Goal: Task Accomplishment & Management: Manage account settings

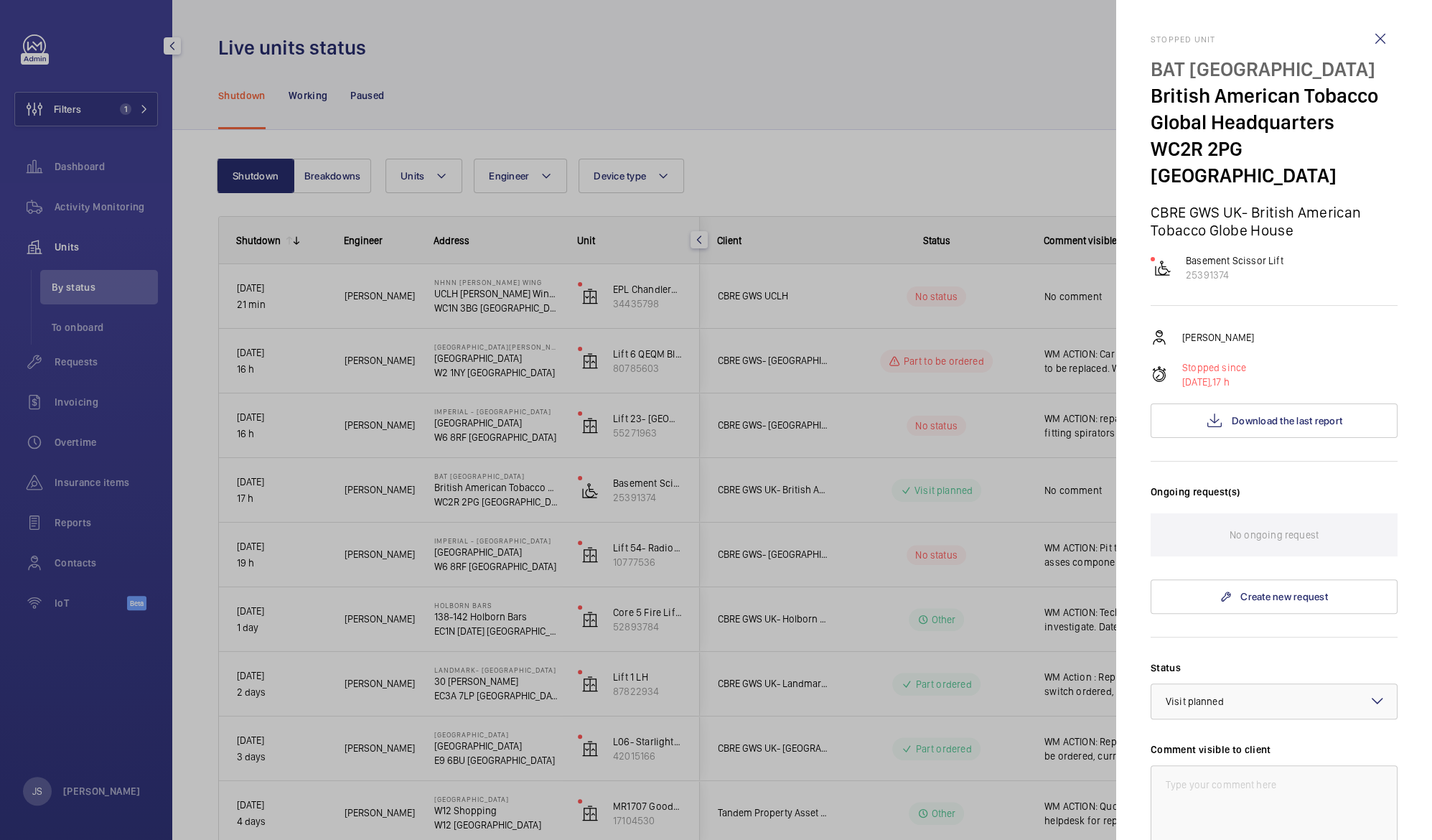
click at [741, 68] on div at bounding box center [716, 420] width 1432 height 840
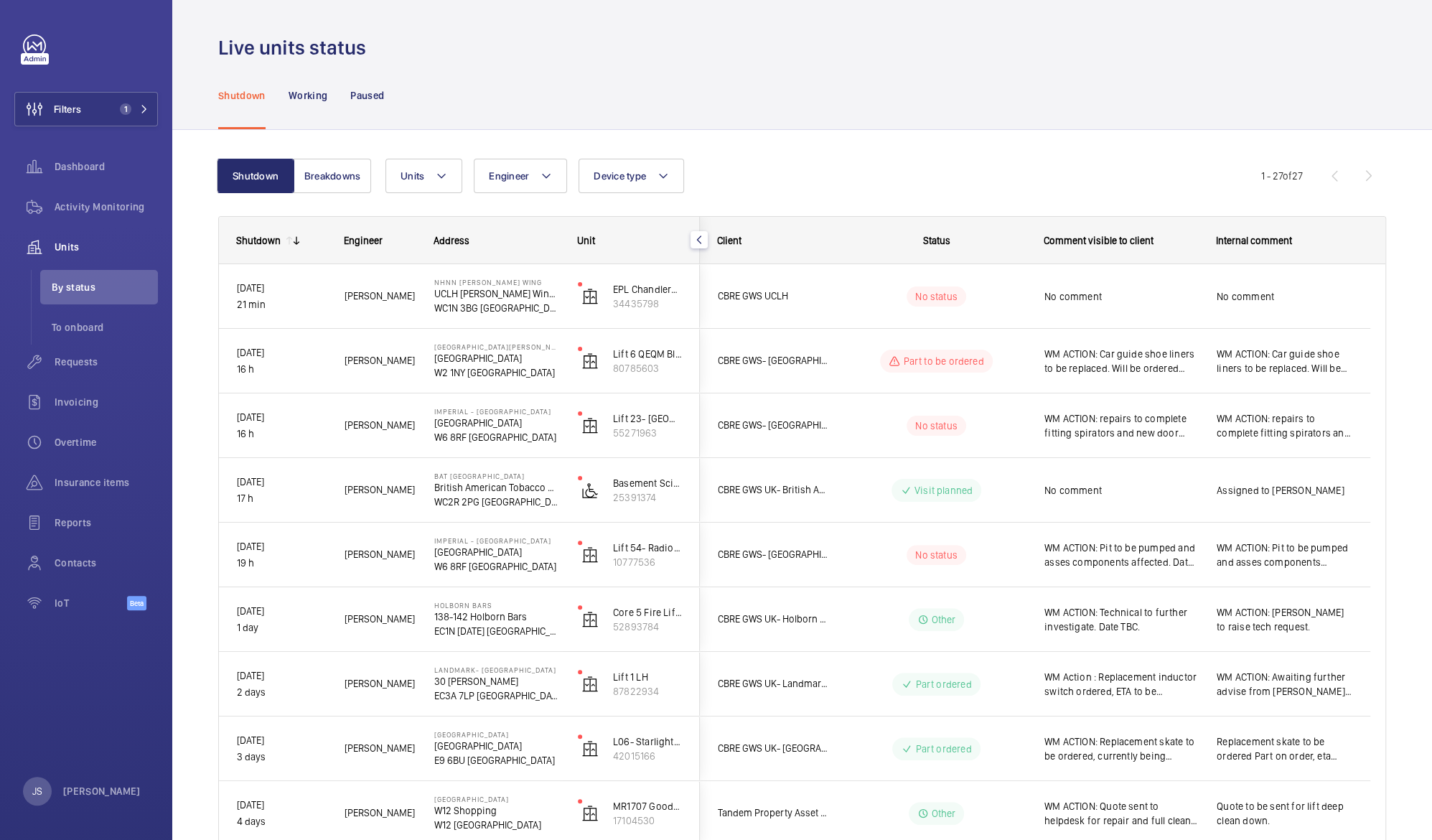
click at [456, 248] on div "Address" at bounding box center [489, 241] width 144 height 46
click at [447, 179] on button "Units" at bounding box center [423, 176] width 77 height 35
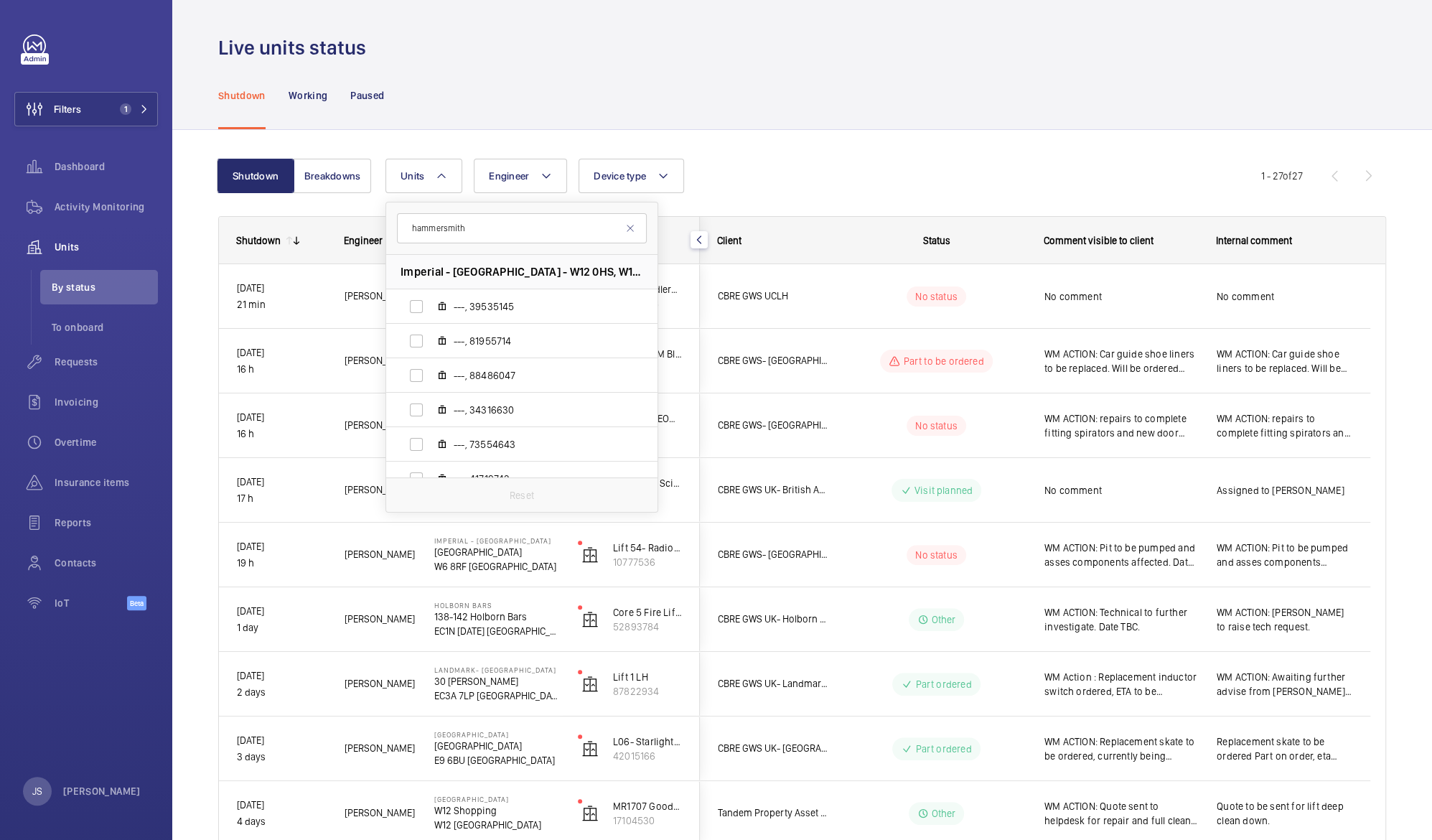
type input "hammersmith"
click at [465, 270] on span "Imperial - [GEOGRAPHIC_DATA] - W12 0HS, W12 0HS [GEOGRAPHIC_DATA]" at bounding box center [522, 272] width 242 height 15
click at [422, 311] on label "---, 39535145" at bounding box center [510, 307] width 248 height 35
click at [422, 311] on input "---, 39535145" at bounding box center [416, 306] width 29 height 29
checkbox input "true"
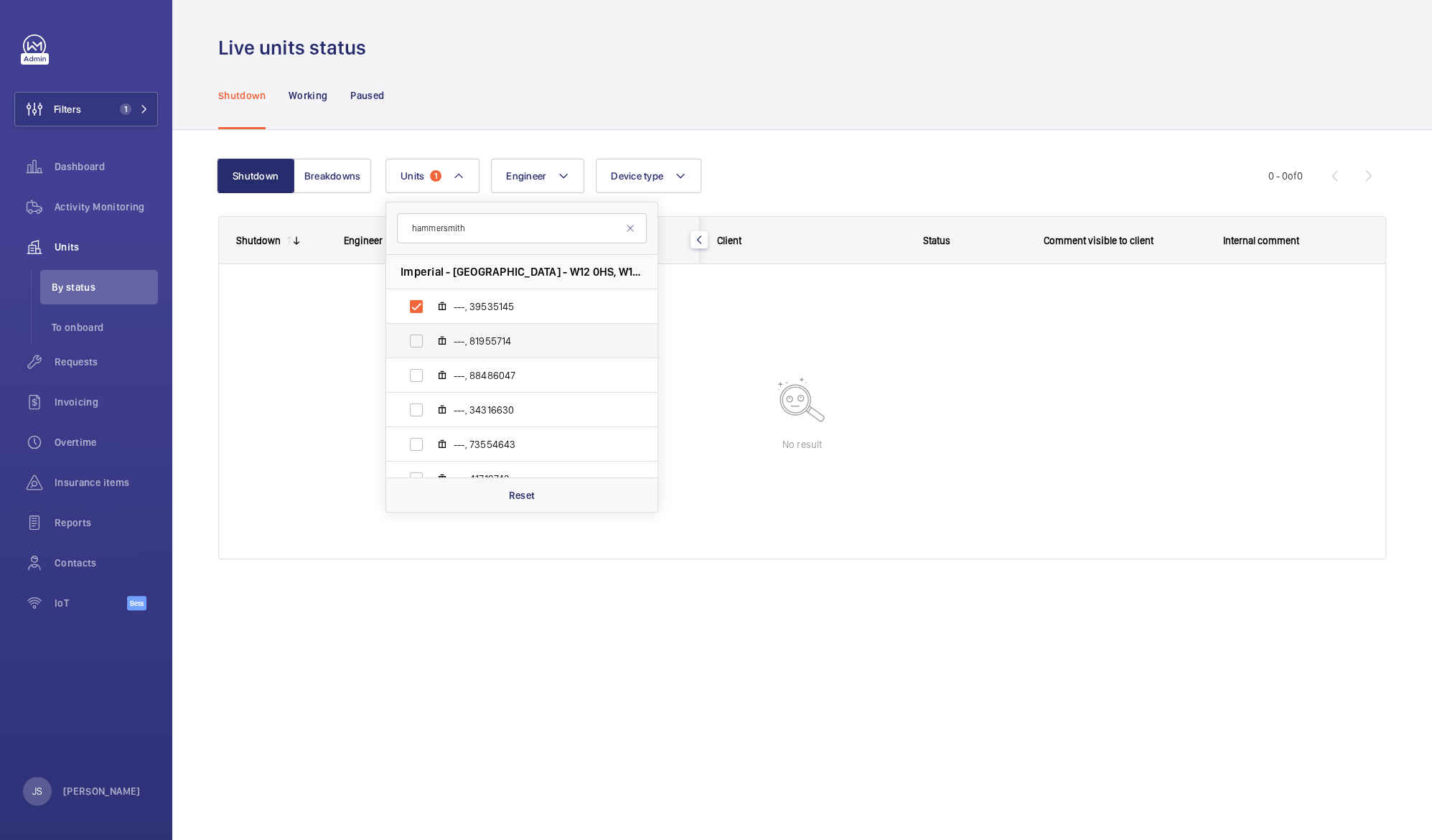
click at [413, 345] on label "---, 81955714" at bounding box center [510, 341] width 248 height 35
click at [413, 345] on input "---, 81955714" at bounding box center [416, 341] width 29 height 29
checkbox input "true"
click at [414, 374] on label "---, 88486047" at bounding box center [510, 375] width 248 height 35
click at [414, 374] on input "---, 88486047" at bounding box center [416, 375] width 29 height 29
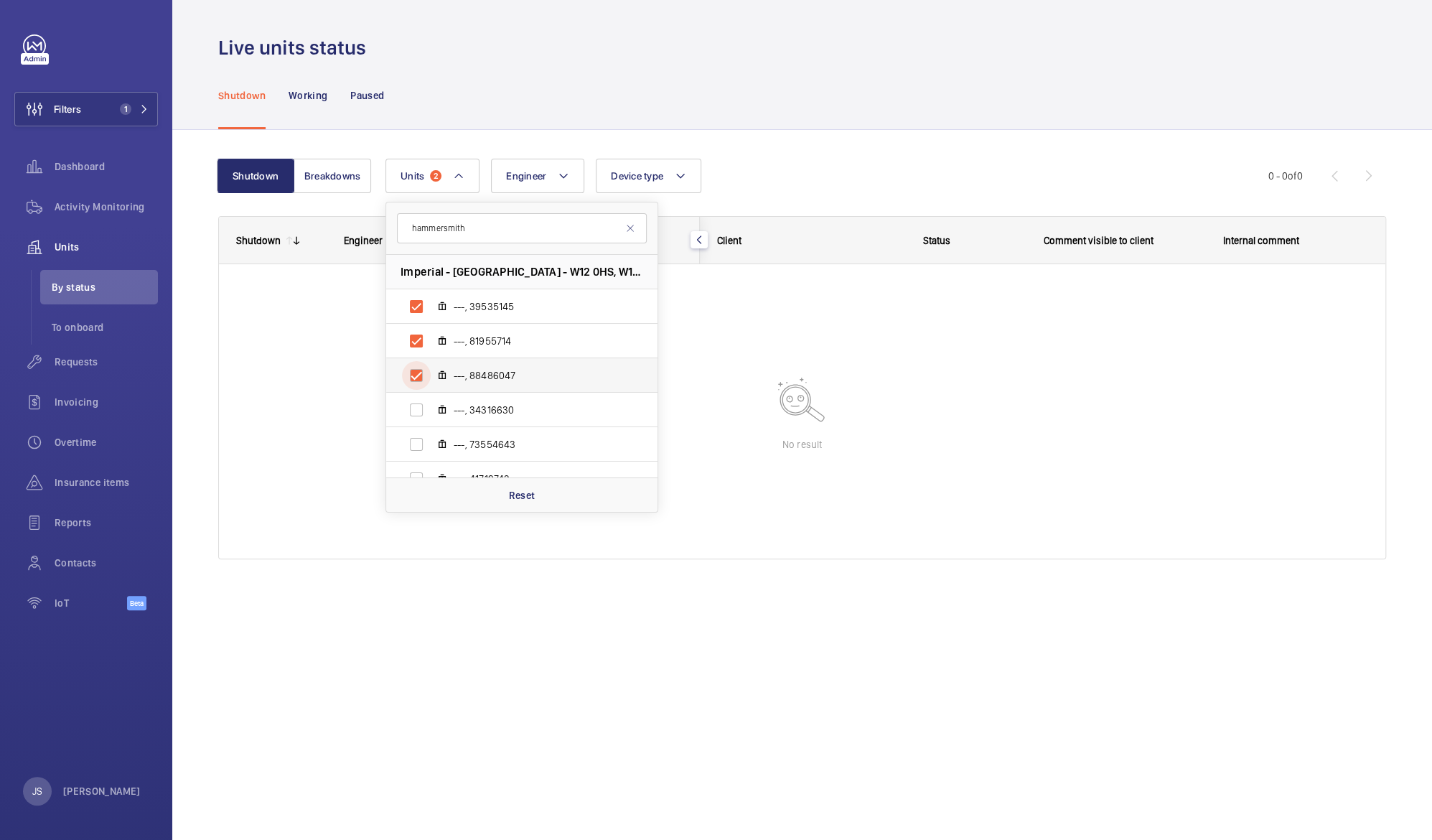
checkbox input "true"
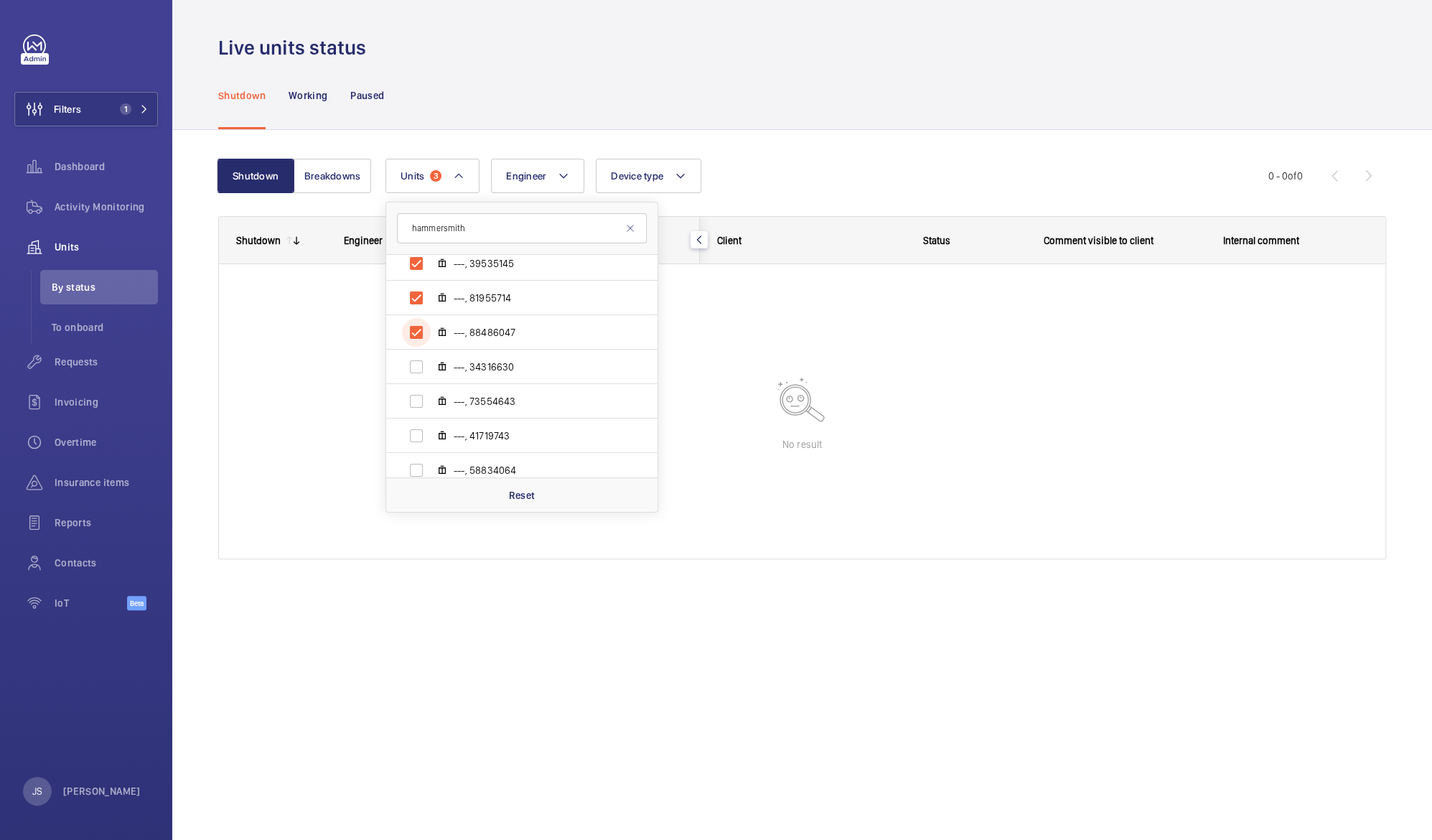
scroll to position [46, 0]
click at [475, 370] on label "---, 34316630" at bounding box center [510, 364] width 248 height 35
click at [431, 370] on input "---, 34316630" at bounding box center [416, 363] width 29 height 29
checkbox input "true"
click at [477, 408] on label "---, 73554643" at bounding box center [510, 398] width 248 height 35
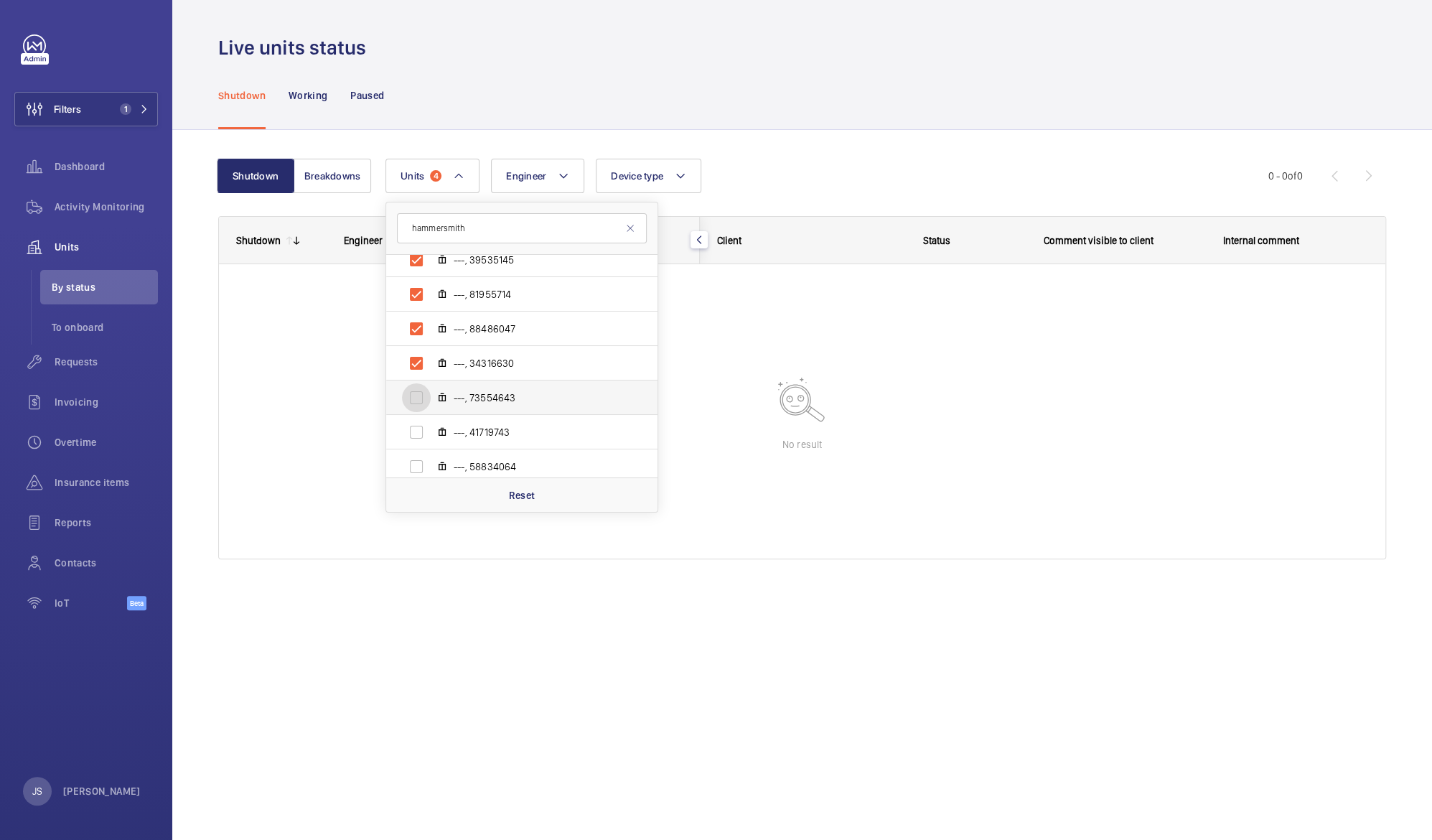
click at [431, 408] on input "---, 73554643" at bounding box center [416, 398] width 29 height 29
checkbox input "true"
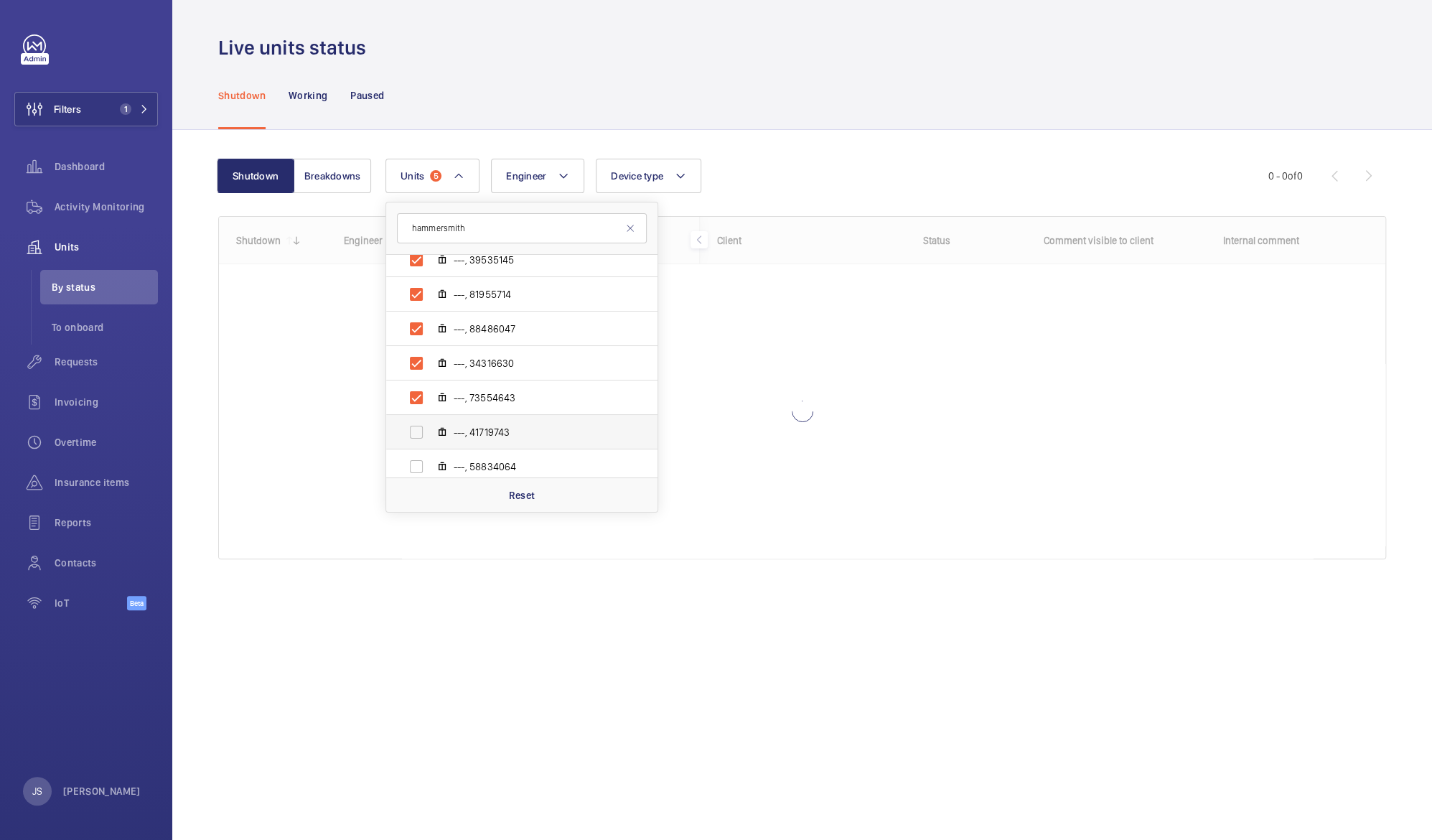
click at [478, 420] on label "---, 41719743" at bounding box center [510, 432] width 248 height 35
click at [431, 420] on input "---, 41719743" at bounding box center [416, 432] width 29 height 29
checkbox input "true"
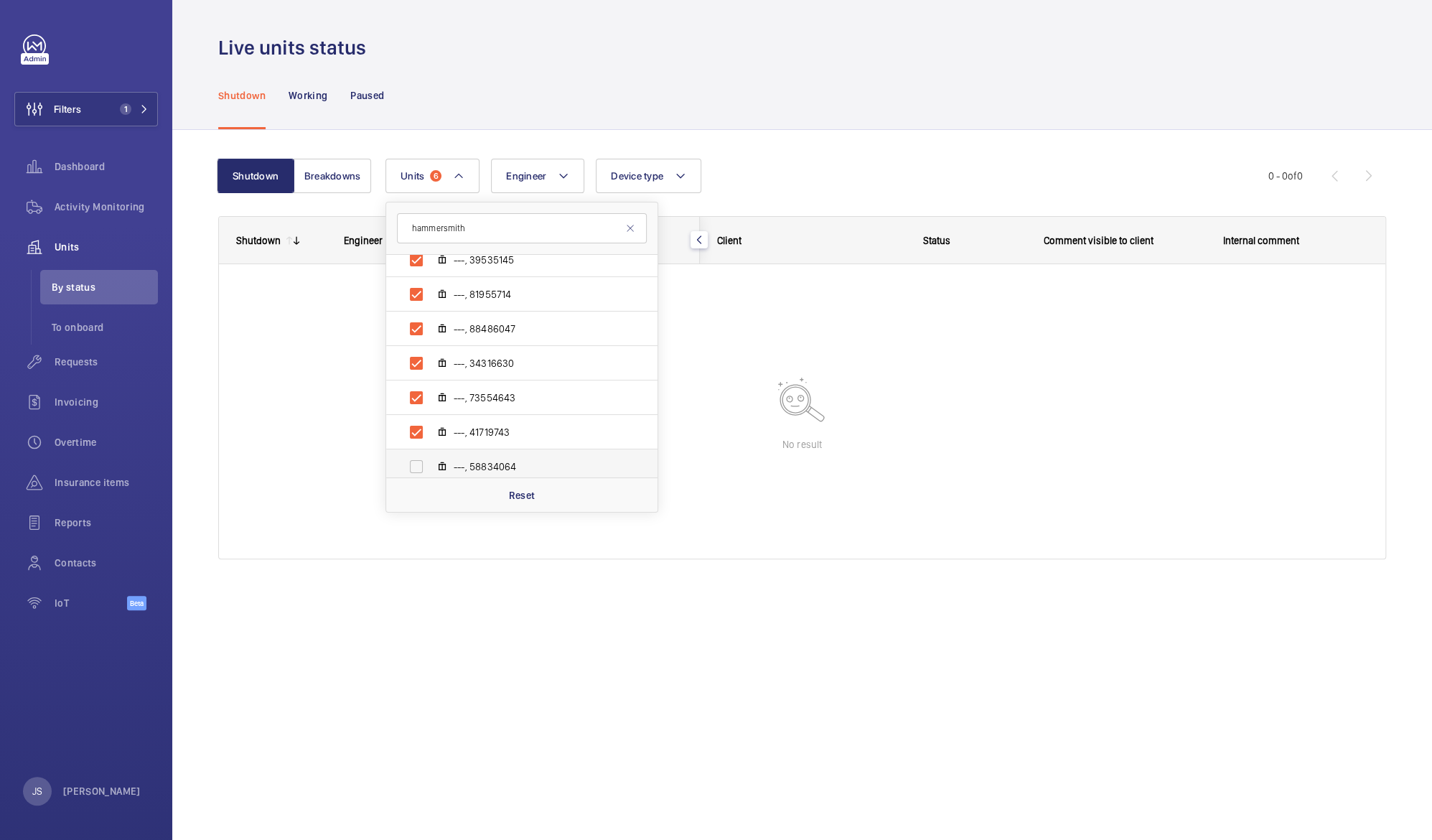
click at [488, 456] on label "---, 58834064" at bounding box center [510, 467] width 248 height 35
click at [431, 456] on input "---, 58834064" at bounding box center [416, 466] width 29 height 29
checkbox input "true"
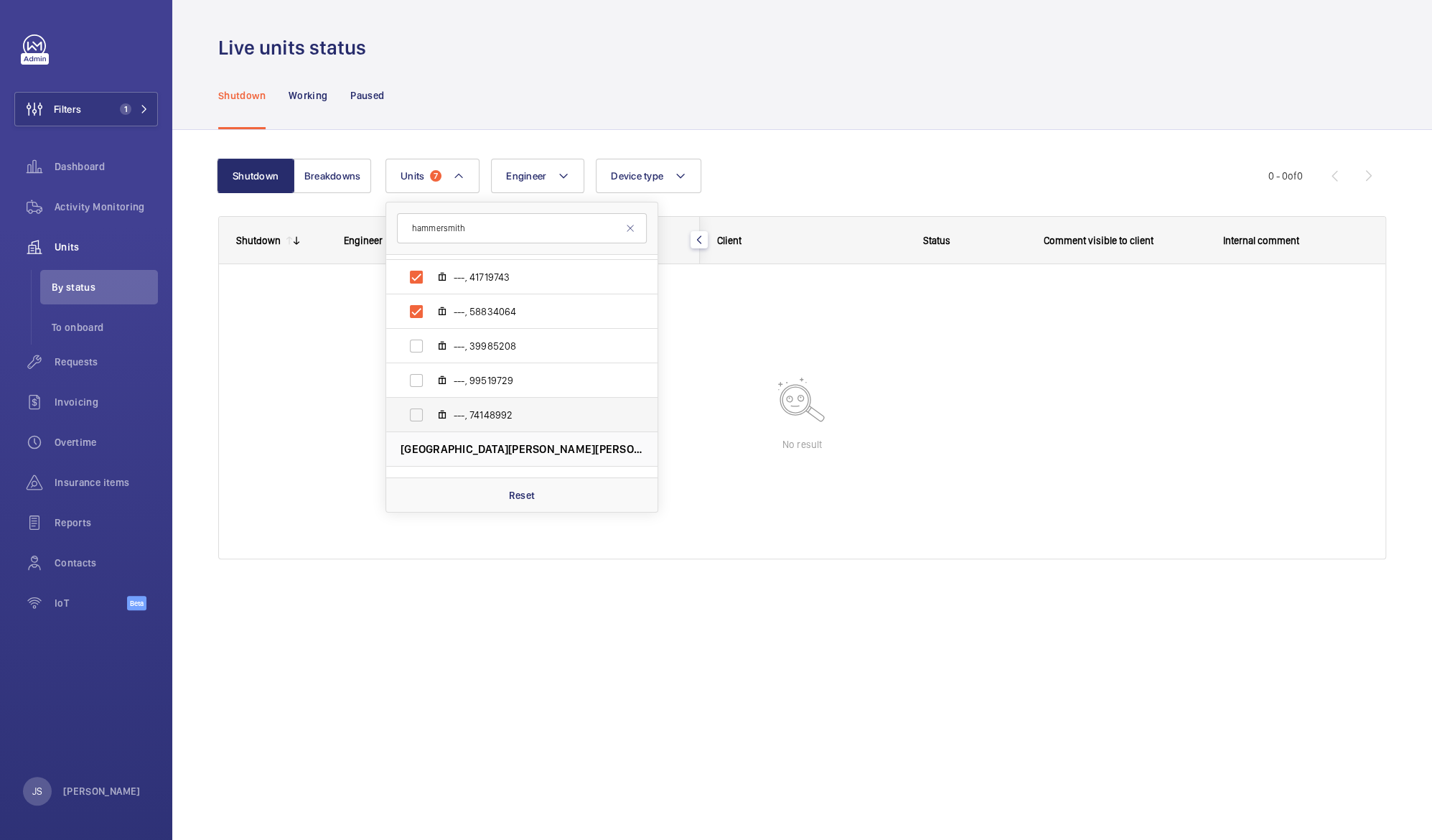
click at [520, 418] on span "---, 74148992" at bounding box center [537, 414] width 166 height 14
click at [431, 418] on input "---, 74148992" at bounding box center [416, 415] width 29 height 29
checkbox input "true"
click at [515, 395] on label "---, 99519729" at bounding box center [510, 380] width 248 height 35
click at [431, 395] on input "---, 99519729" at bounding box center [416, 380] width 29 height 29
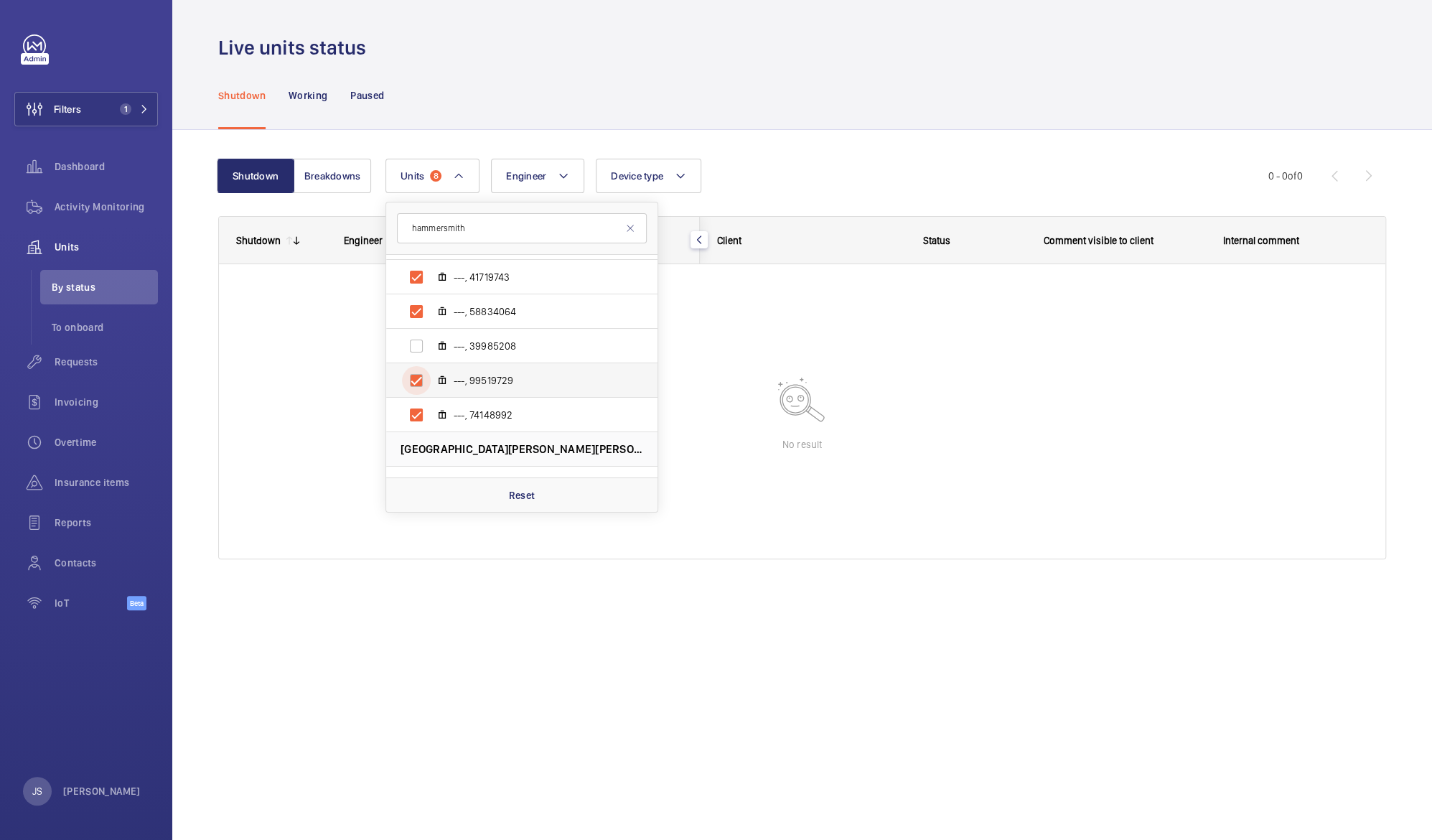
checkbox input "true"
click at [492, 352] on label "---, 39985208" at bounding box center [510, 346] width 248 height 35
click at [431, 352] on input "---, 39985208" at bounding box center [416, 346] width 29 height 29
checkbox input "true"
click at [548, 545] on div at bounding box center [802, 412] width 1167 height 294
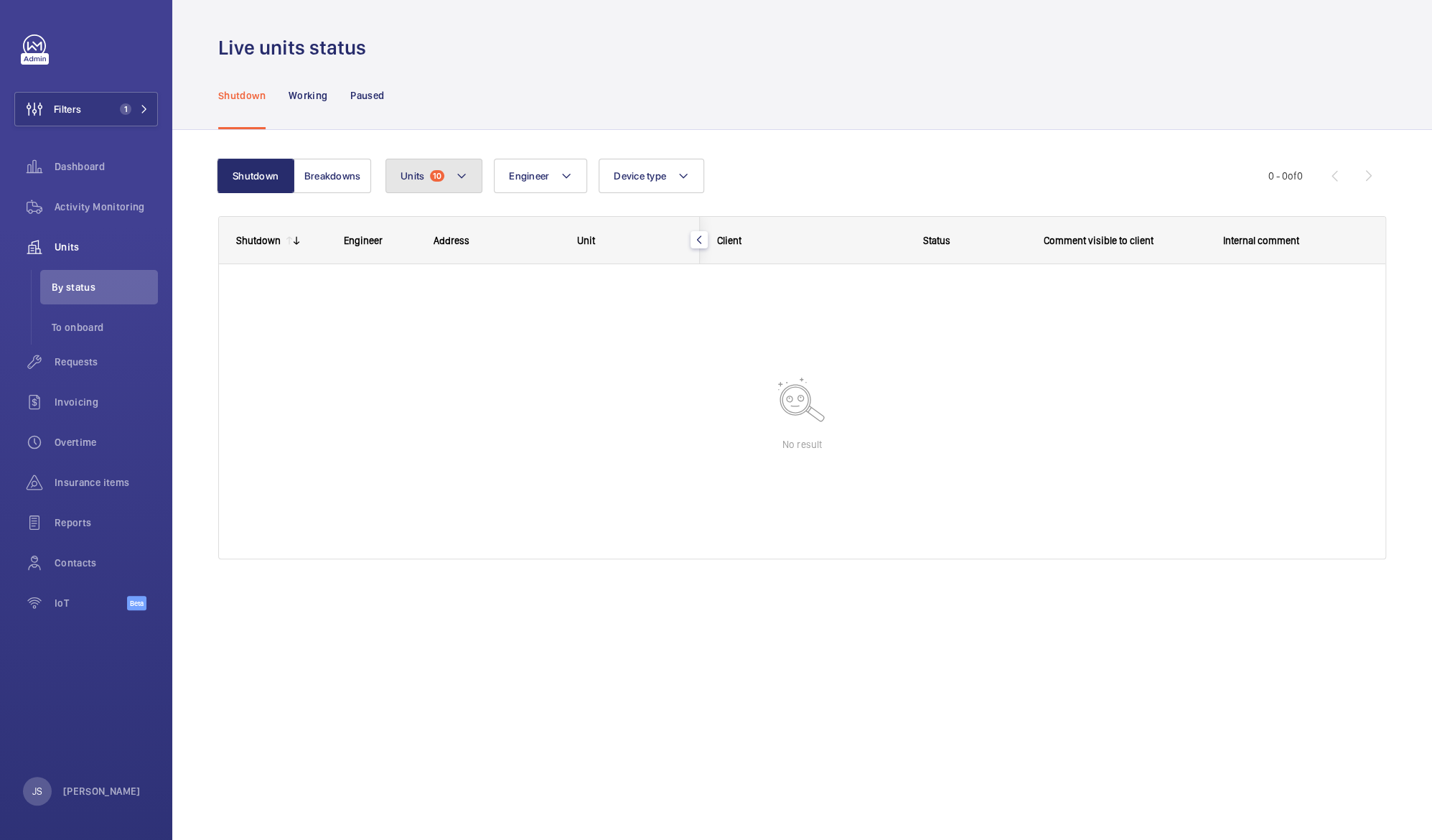
click at [414, 179] on span "Units" at bounding box center [413, 176] width 24 height 12
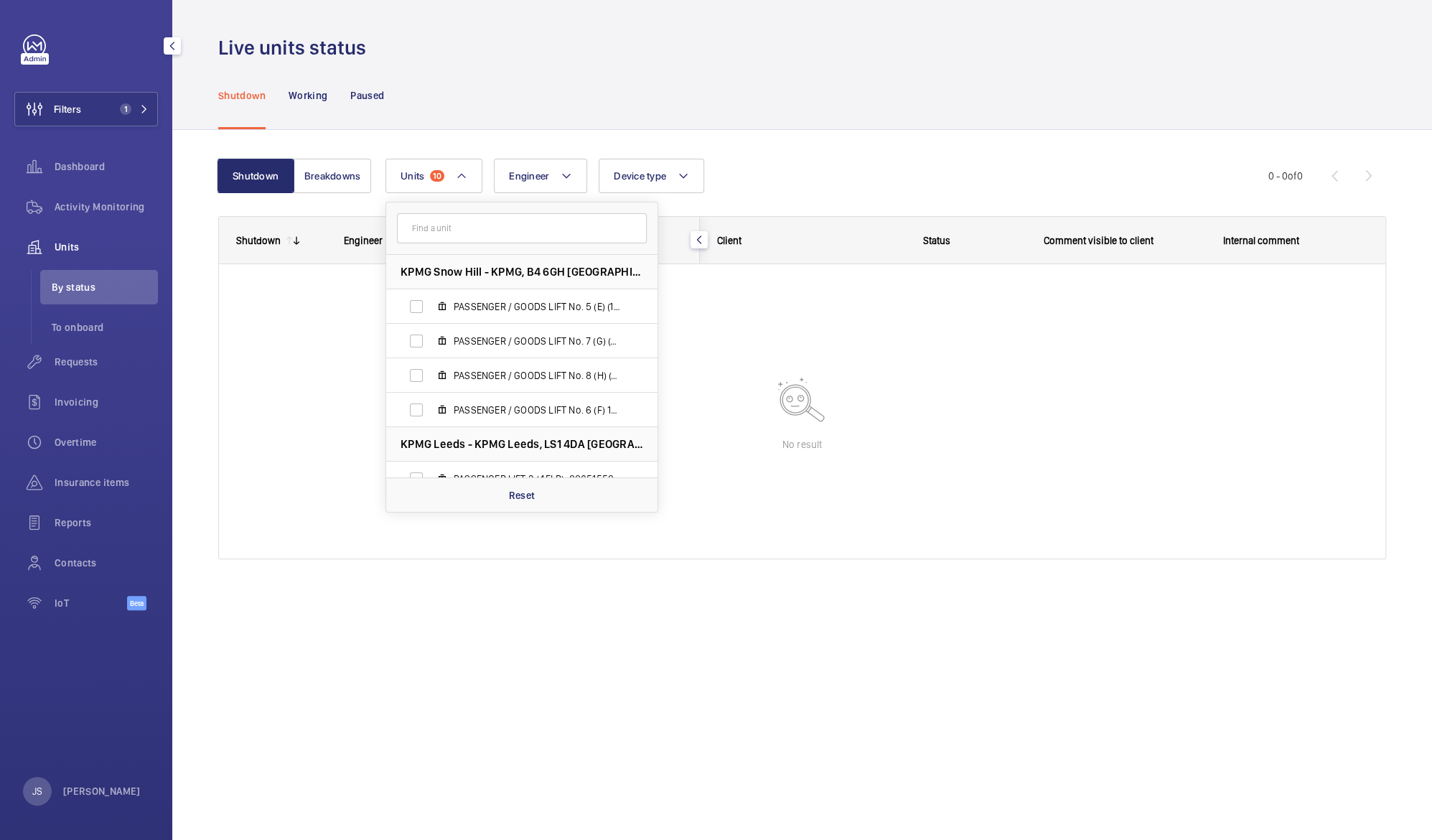
click at [88, 246] on span "Units" at bounding box center [106, 246] width 103 height 14
click at [509, 488] on p "Reset" at bounding box center [523, 494] width 26 height 14
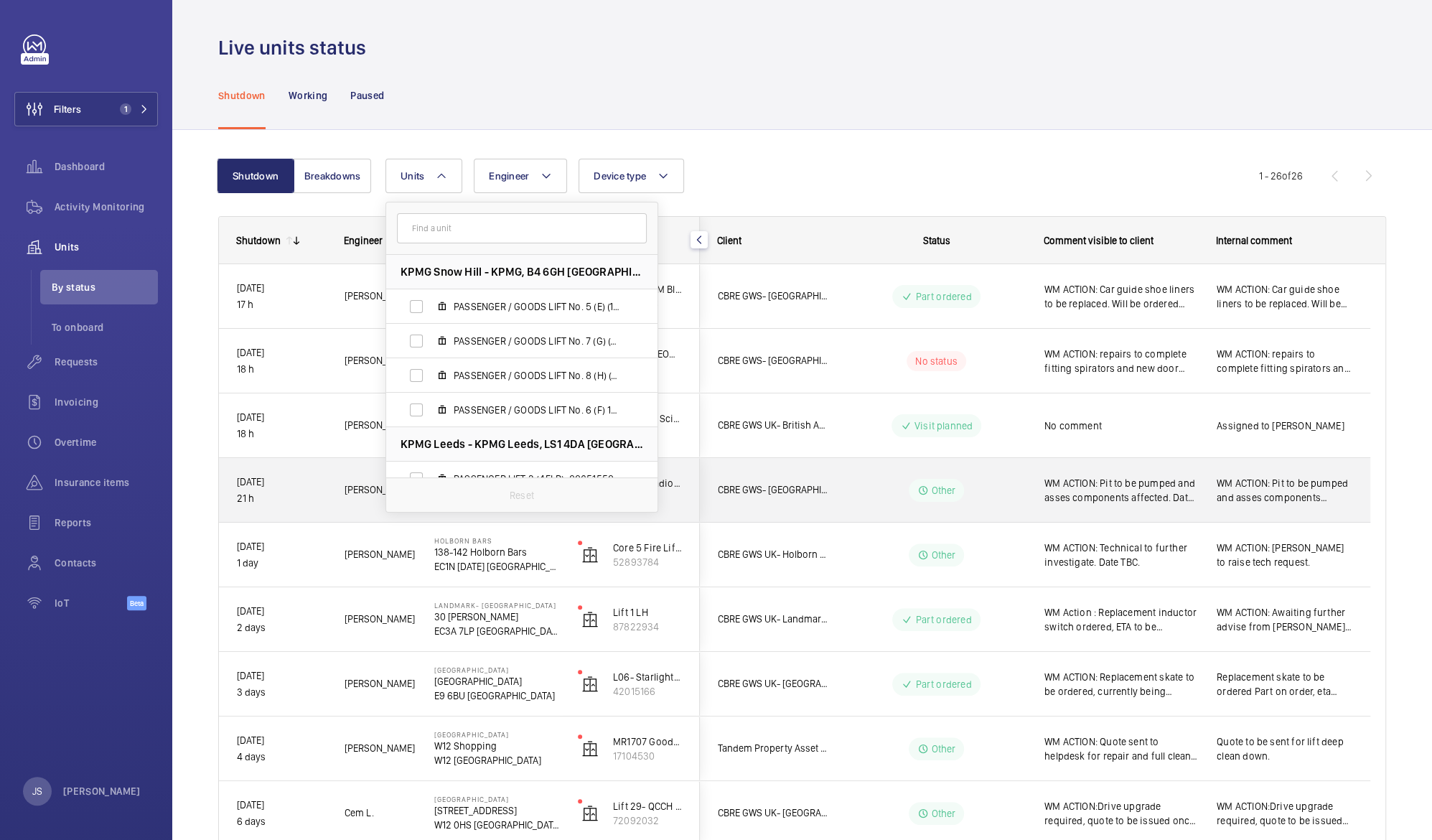
click at [297, 471] on div "[DATE] 21 h" at bounding box center [273, 490] width 107 height 62
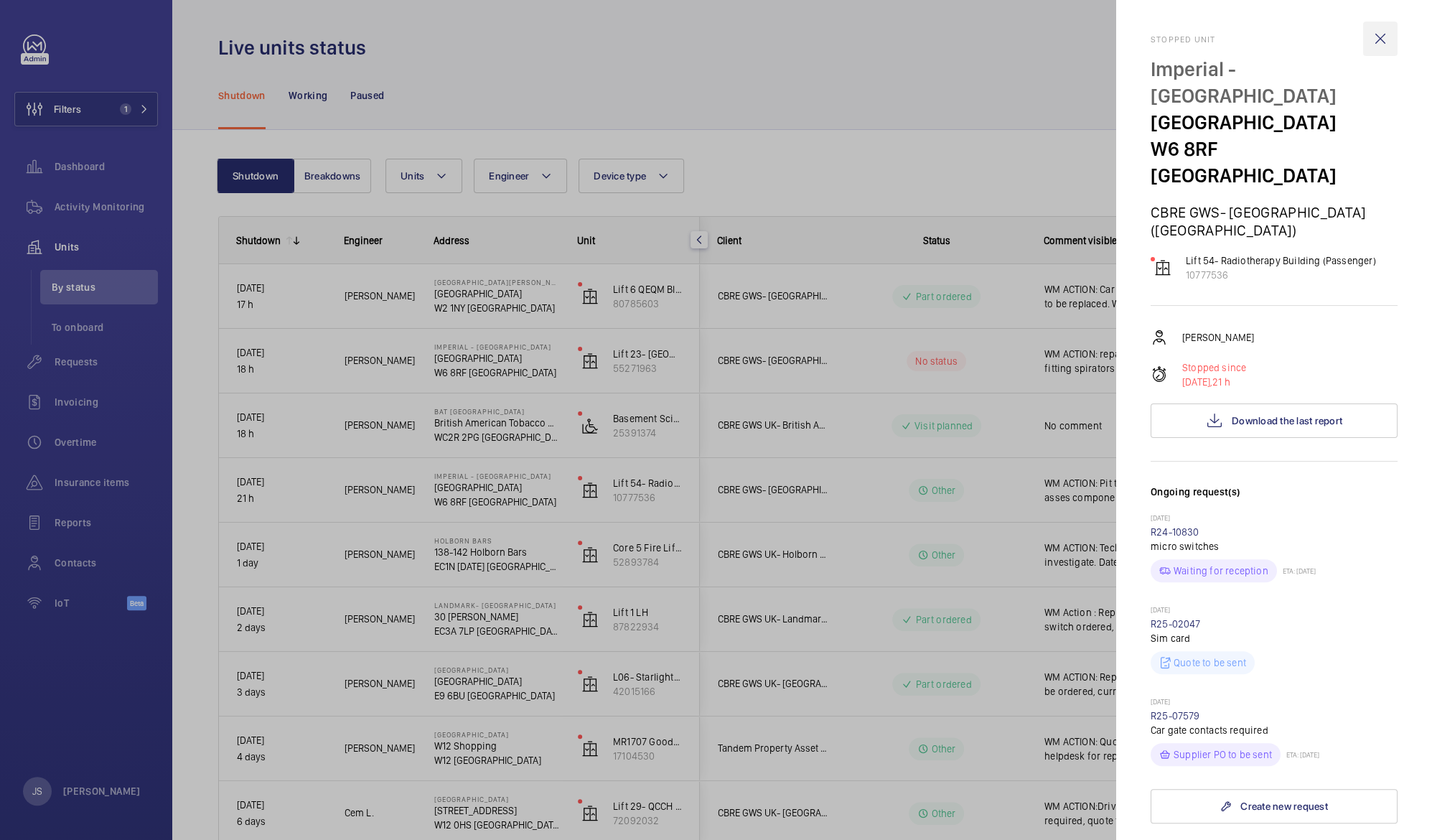
click at [1370, 35] on wm-front-icon-button at bounding box center [1381, 39] width 35 height 35
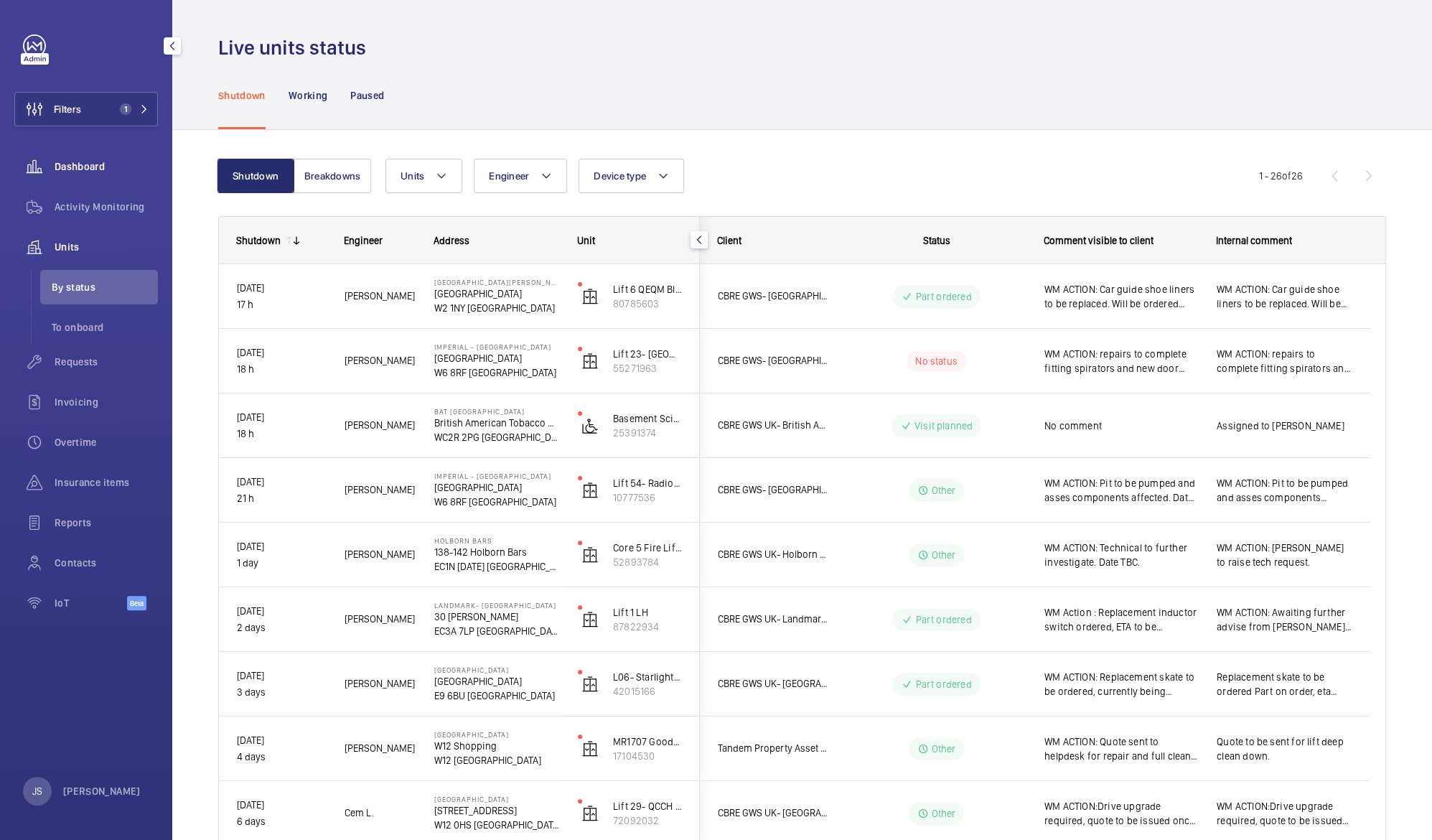
click at [88, 168] on span "Dashboard" at bounding box center [106, 166] width 103 height 14
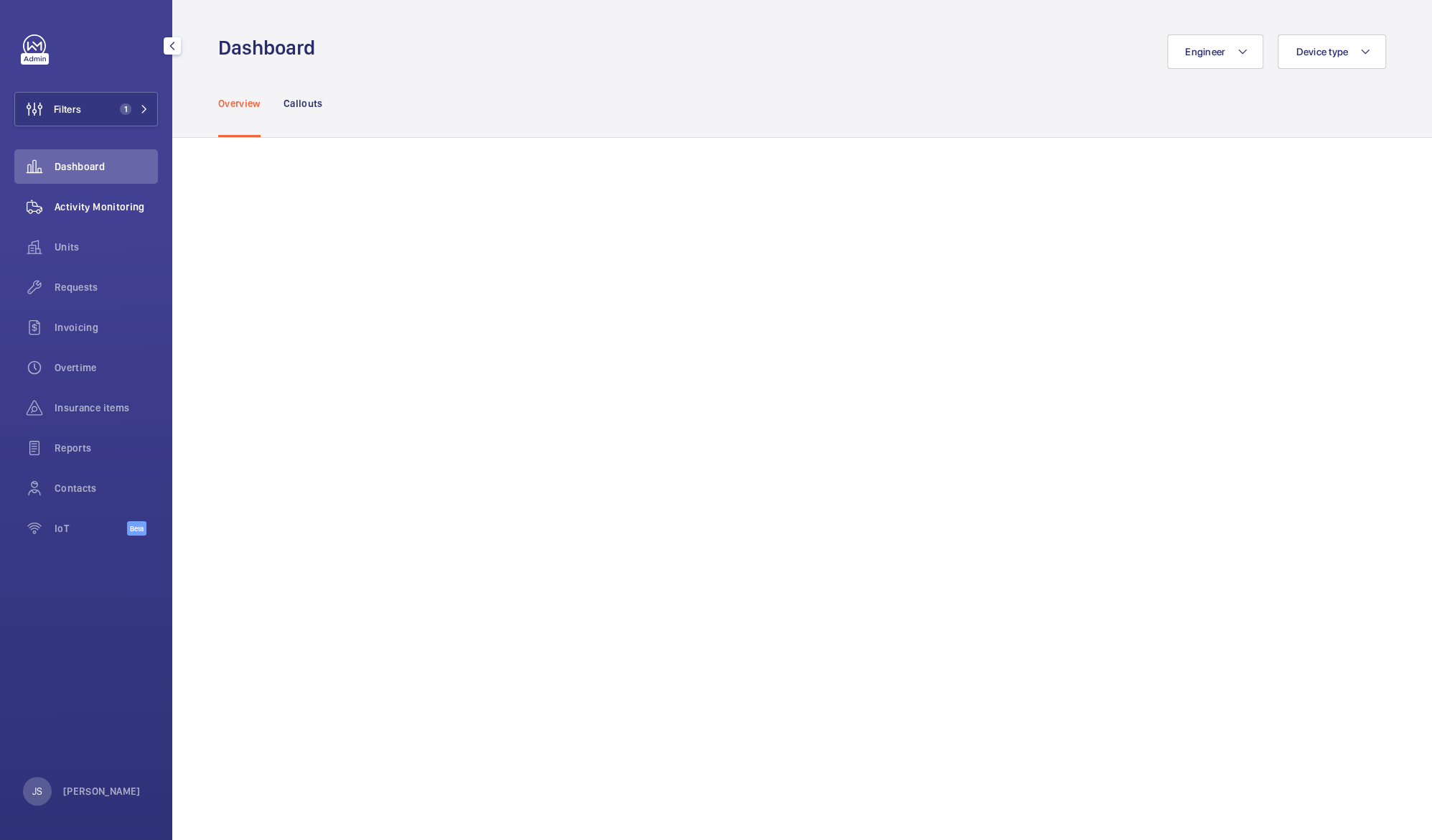
click at [74, 209] on span "Activity Monitoring" at bounding box center [106, 206] width 103 height 14
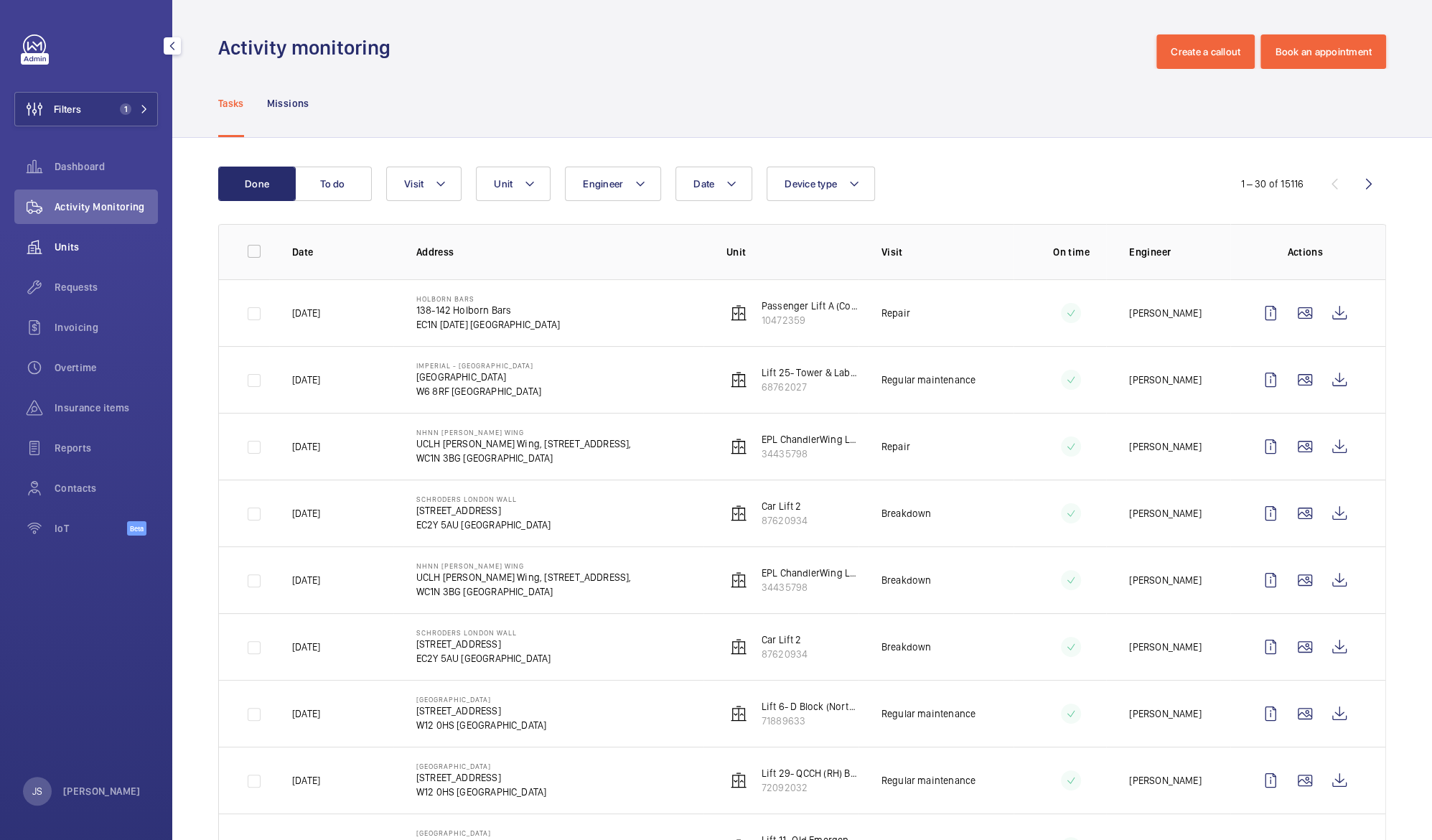
click at [74, 247] on span "Units" at bounding box center [106, 246] width 103 height 14
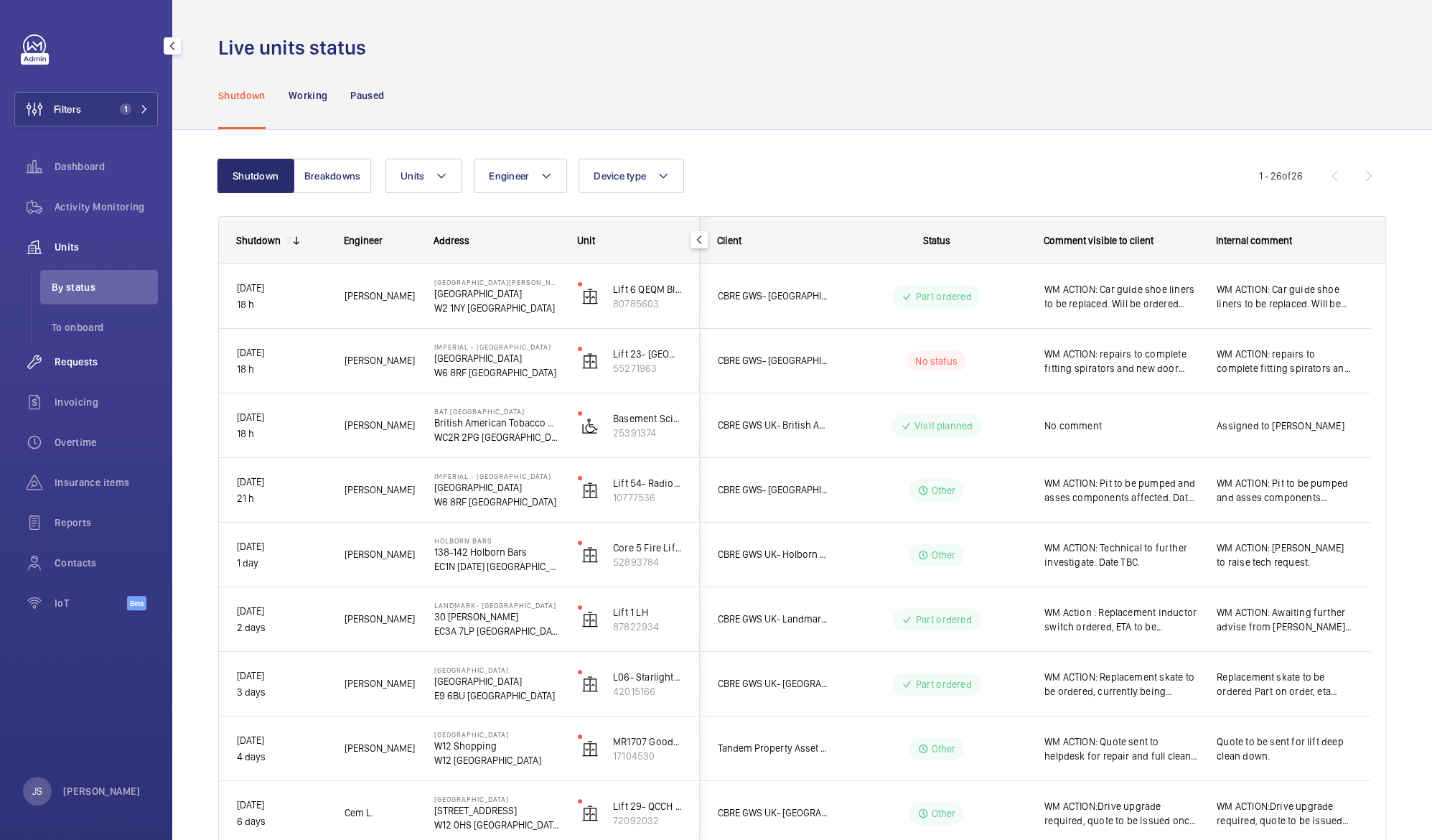
click at [68, 356] on span "Requests" at bounding box center [106, 361] width 103 height 14
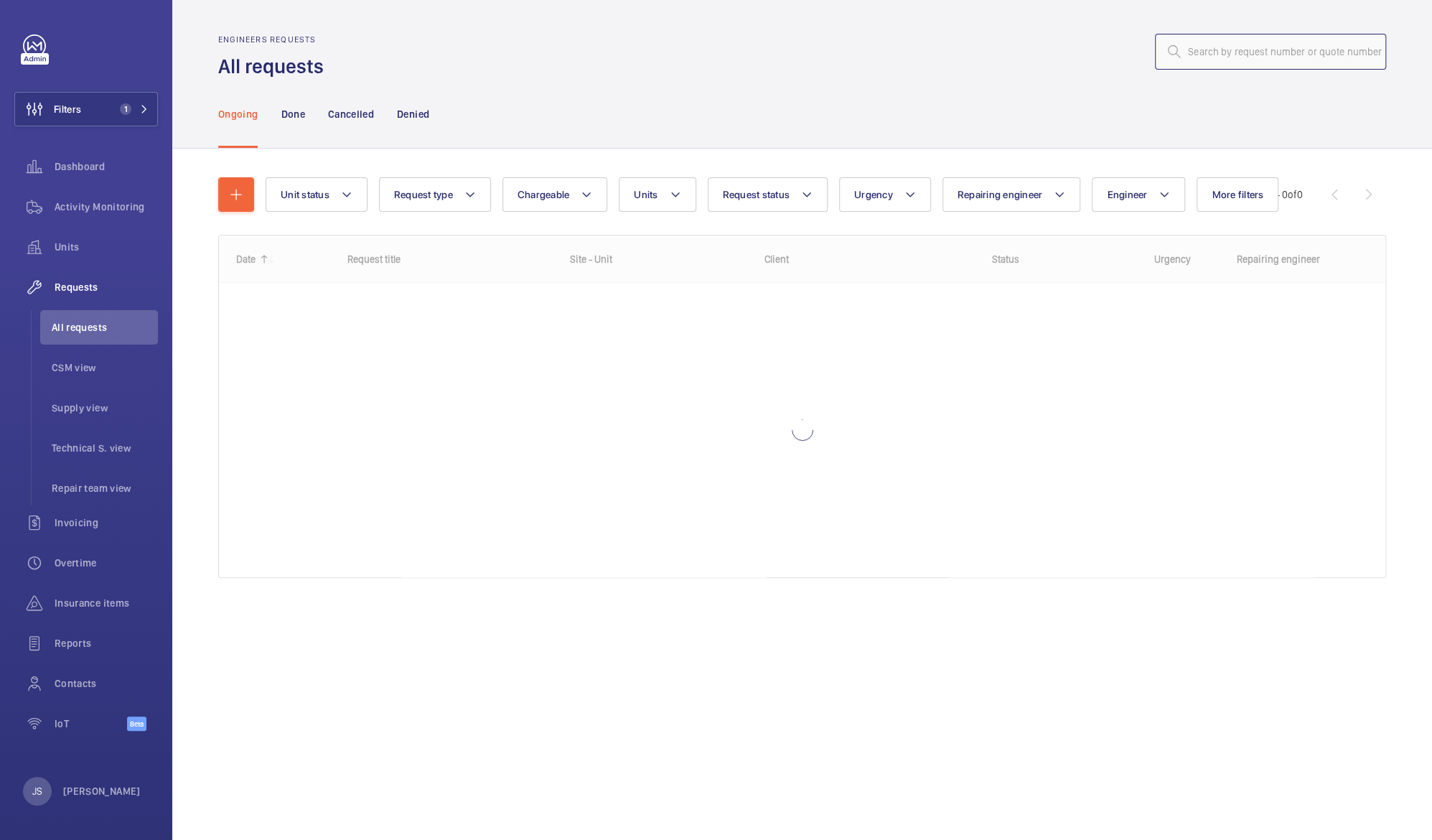
click at [1200, 49] on input "text" at bounding box center [1271, 51] width 232 height 36
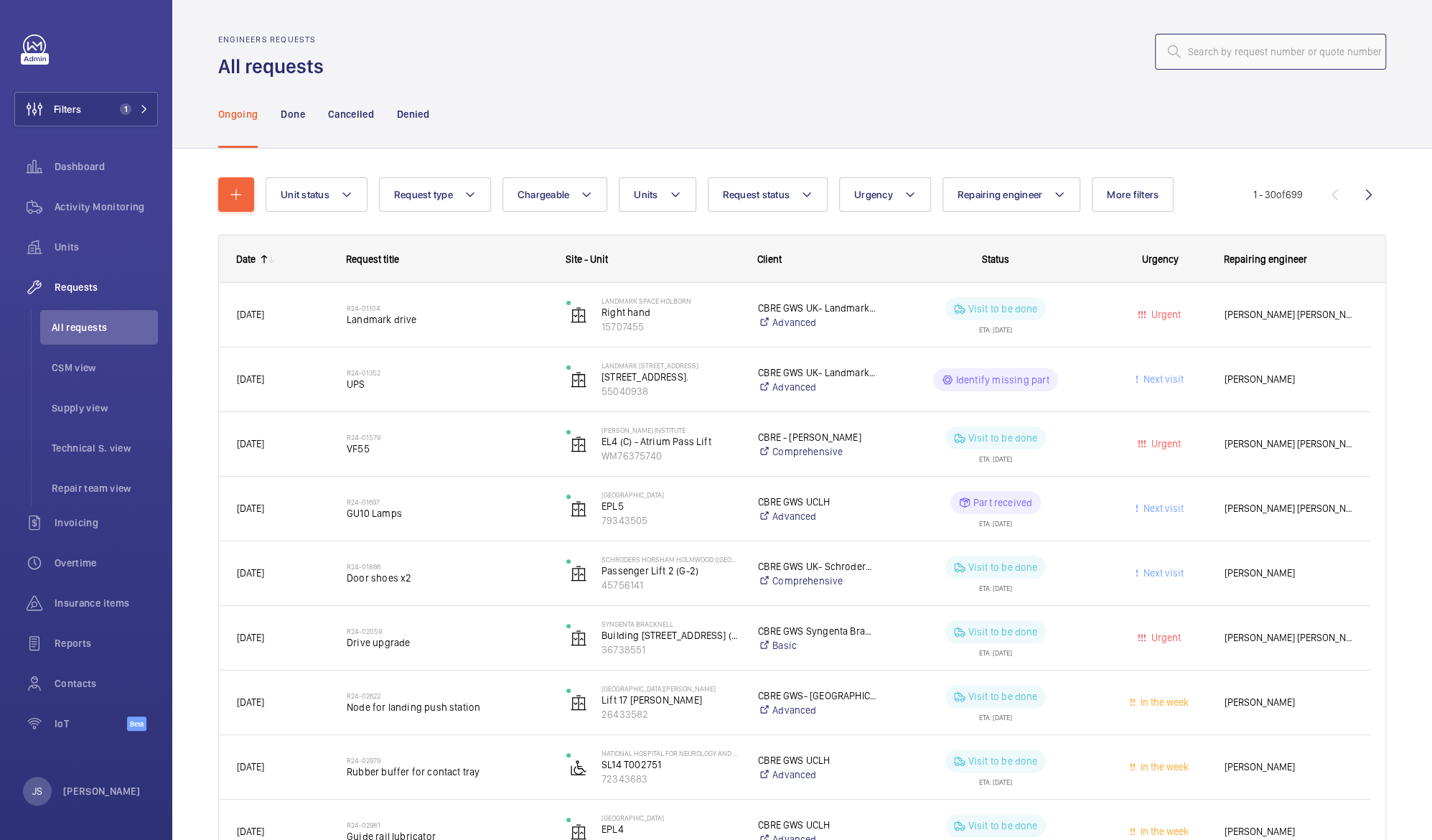
paste input "R25-05255"
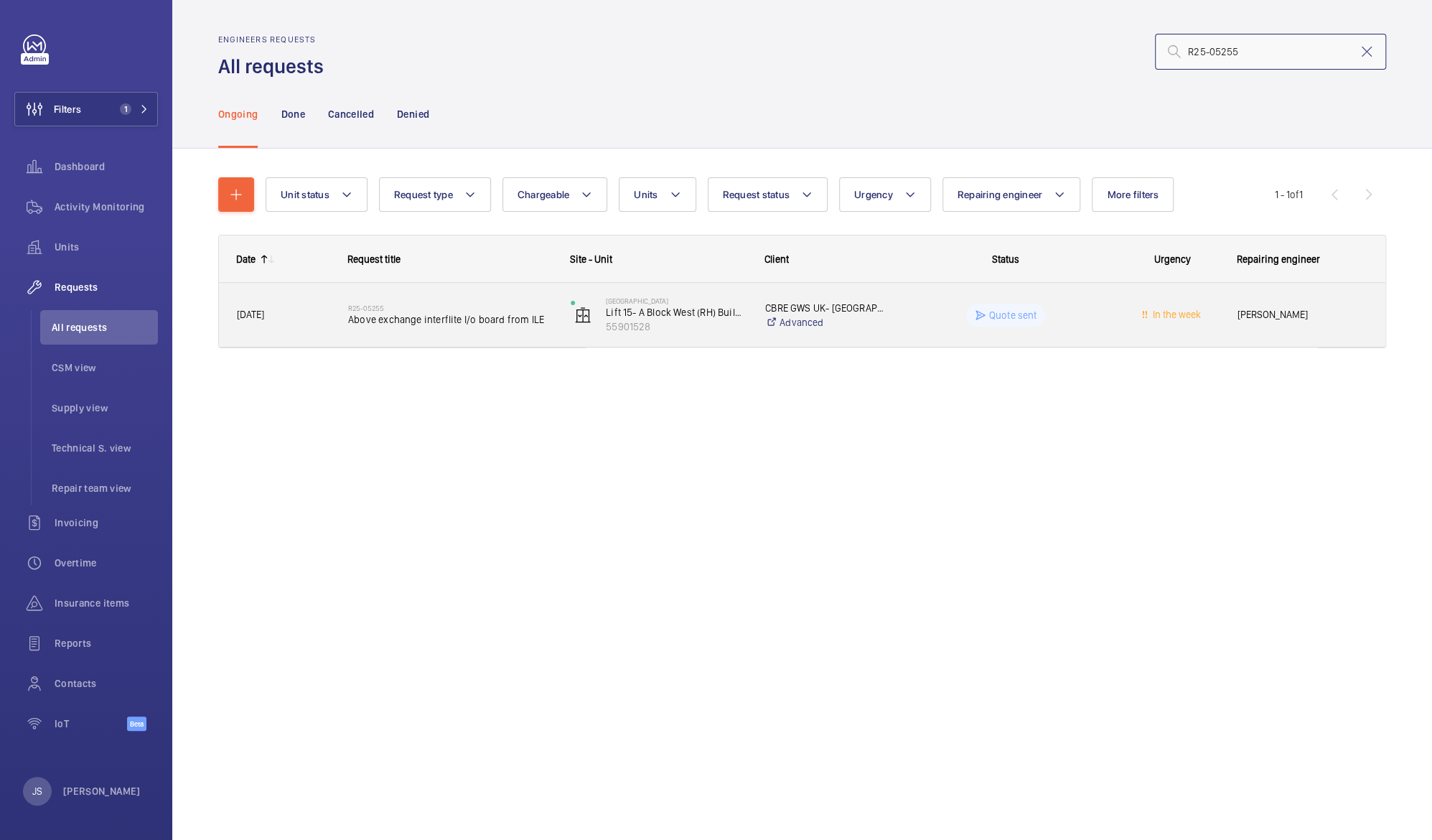
type input "R25-05255"
click at [404, 320] on span "Above exchange interflite I/o board from ILE" at bounding box center [450, 319] width 204 height 14
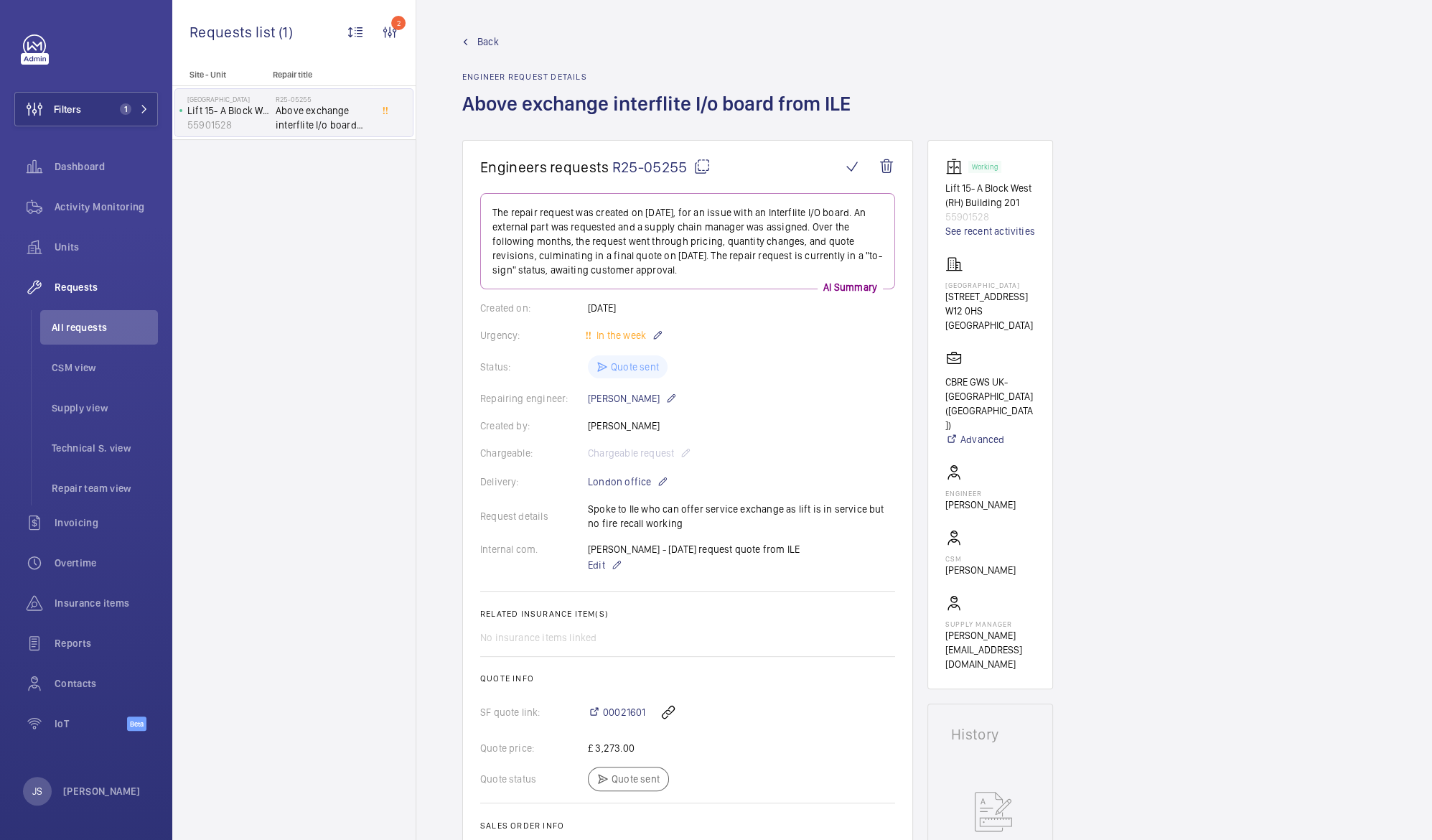
drag, startPoint x: 494, startPoint y: 208, endPoint x: 723, endPoint y: 271, distance: 237.5
click at [723, 271] on p "The repair request was created on [DATE], for an issue with an Interflite I/O b…" at bounding box center [688, 241] width 390 height 72
drag, startPoint x: 723, startPoint y: 271, endPoint x: 696, endPoint y: 168, distance: 106.5
click at [696, 168] on mat-icon at bounding box center [702, 166] width 17 height 17
copy p "he repair request was created on [DATE], for an issue with an Interflite I/O bo…"
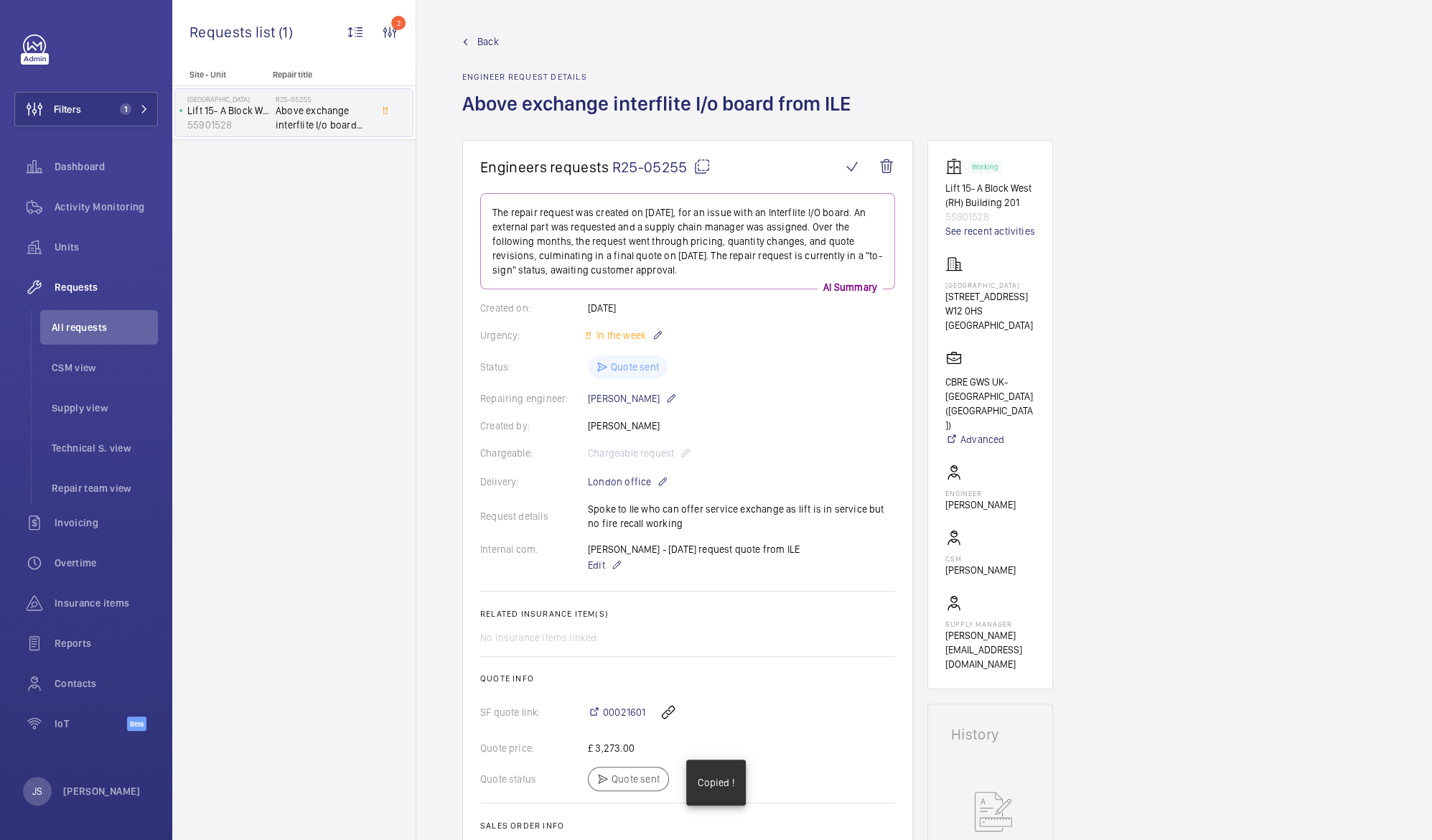
click at [700, 161] on mat-icon at bounding box center [702, 166] width 17 height 17
click at [643, 166] on span "R25-05255" at bounding box center [661, 167] width 98 height 18
click at [265, 121] on p "55901528" at bounding box center [229, 124] width 83 height 14
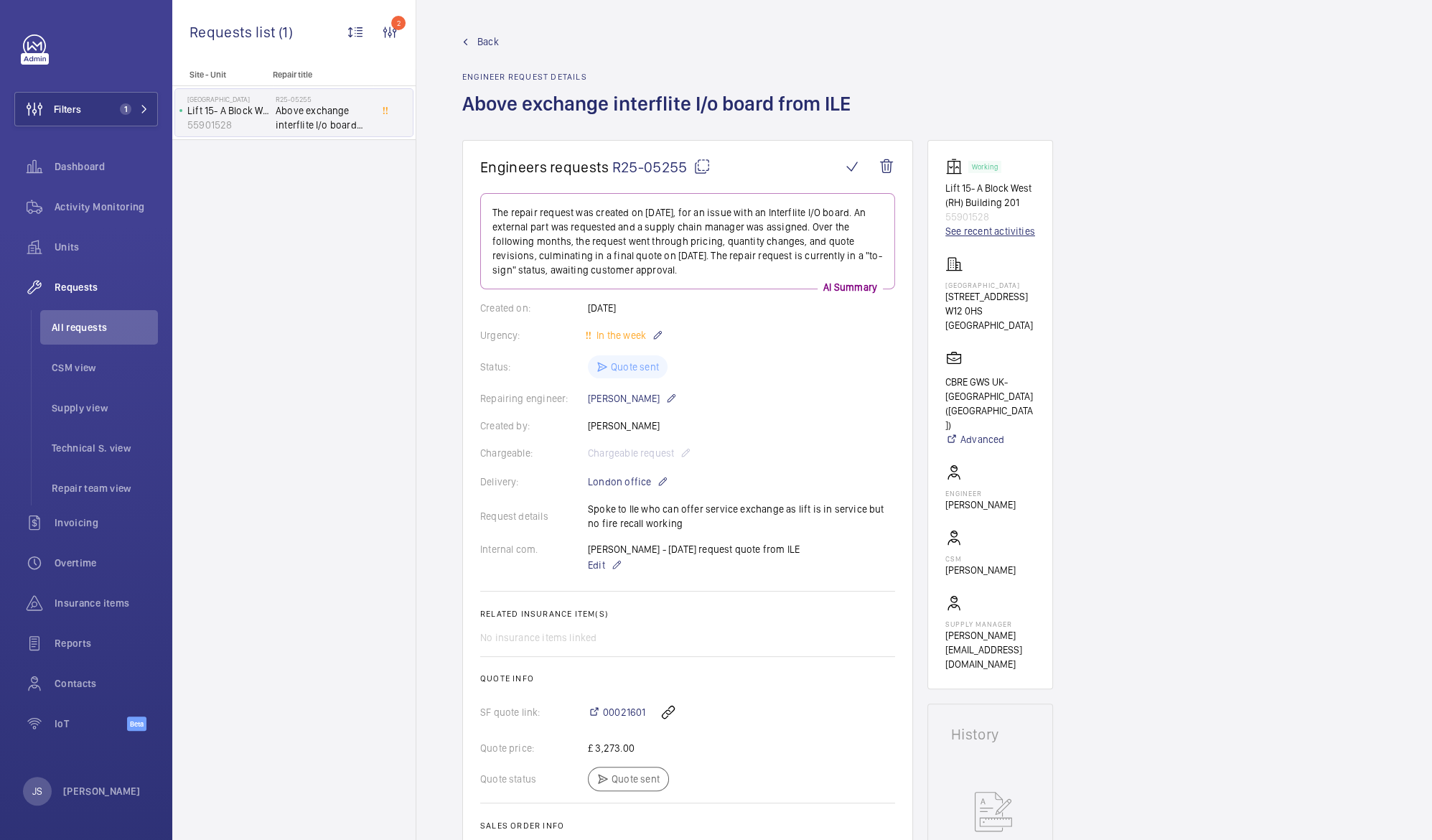
click at [1005, 227] on link "See recent activities" at bounding box center [990, 231] width 90 height 14
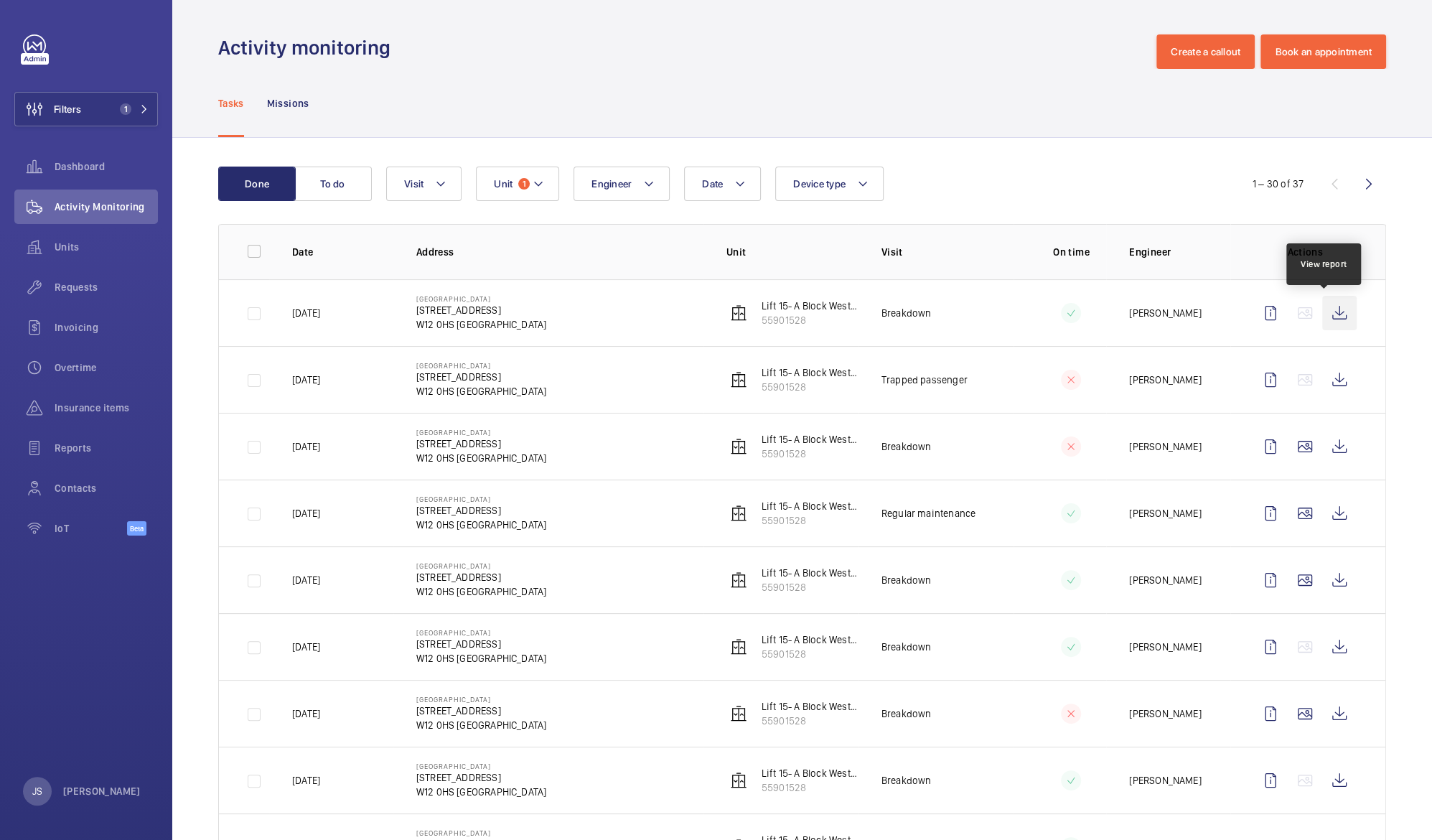
click at [1328, 313] on wm-front-icon-button at bounding box center [1339, 313] width 35 height 35
click at [1322, 379] on wm-front-icon-button at bounding box center [1339, 380] width 35 height 35
click at [1325, 450] on wm-front-icon-button at bounding box center [1339, 446] width 35 height 35
click at [1328, 379] on wm-front-icon-button at bounding box center [1339, 380] width 35 height 35
click at [1325, 517] on wm-front-icon-button at bounding box center [1339, 513] width 35 height 35
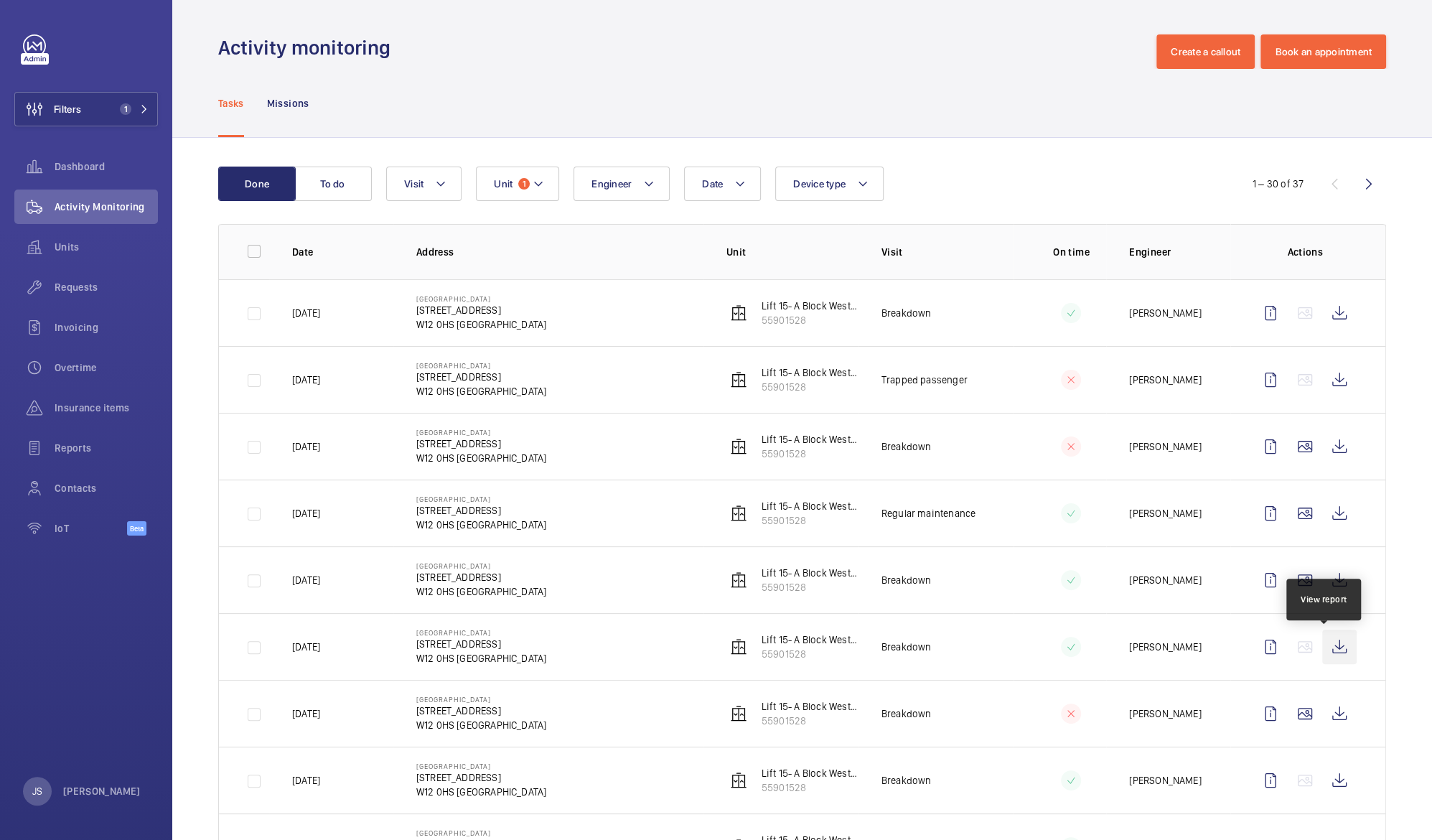
click at [1325, 649] on wm-front-icon-button at bounding box center [1339, 647] width 35 height 35
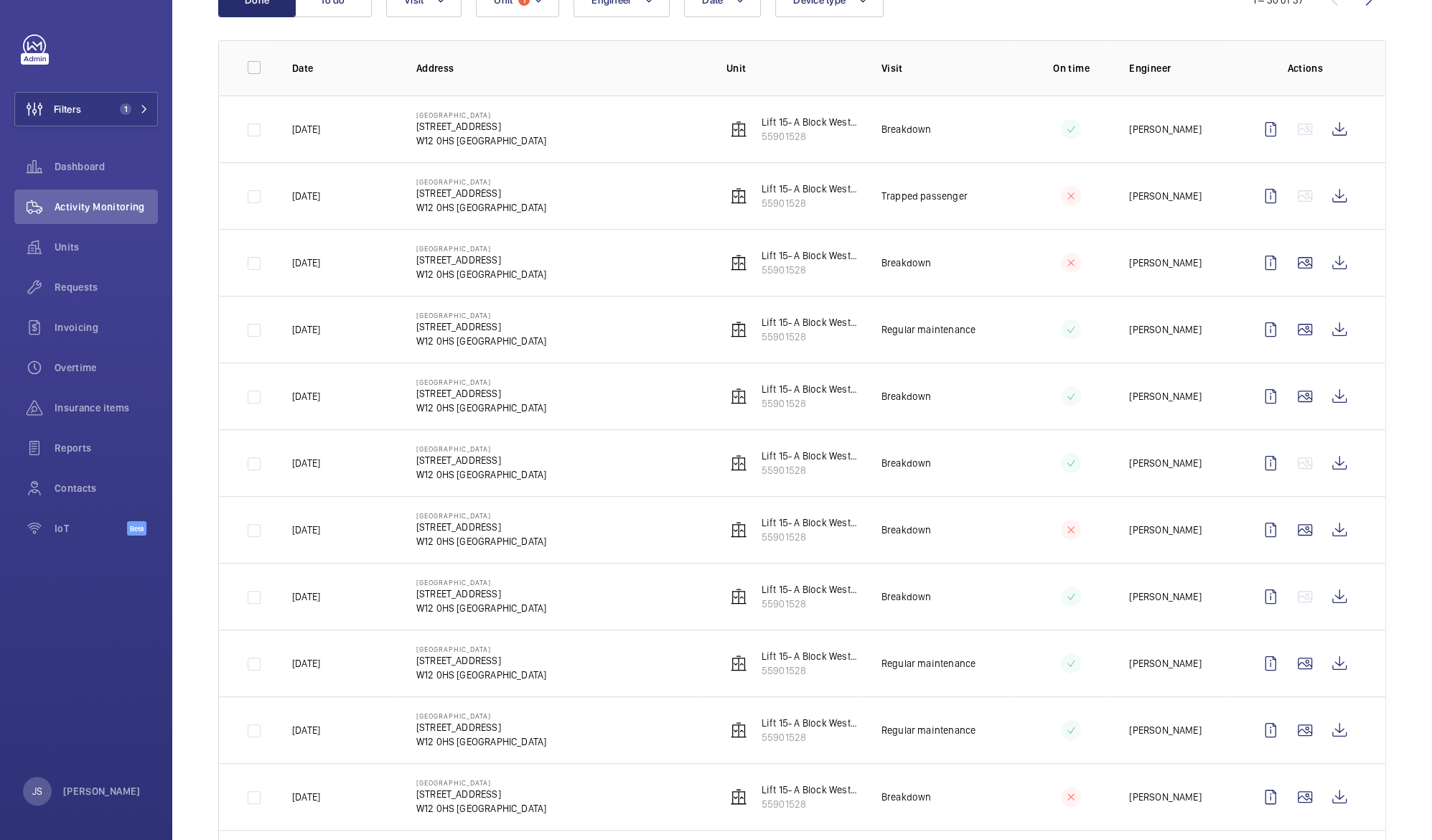
scroll to position [186, 0]
click at [1322, 598] on wm-front-icon-button at bounding box center [1339, 594] width 35 height 35
click at [1322, 198] on wm-front-icon-button at bounding box center [1339, 194] width 35 height 35
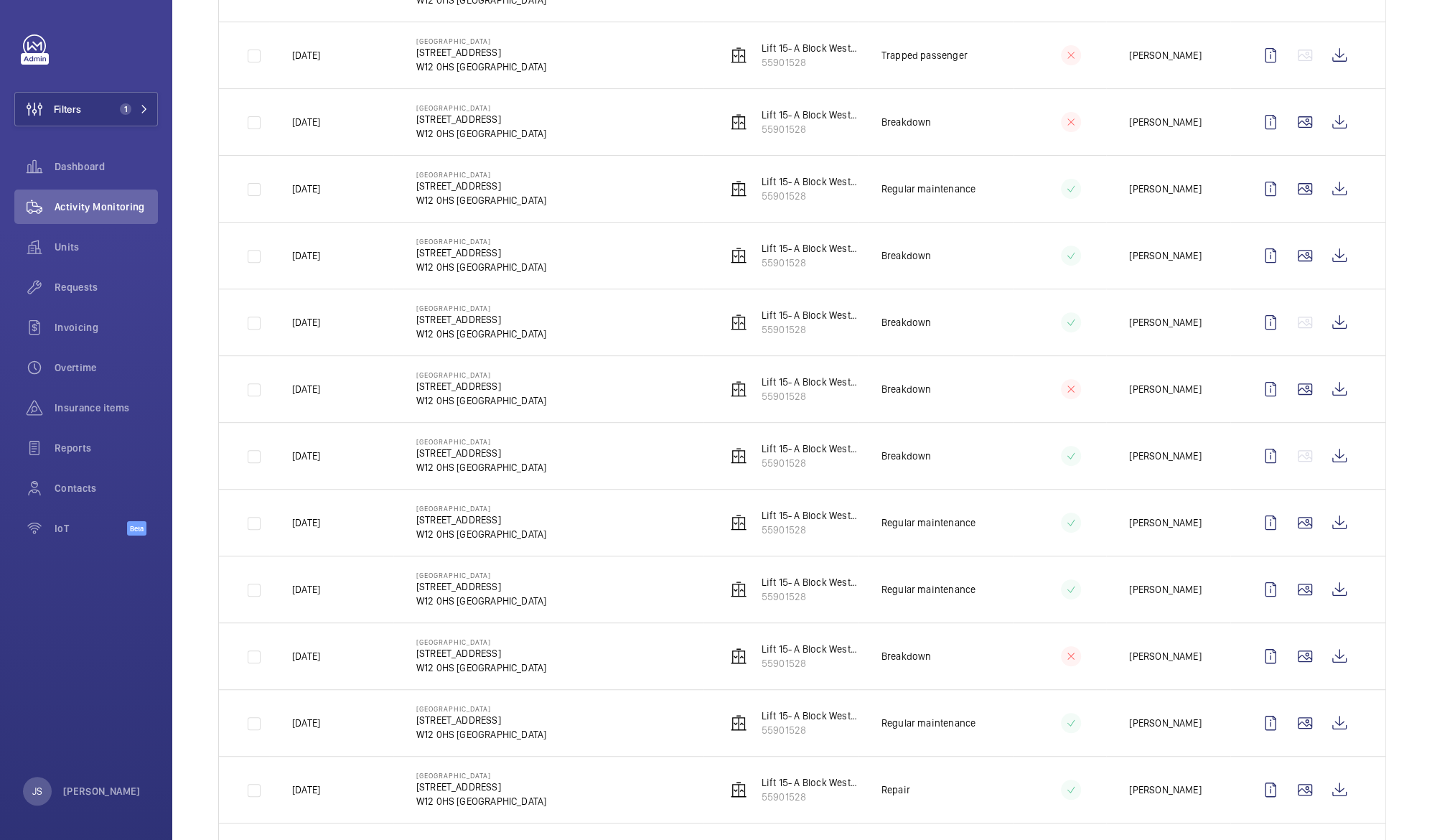
scroll to position [332, 0]
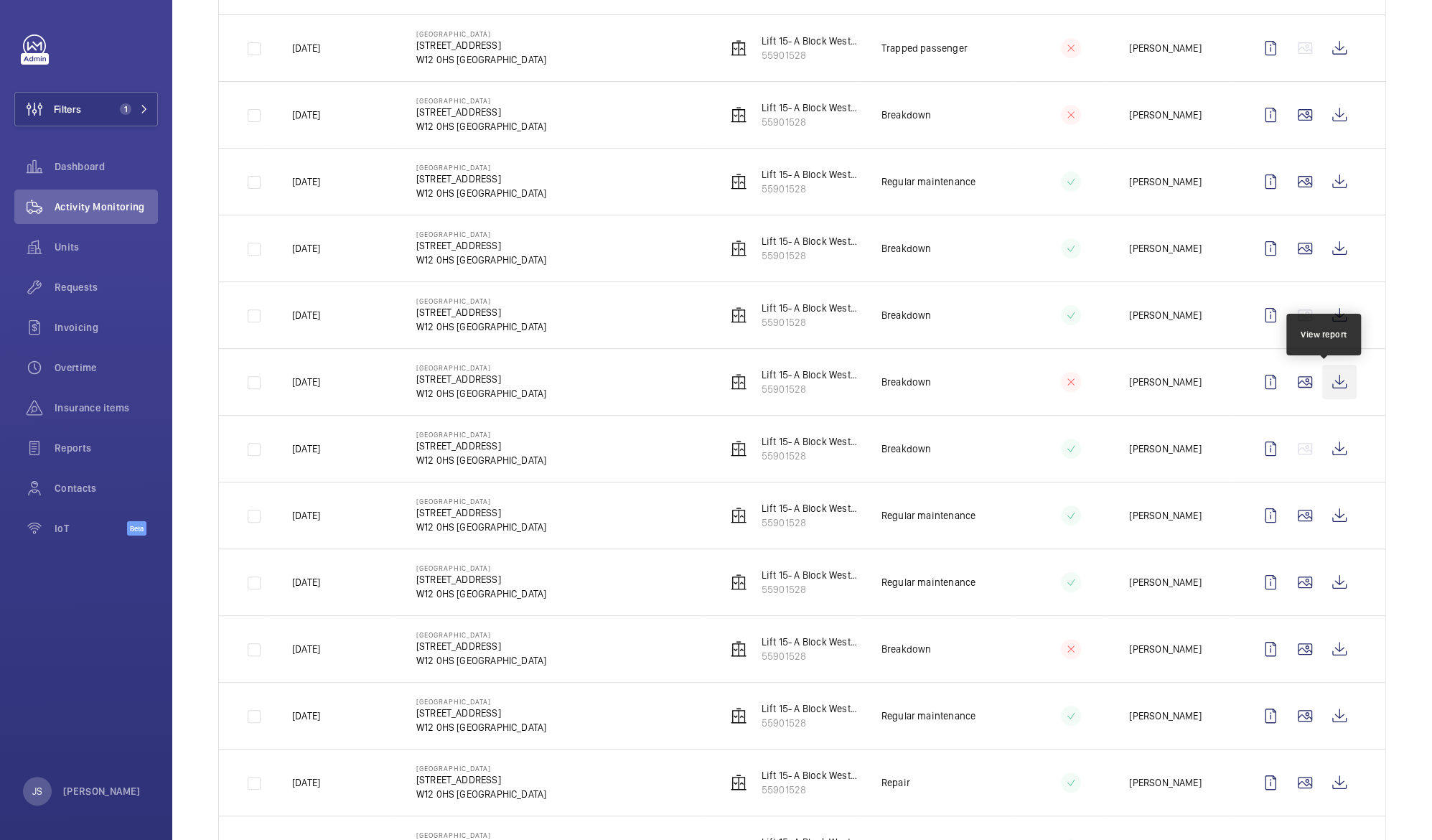
click at [1328, 385] on wm-front-icon-button at bounding box center [1339, 382] width 35 height 35
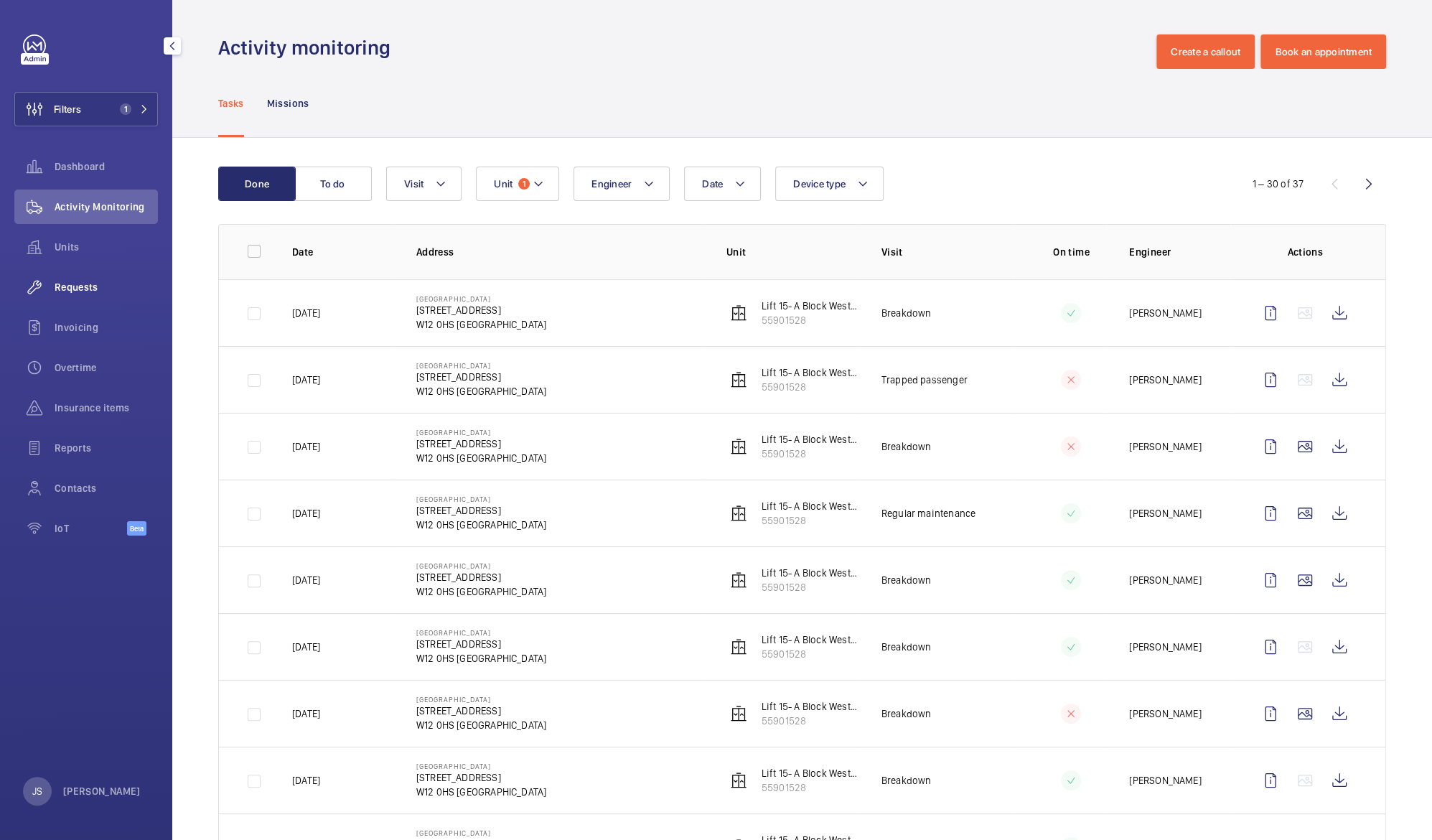
click at [68, 275] on div "Requests" at bounding box center [86, 287] width 144 height 35
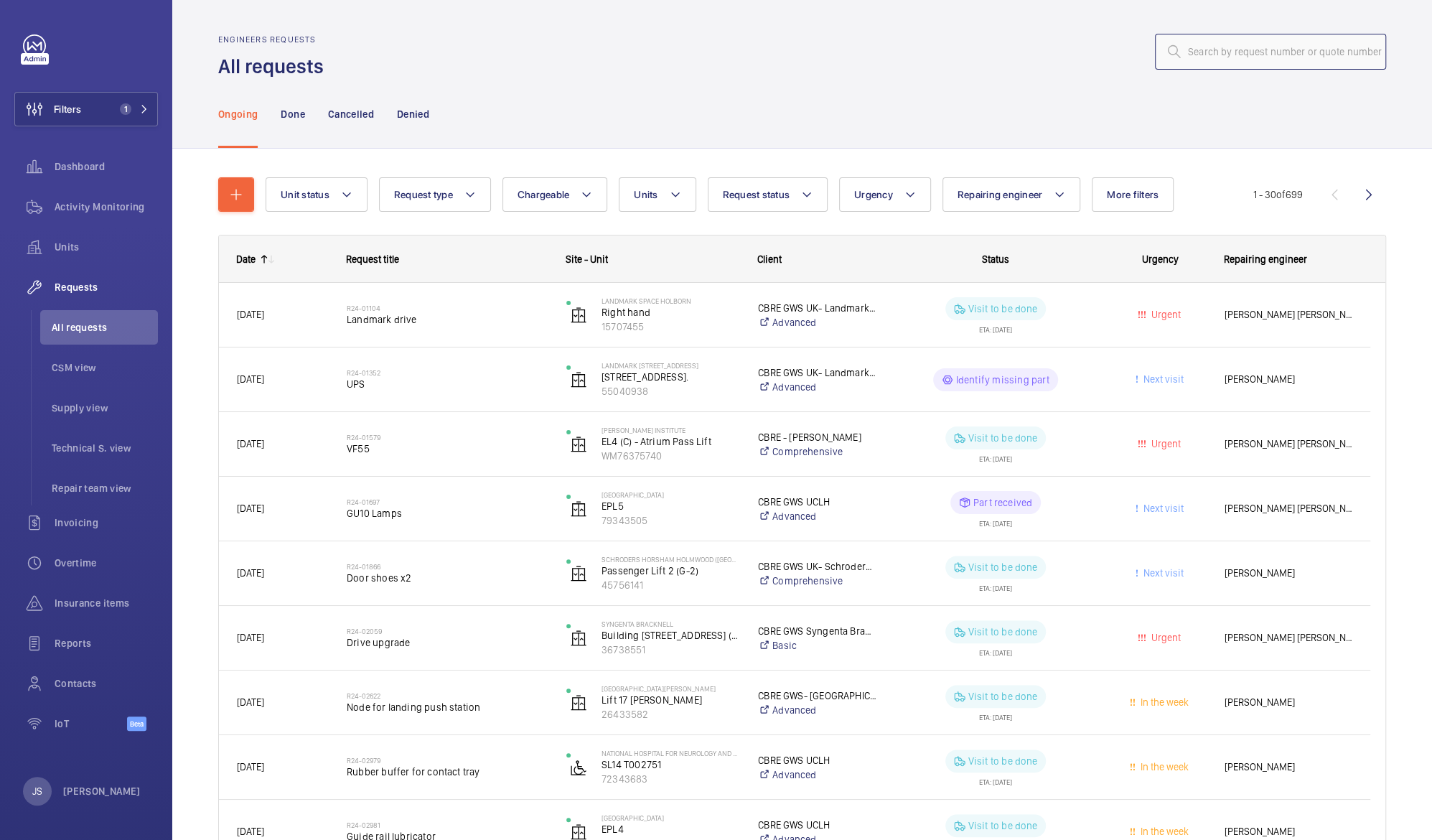
click at [1203, 52] on input "text" at bounding box center [1271, 51] width 232 height 36
paste input "25106865"
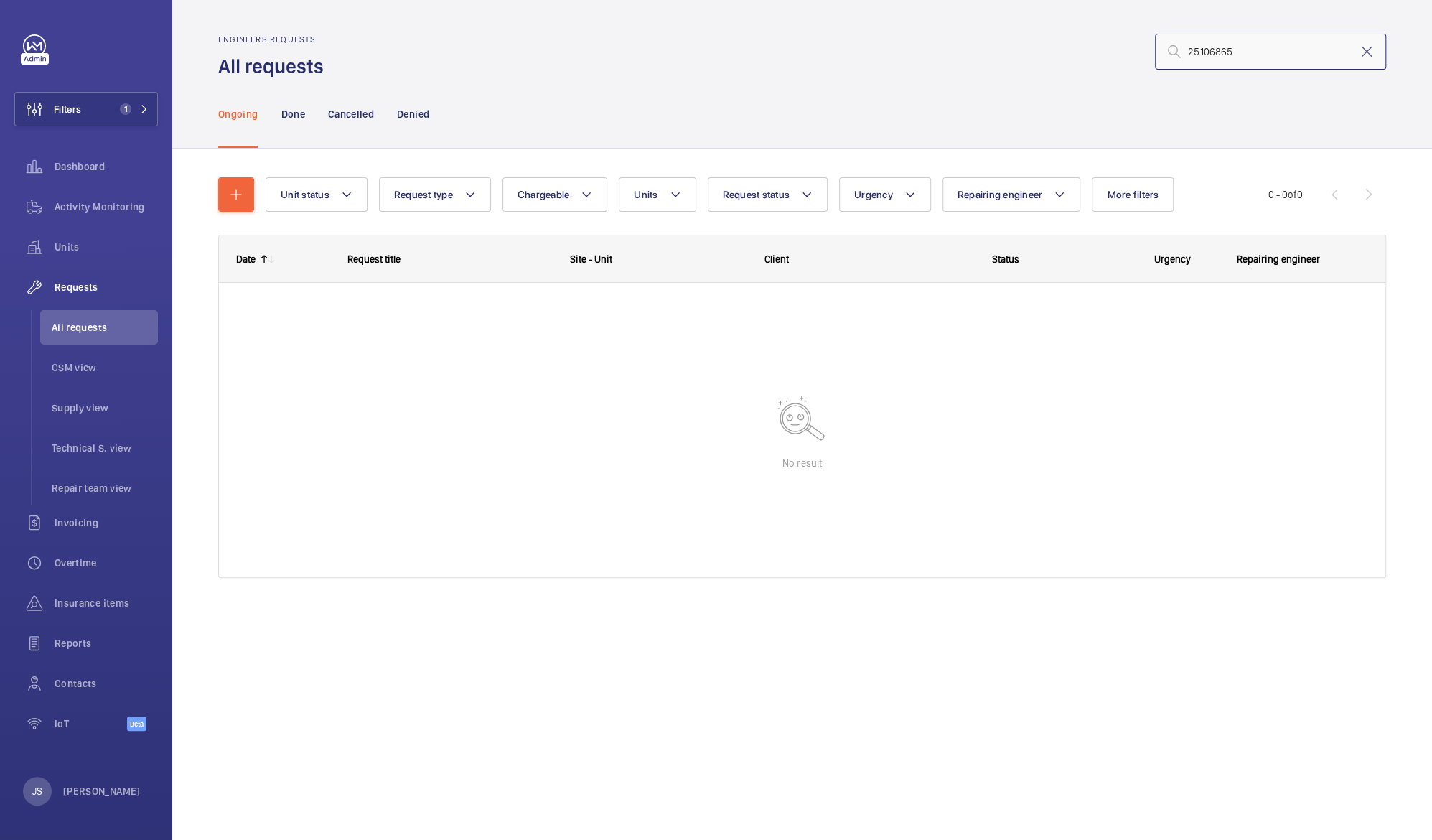
type input "25106865"
click at [86, 287] on span "Requests" at bounding box center [106, 287] width 103 height 14
click at [76, 254] on div "Units" at bounding box center [86, 247] width 144 height 35
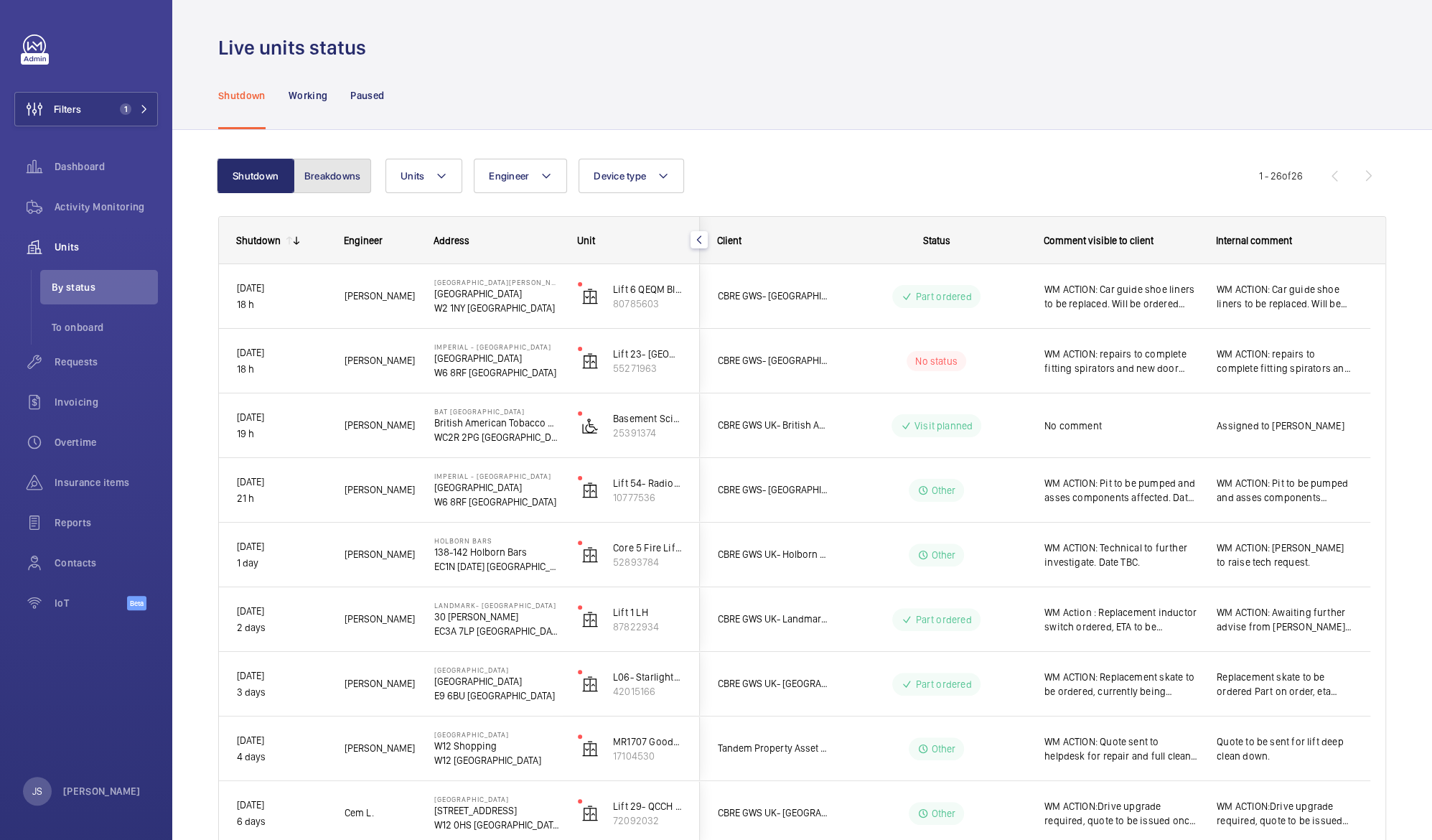
click at [313, 178] on button "Breakdowns" at bounding box center [332, 176] width 78 height 35
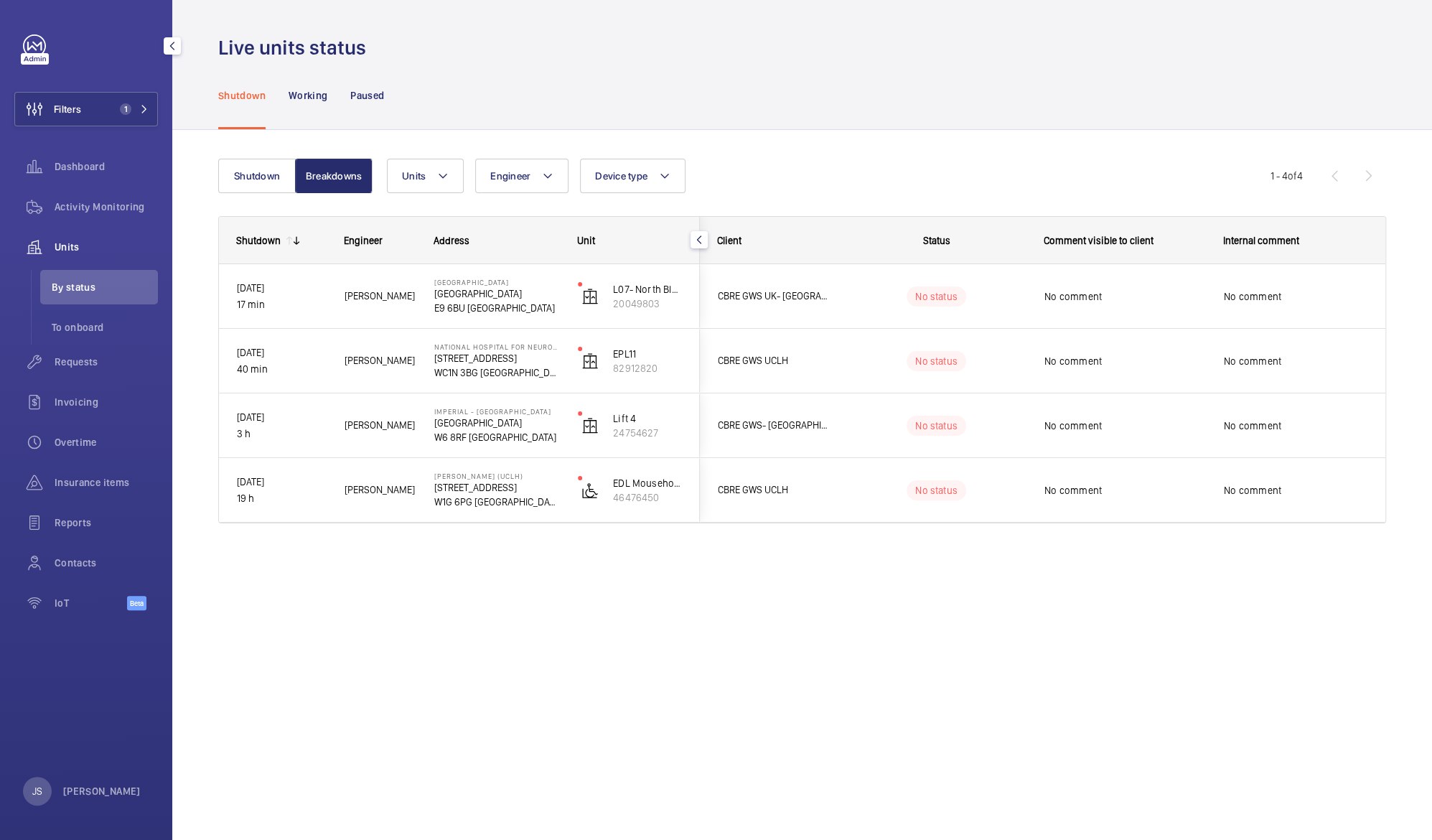
click at [91, 246] on span "Units" at bounding box center [106, 246] width 103 height 14
click at [86, 326] on span "To onboard" at bounding box center [105, 327] width 107 height 14
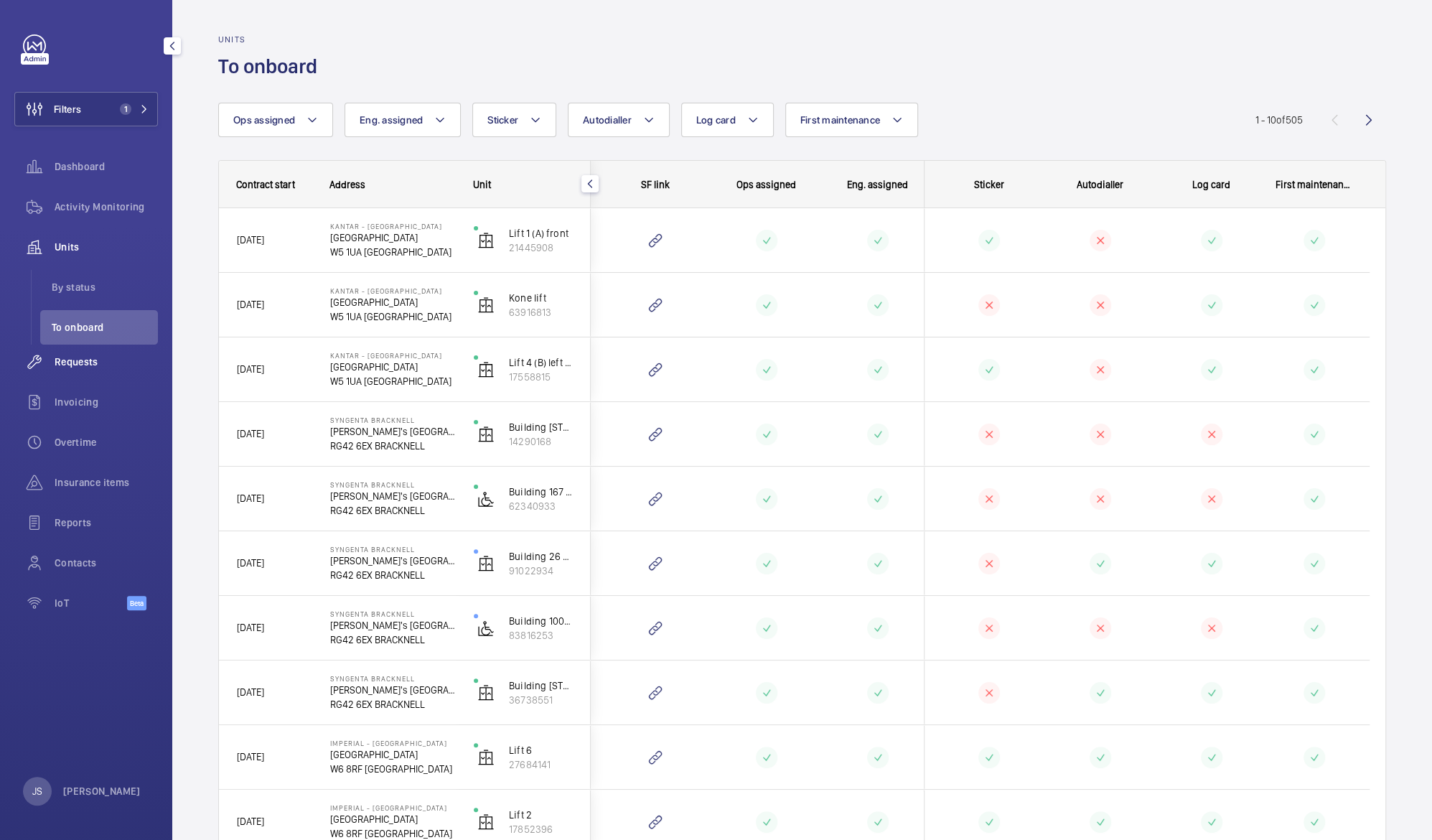
click at [84, 363] on span "Requests" at bounding box center [106, 361] width 103 height 14
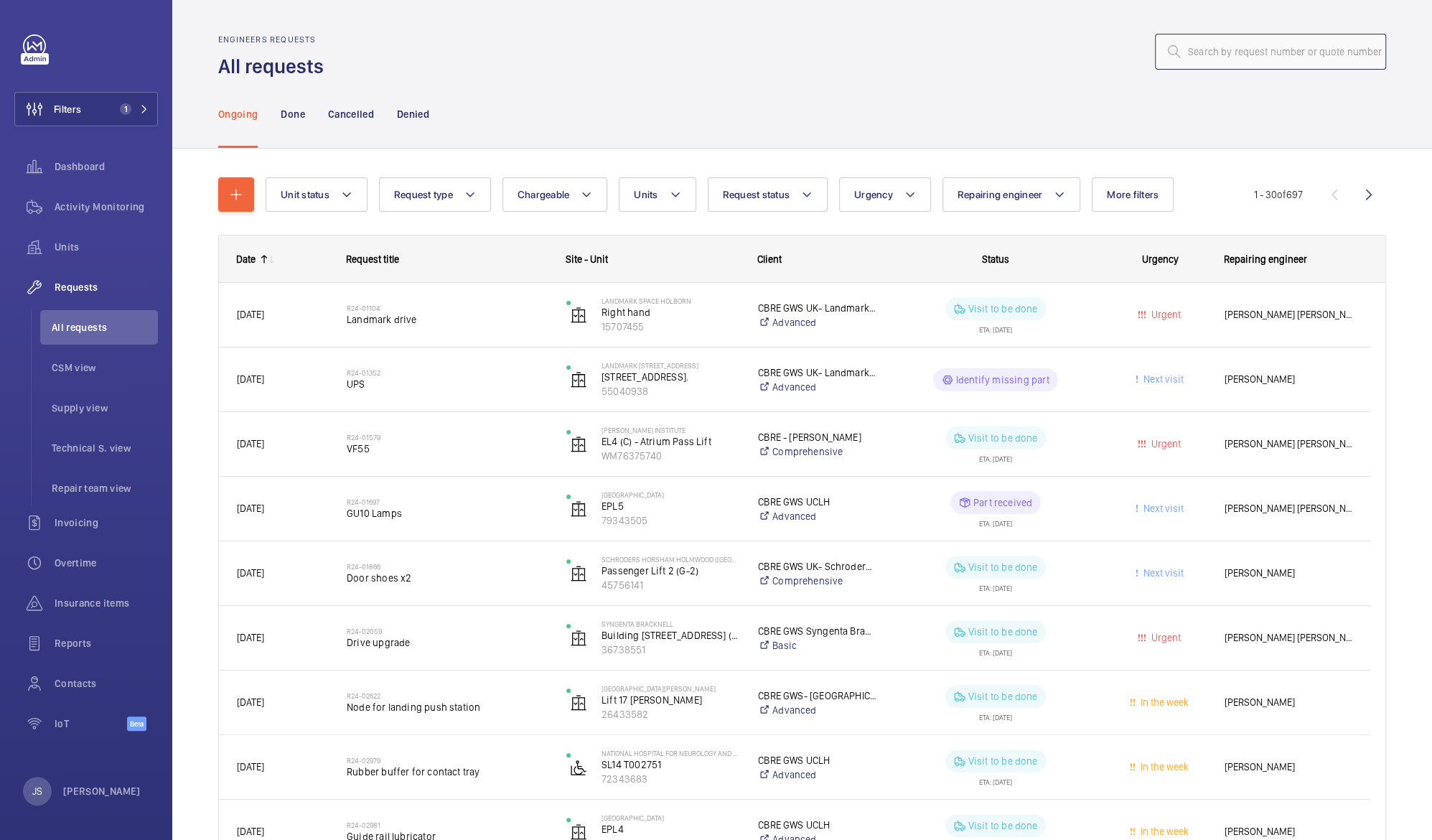
click at [1183, 54] on input "text" at bounding box center [1271, 51] width 232 height 36
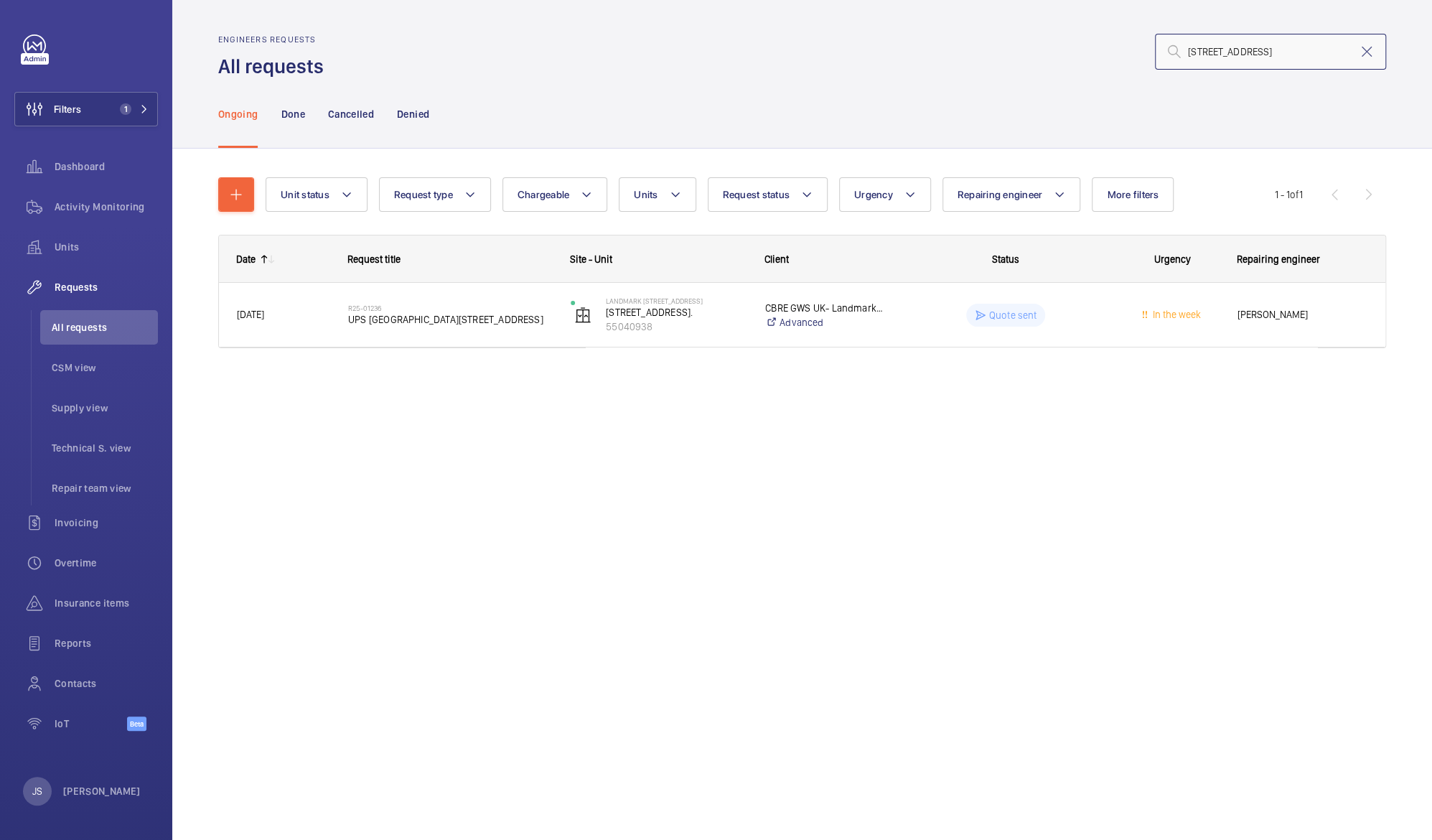
type input "[STREET_ADDRESS]"
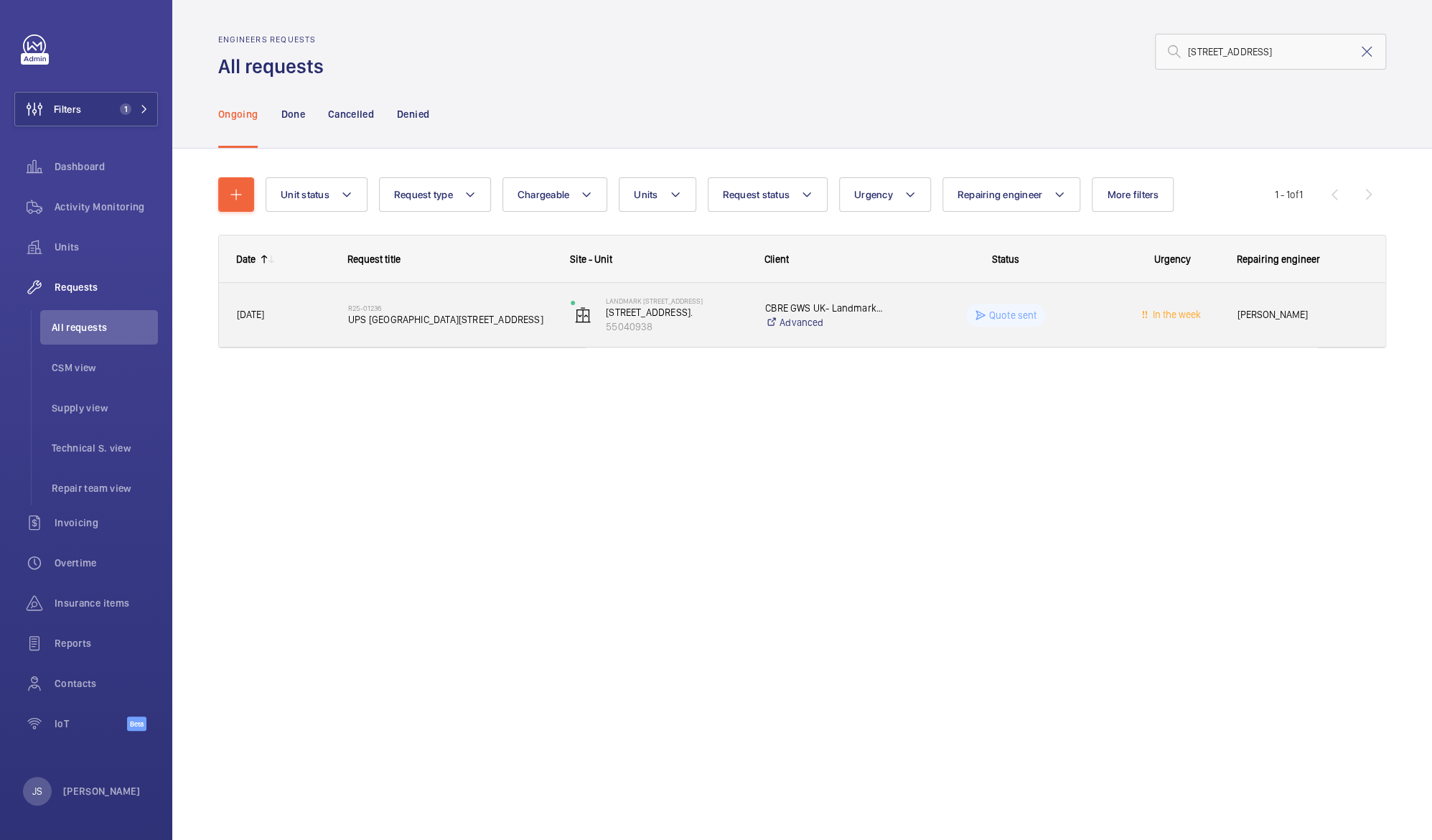
click at [1259, 317] on span "[PERSON_NAME]" at bounding box center [1302, 315] width 130 height 17
click at [634, 313] on p "[STREET_ADDRESS]." at bounding box center [676, 312] width 141 height 14
click at [443, 321] on span "UPS [GEOGRAPHIC_DATA][STREET_ADDRESS]" at bounding box center [450, 319] width 204 height 14
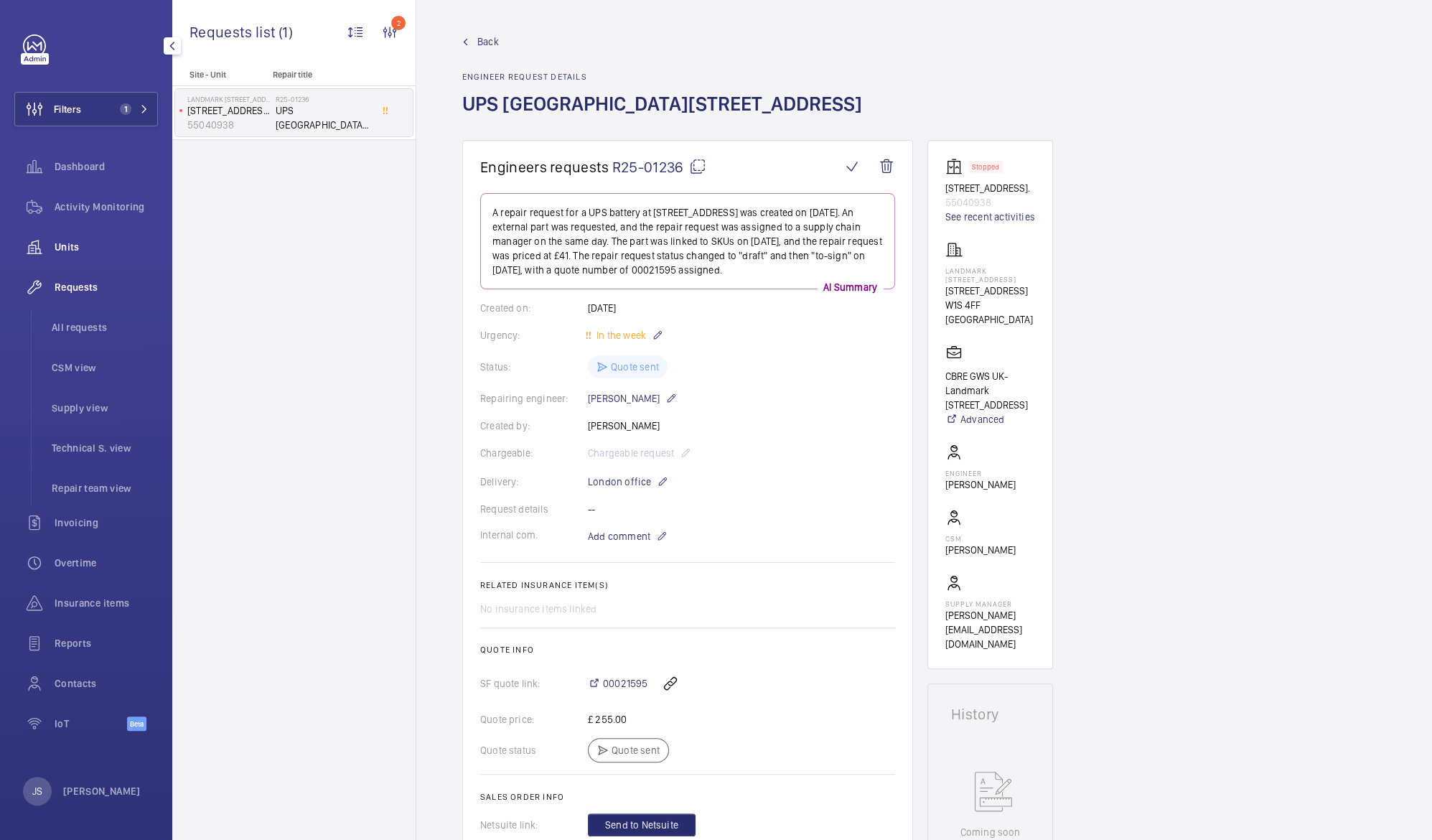
click at [71, 241] on span "Units" at bounding box center [106, 246] width 103 height 14
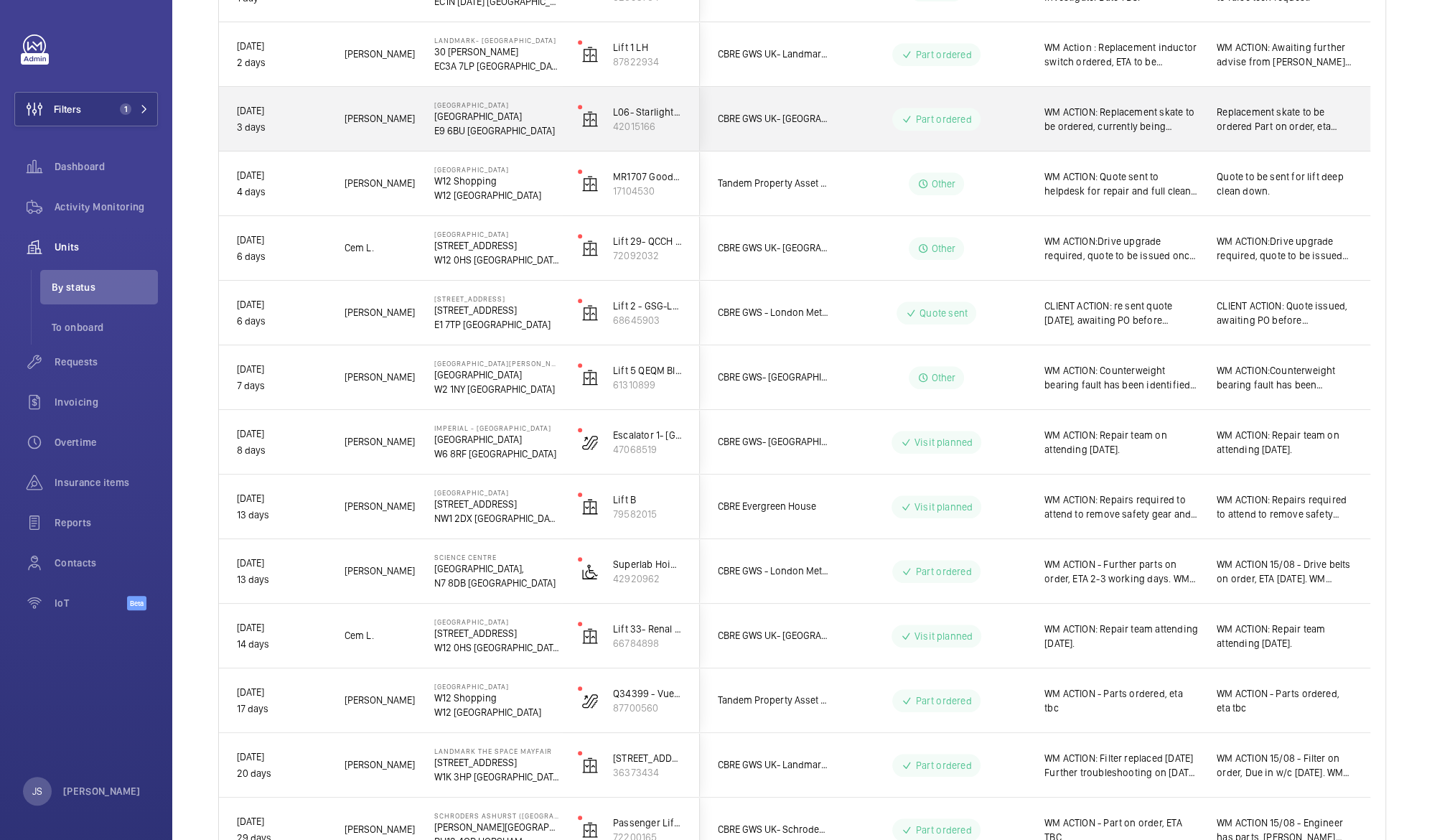
scroll to position [568, 0]
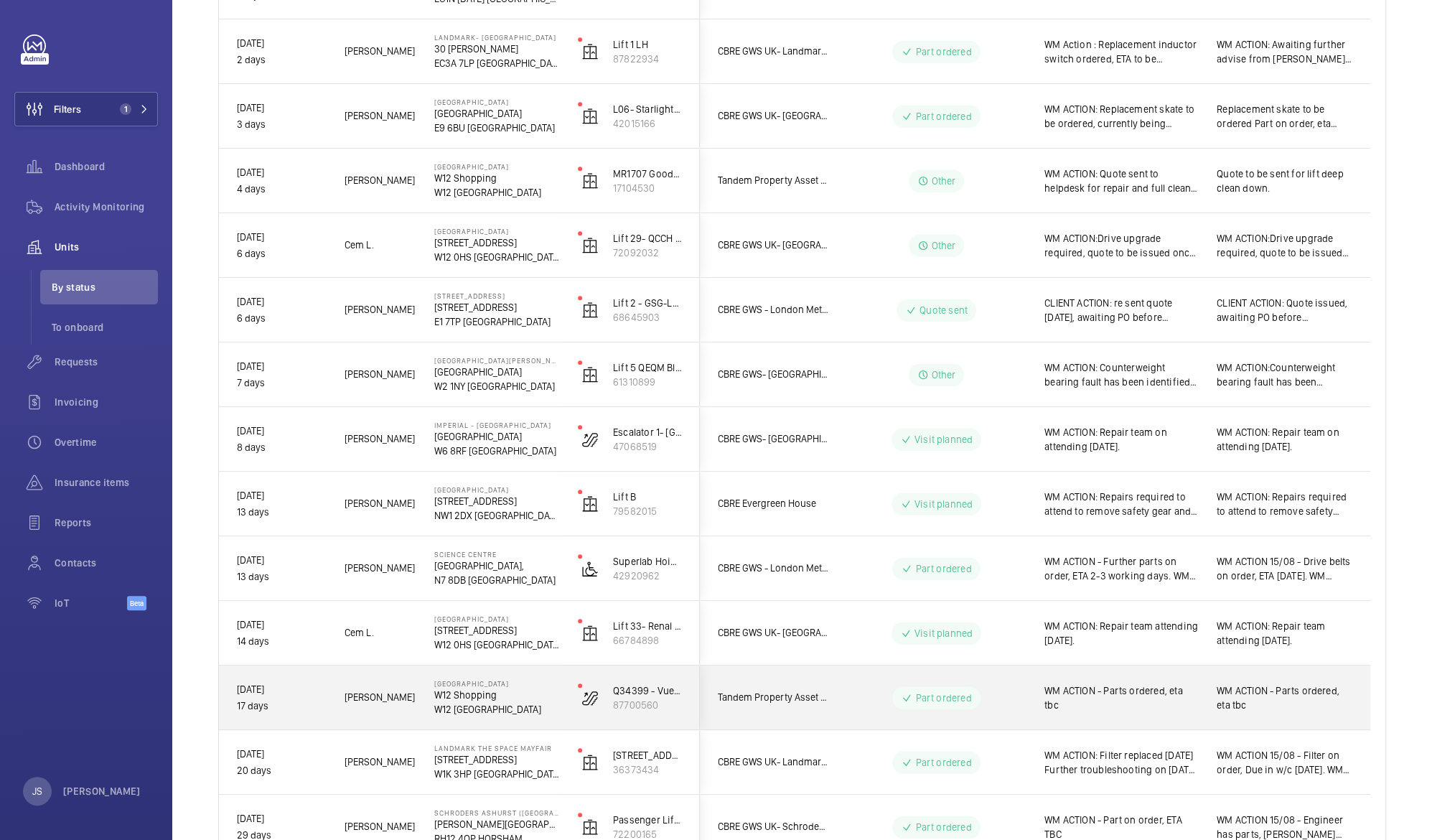
click at [1274, 704] on span "WM ACTION - Parts ordered, eta tbc" at bounding box center [1285, 698] width 136 height 29
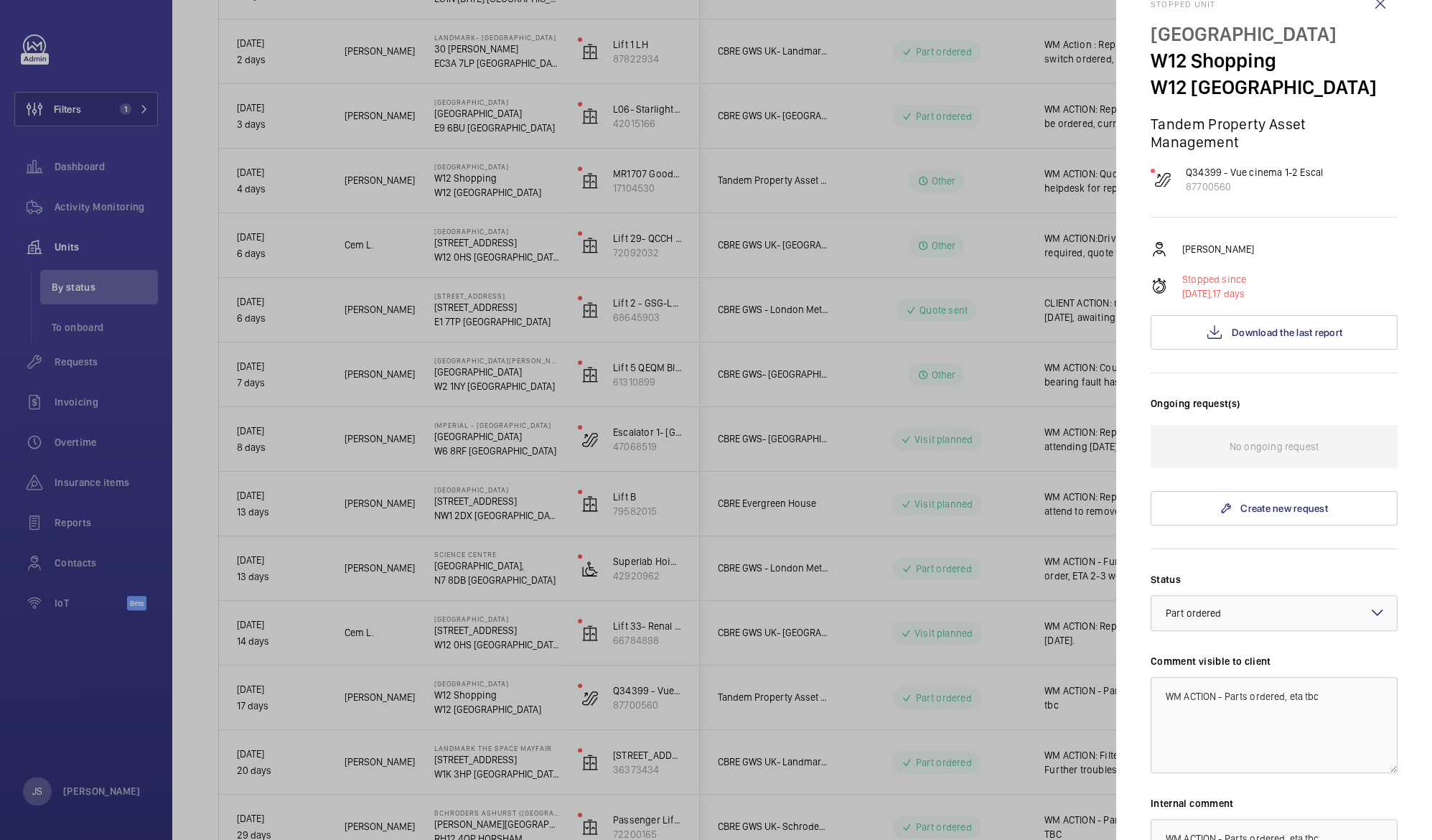
scroll to position [0, 0]
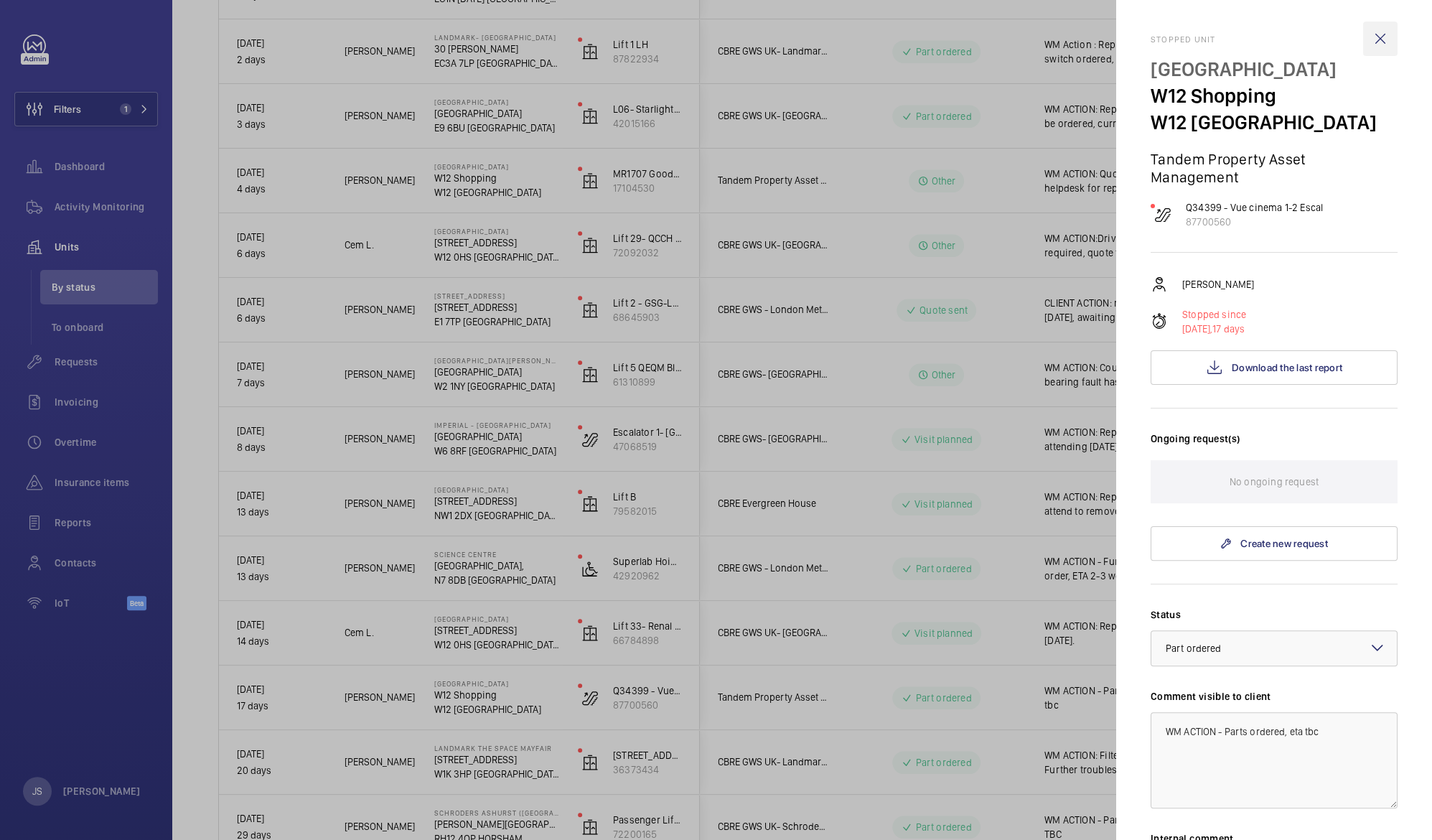
click at [1368, 36] on wm-front-icon-button at bounding box center [1381, 39] width 35 height 35
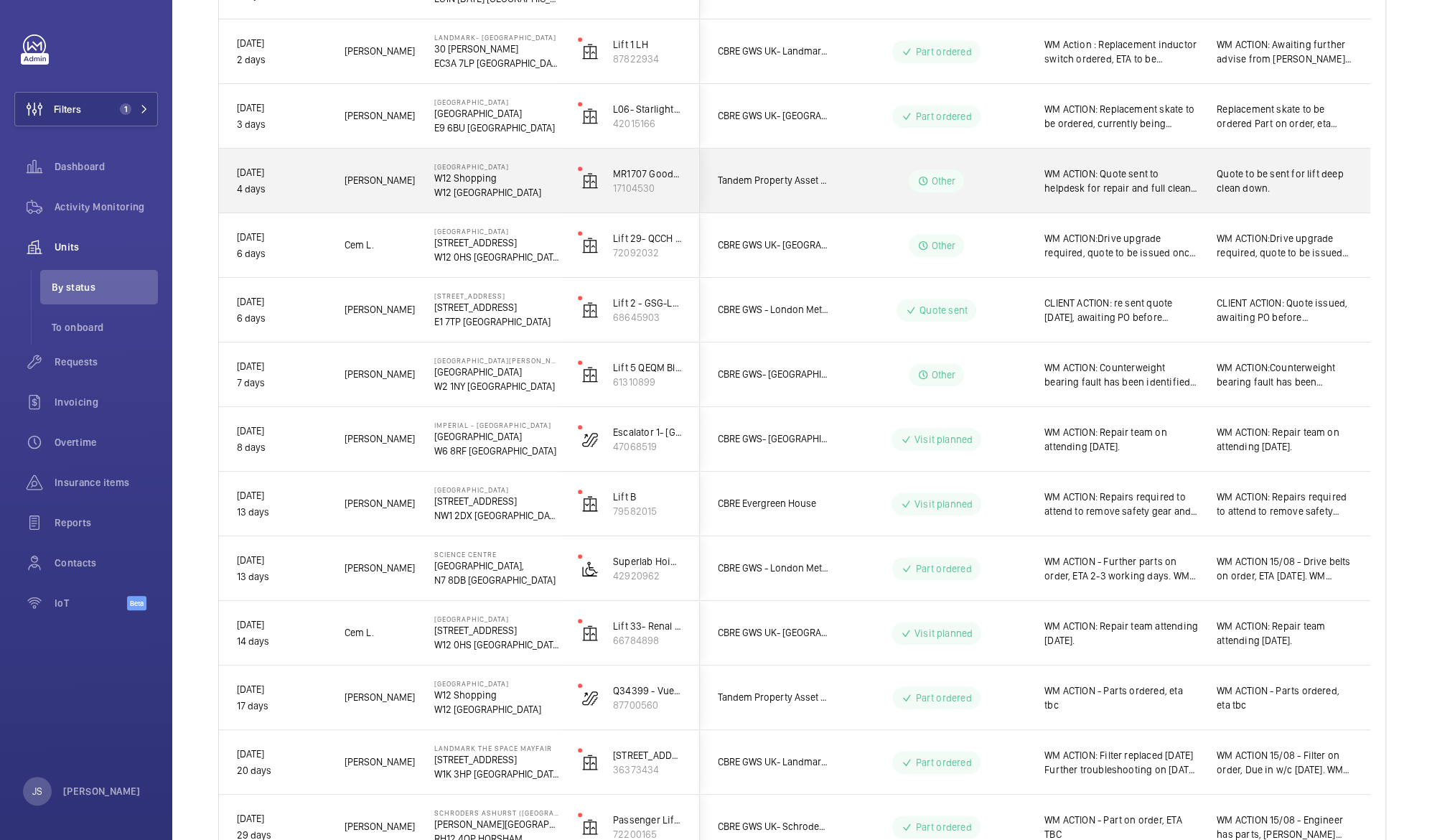
click at [1235, 174] on span "Quote to be sent for lift deep clean down." at bounding box center [1285, 180] width 136 height 29
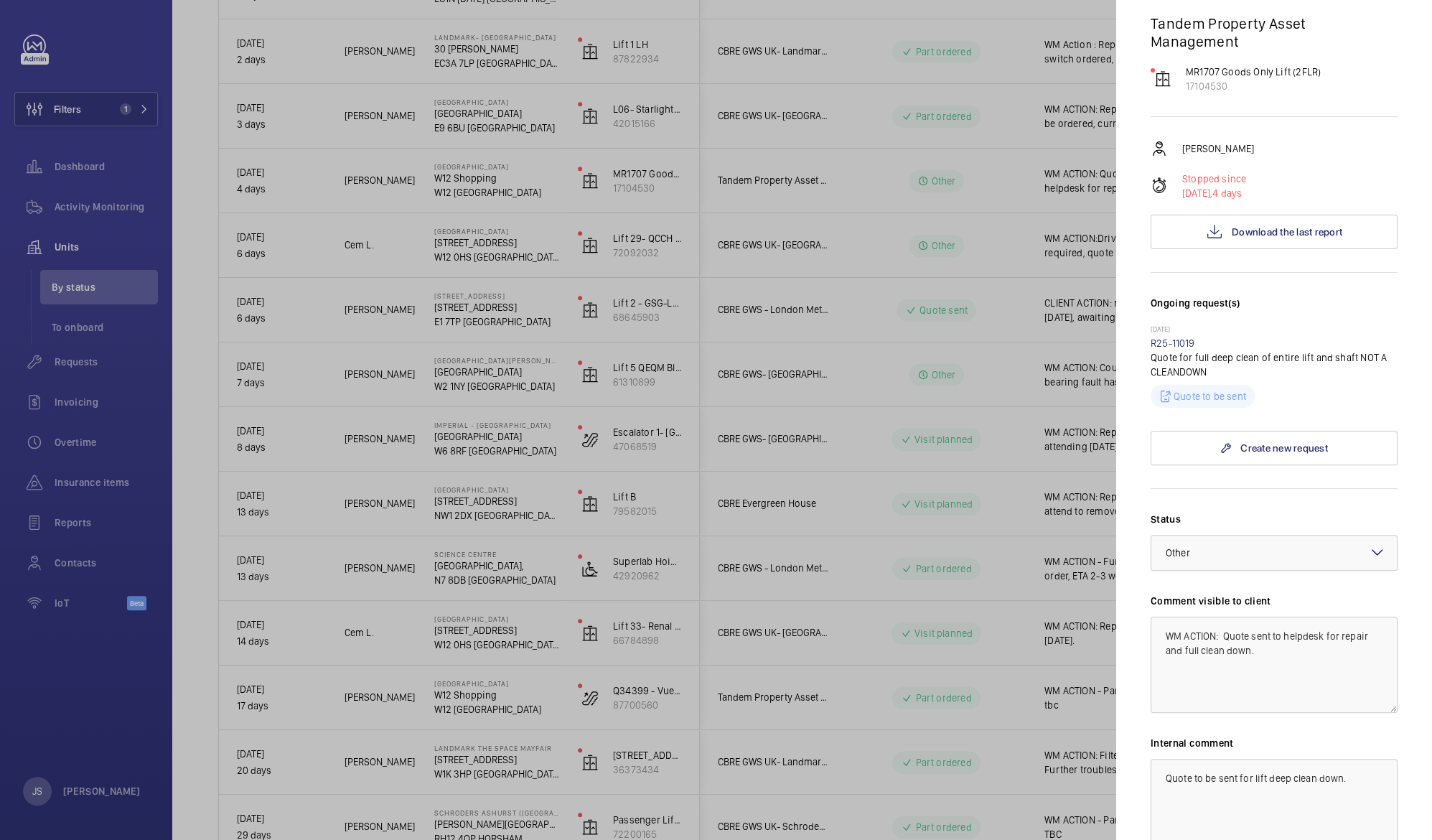
scroll to position [155, 0]
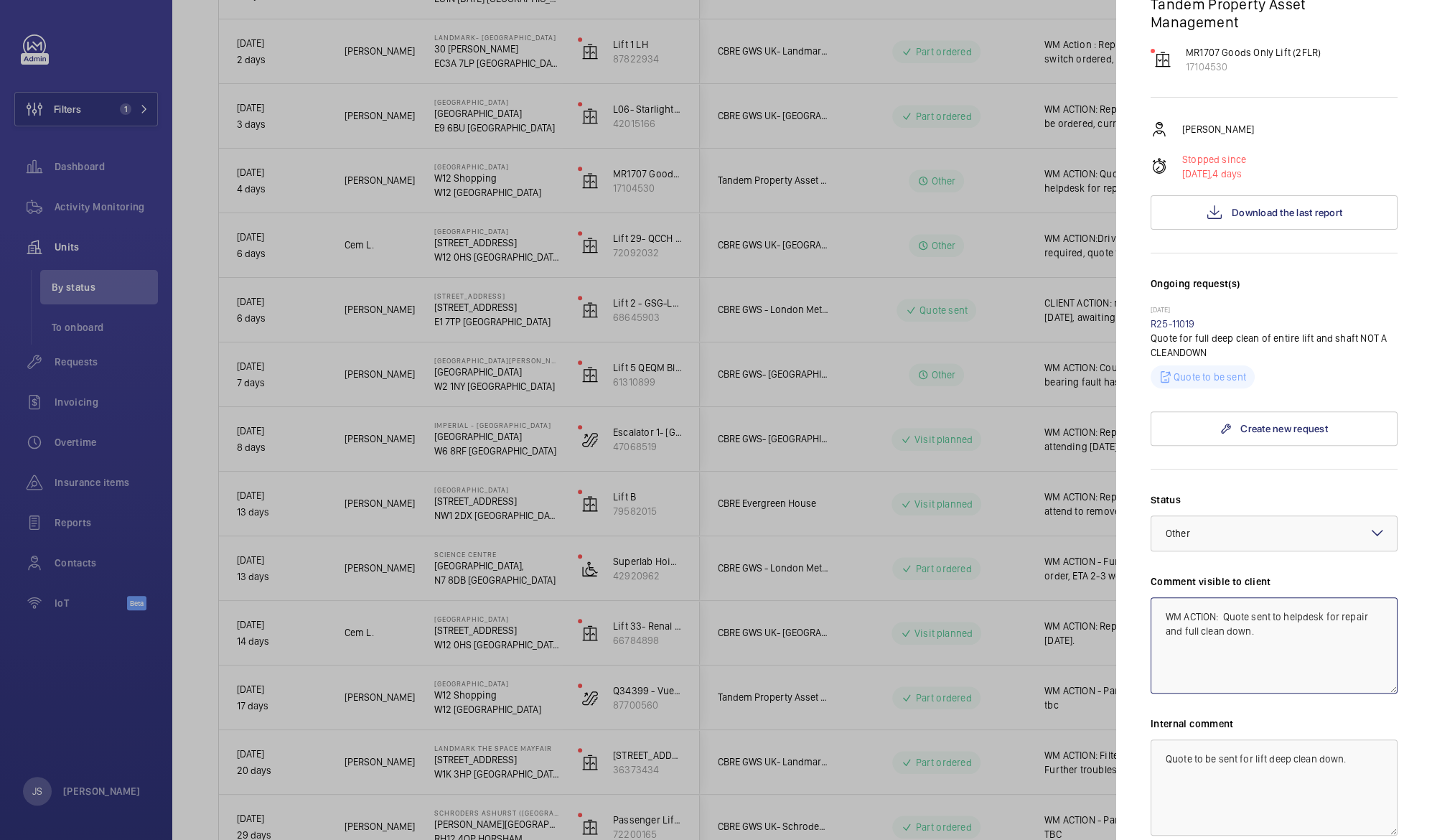
click at [1292, 649] on textarea "WM ACTION: Quote sent to helpdesk for repair and full clean down." at bounding box center [1274, 645] width 247 height 96
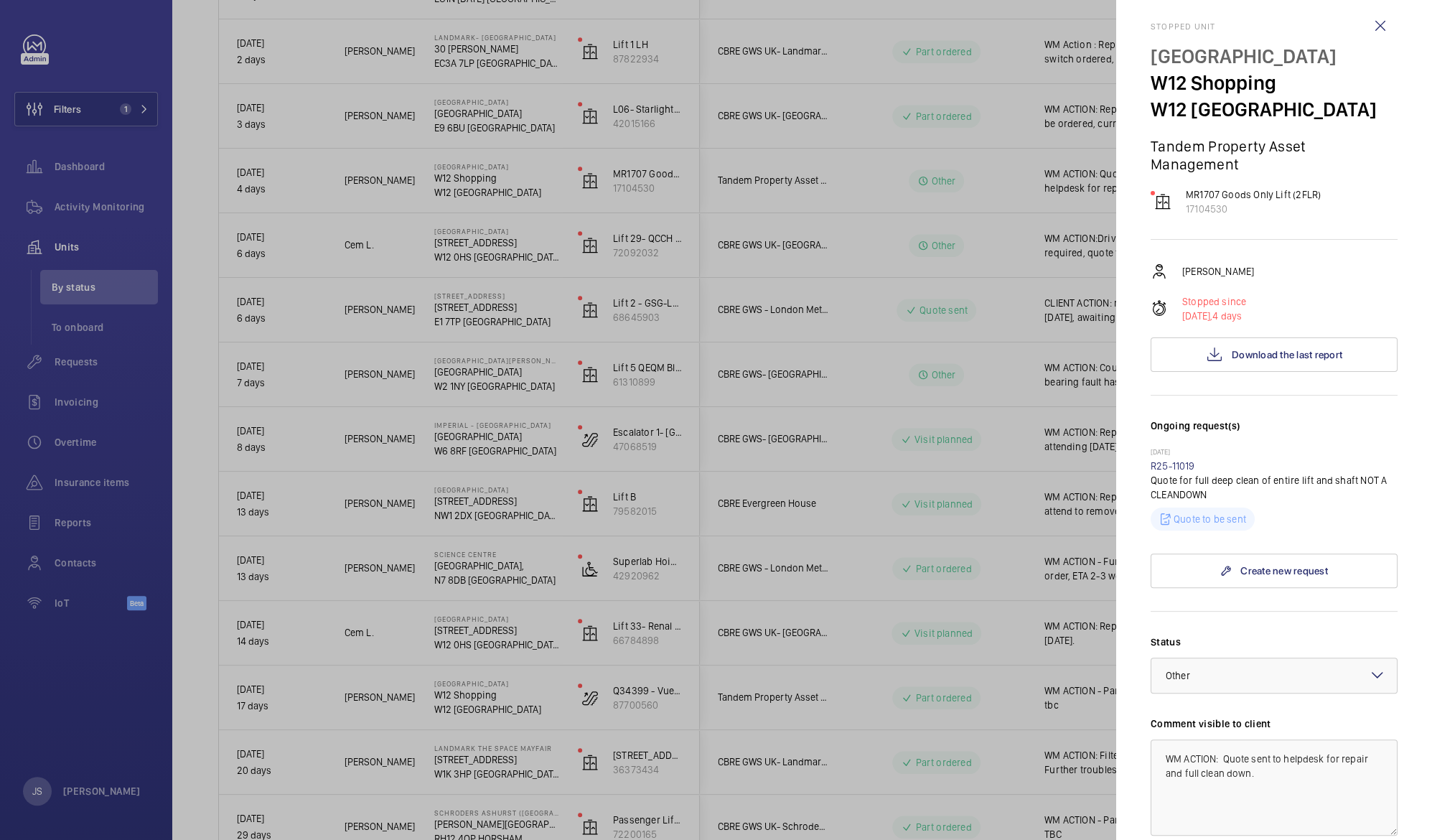
scroll to position [0, 0]
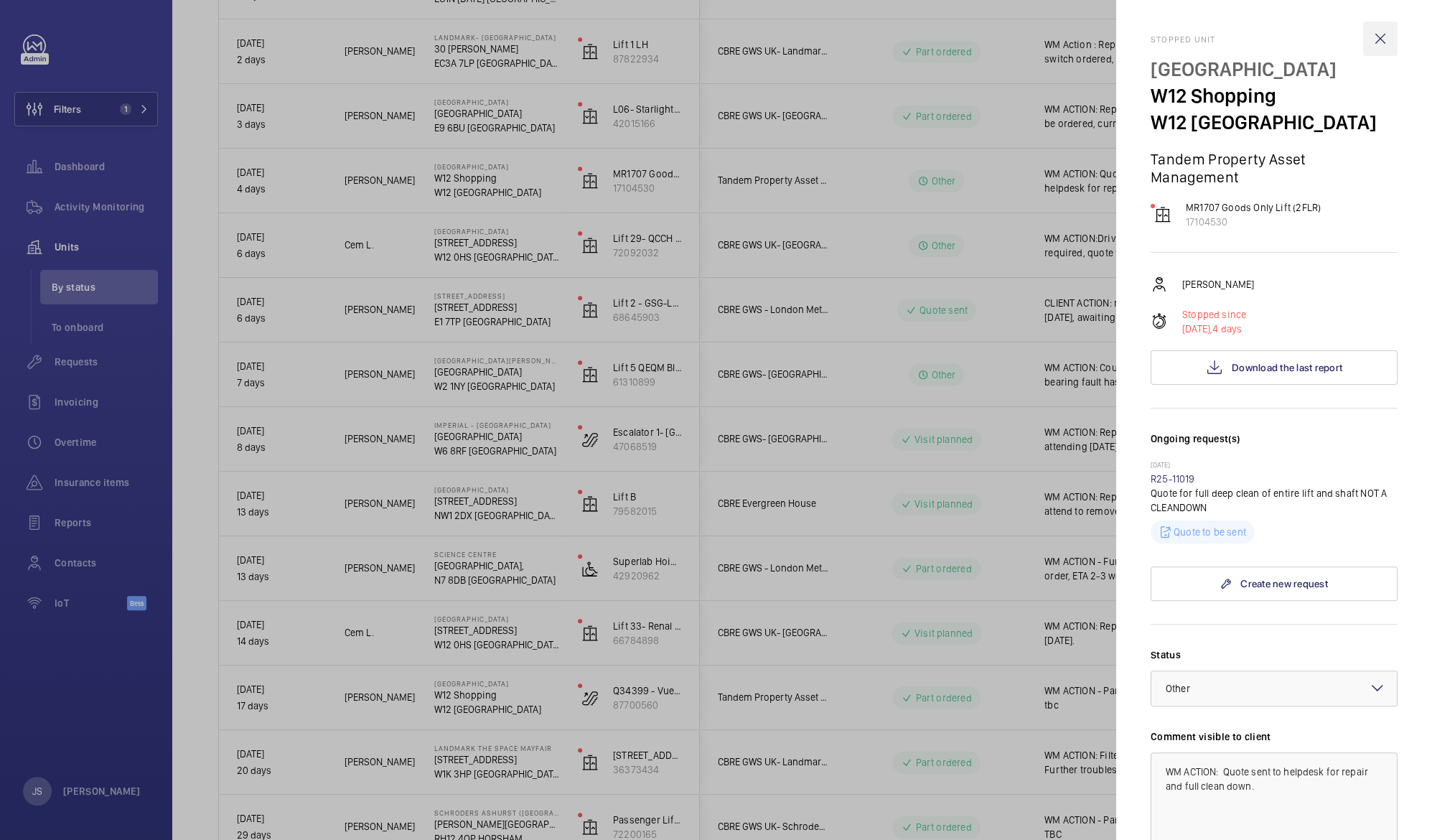
click at [1363, 37] on wm-front-icon-button at bounding box center [1381, 39] width 35 height 35
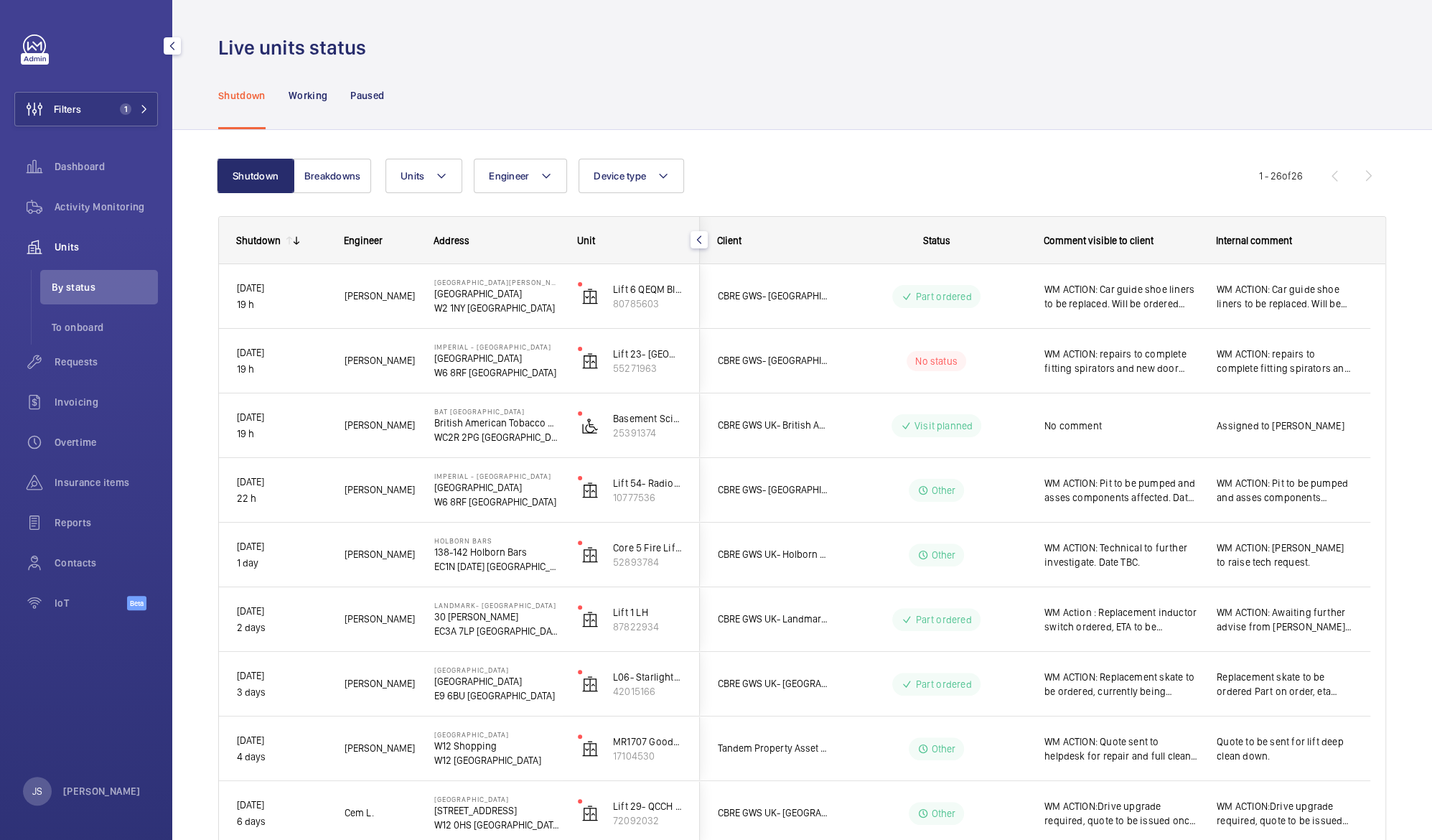
click at [68, 244] on span "Units" at bounding box center [106, 246] width 103 height 14
click at [80, 322] on span "To onboard" at bounding box center [105, 327] width 107 height 14
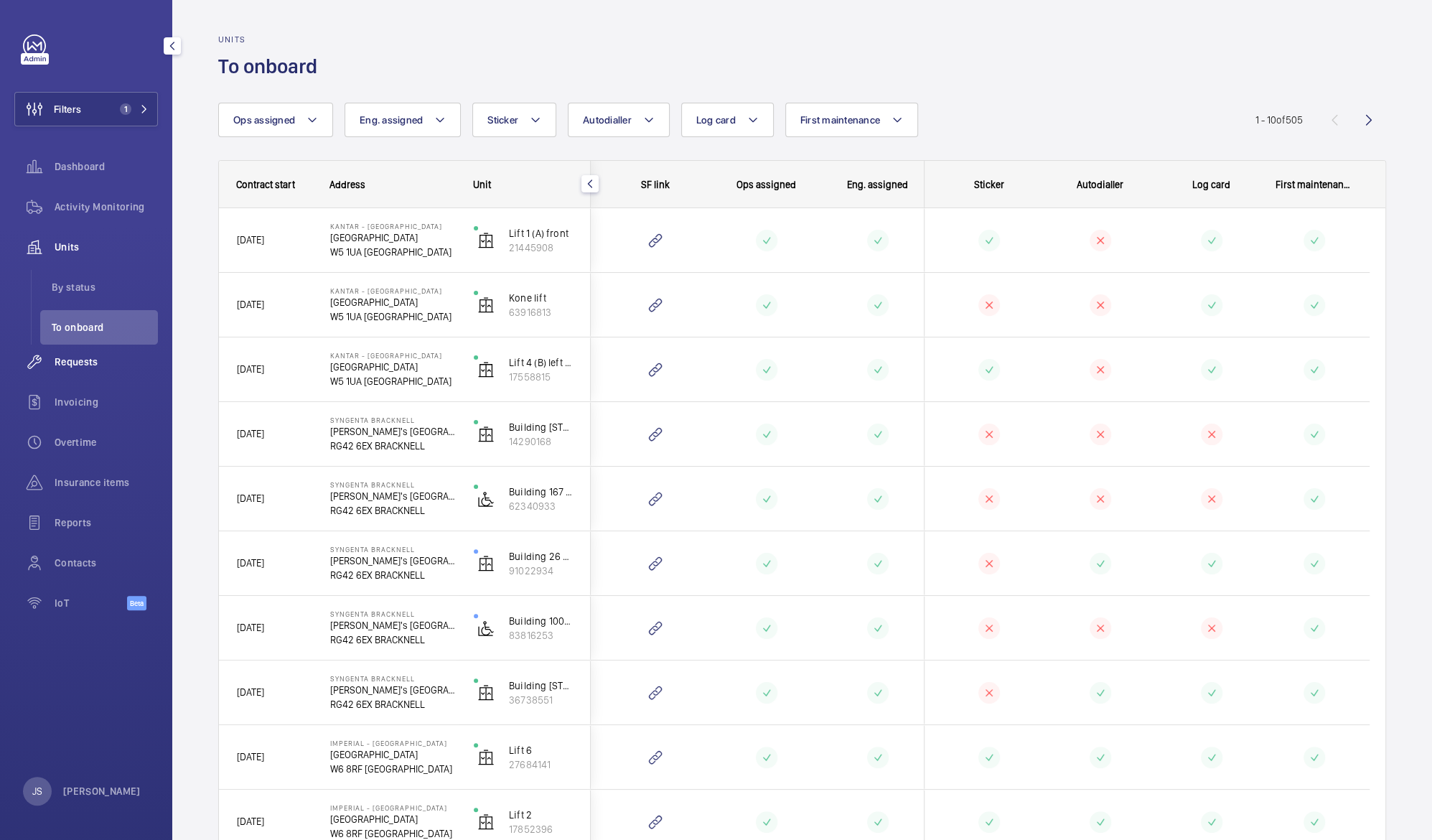
click at [60, 362] on span "Requests" at bounding box center [106, 361] width 103 height 14
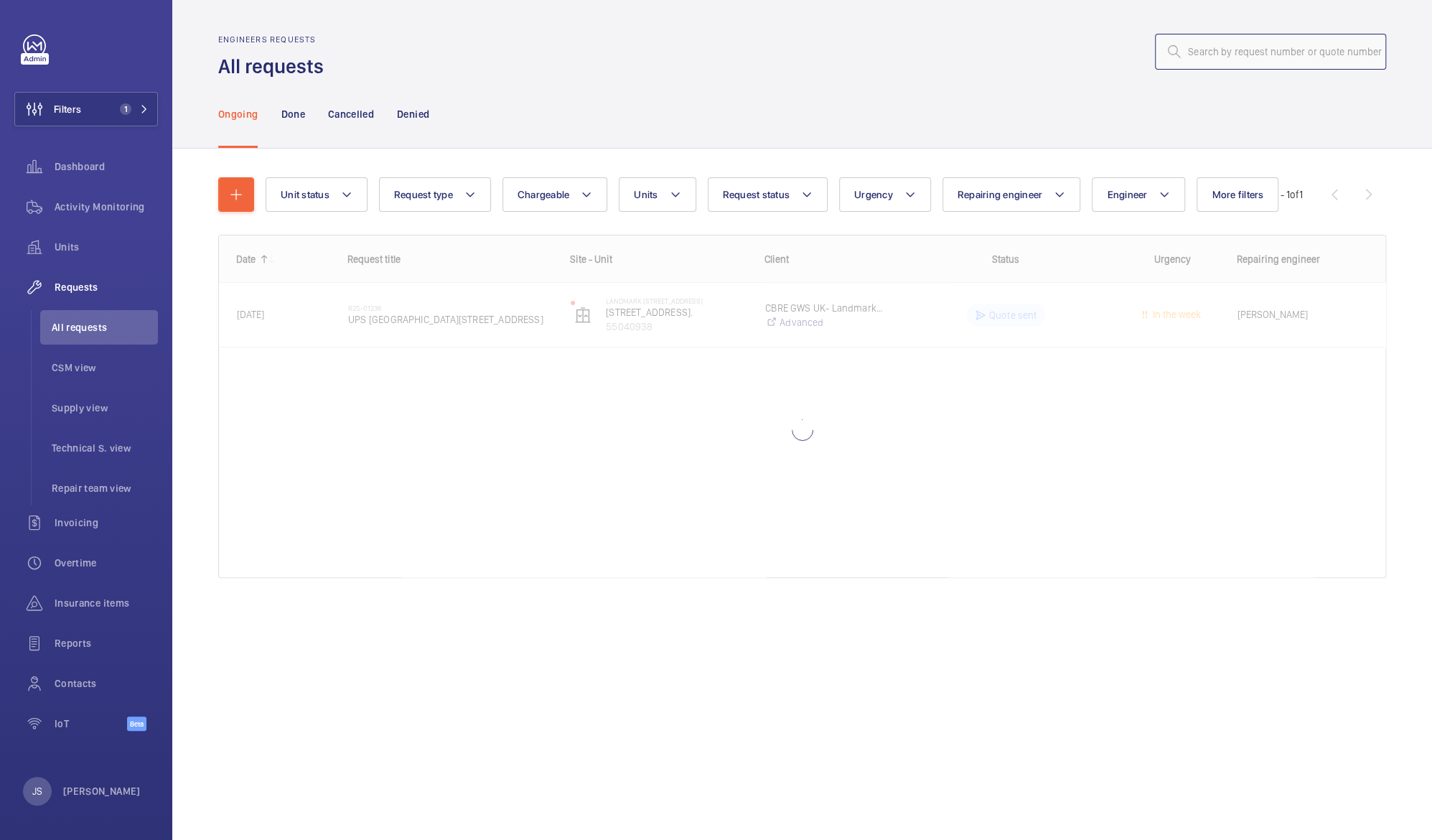
click at [1195, 44] on input "text" at bounding box center [1271, 51] width 232 height 36
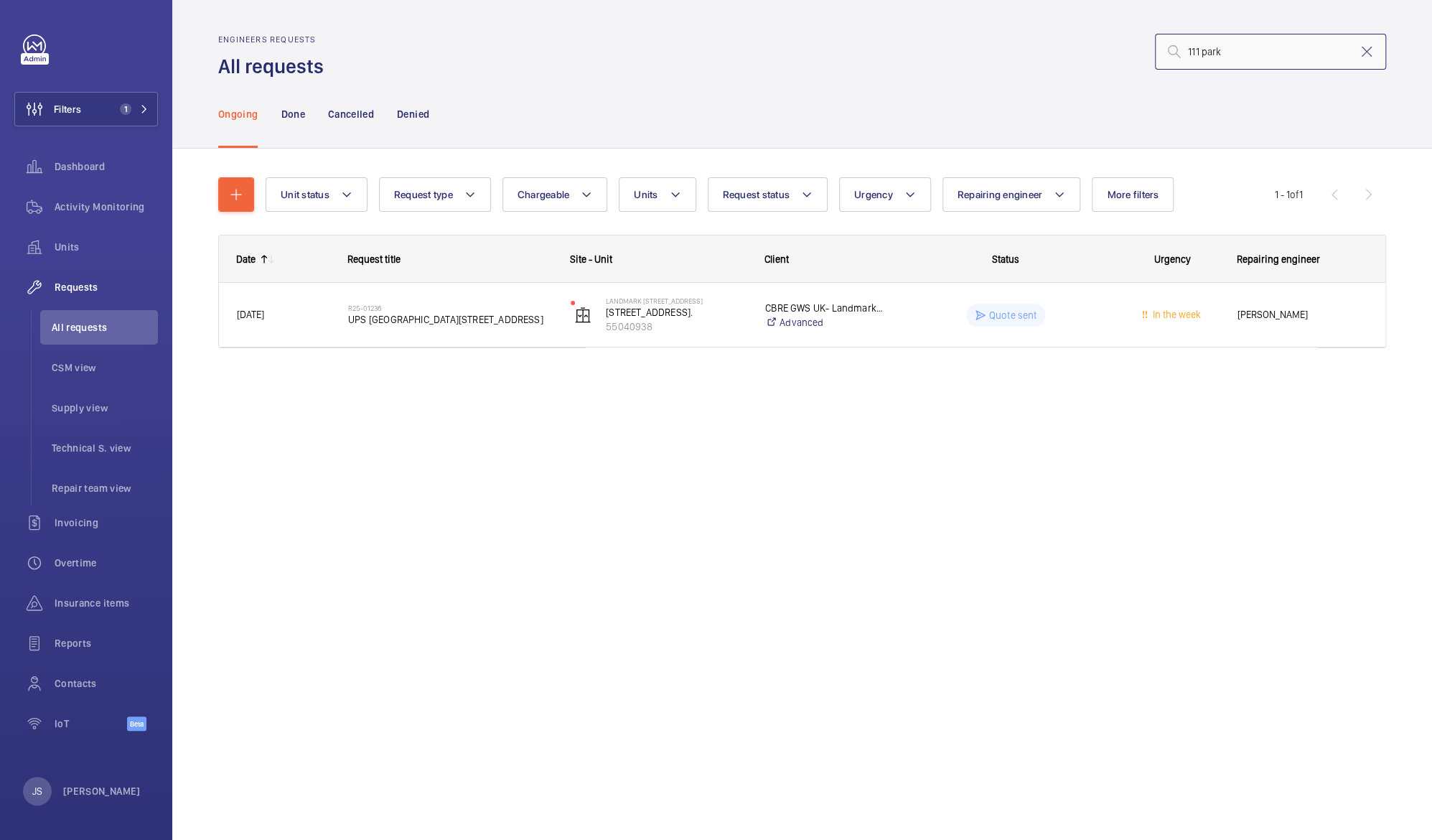
type input "111 park"
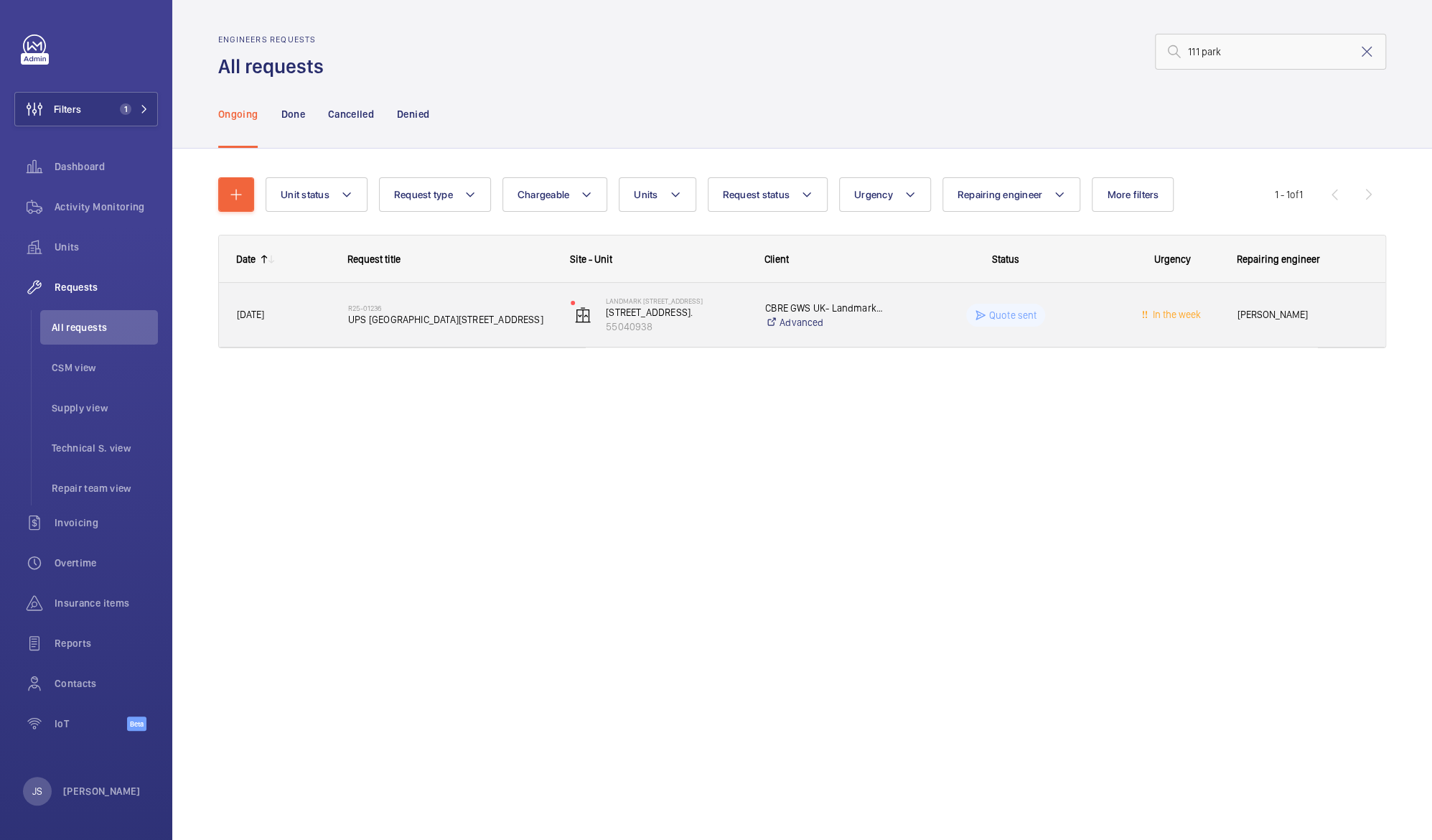
click at [1240, 322] on span "[PERSON_NAME]" at bounding box center [1302, 315] width 130 height 17
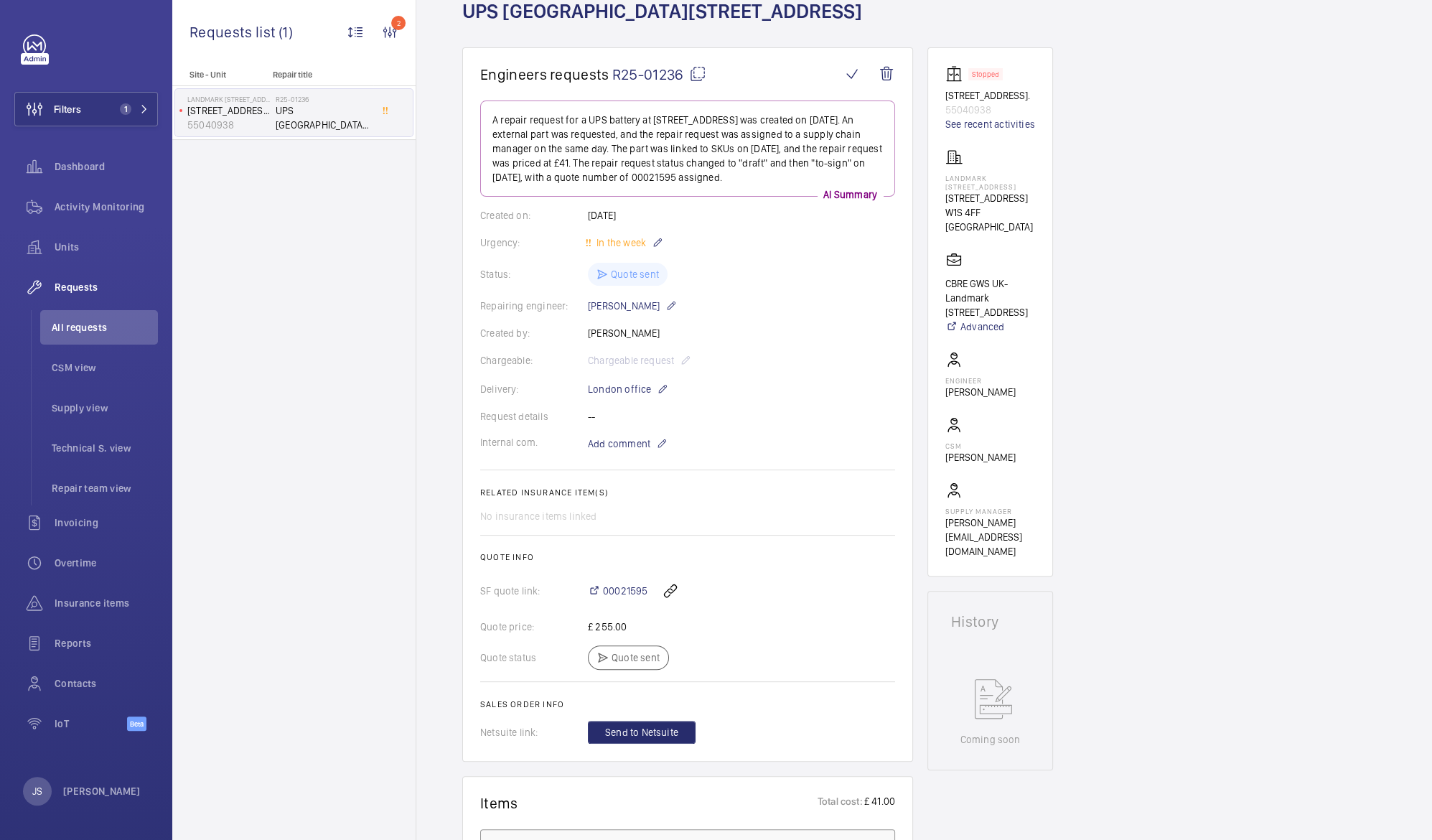
scroll to position [83, 0]
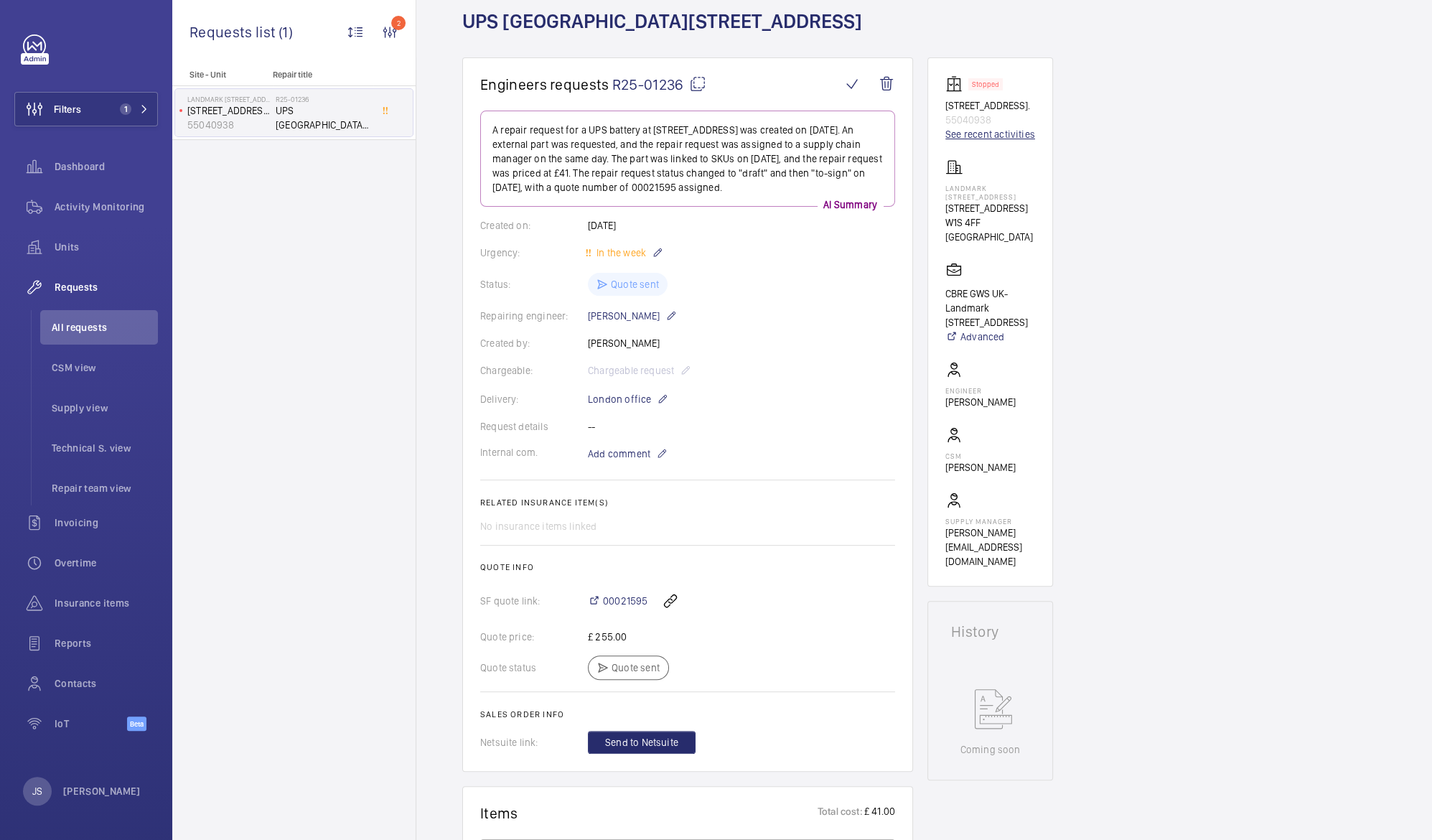
click at [967, 133] on link "See recent activities" at bounding box center [990, 134] width 90 height 14
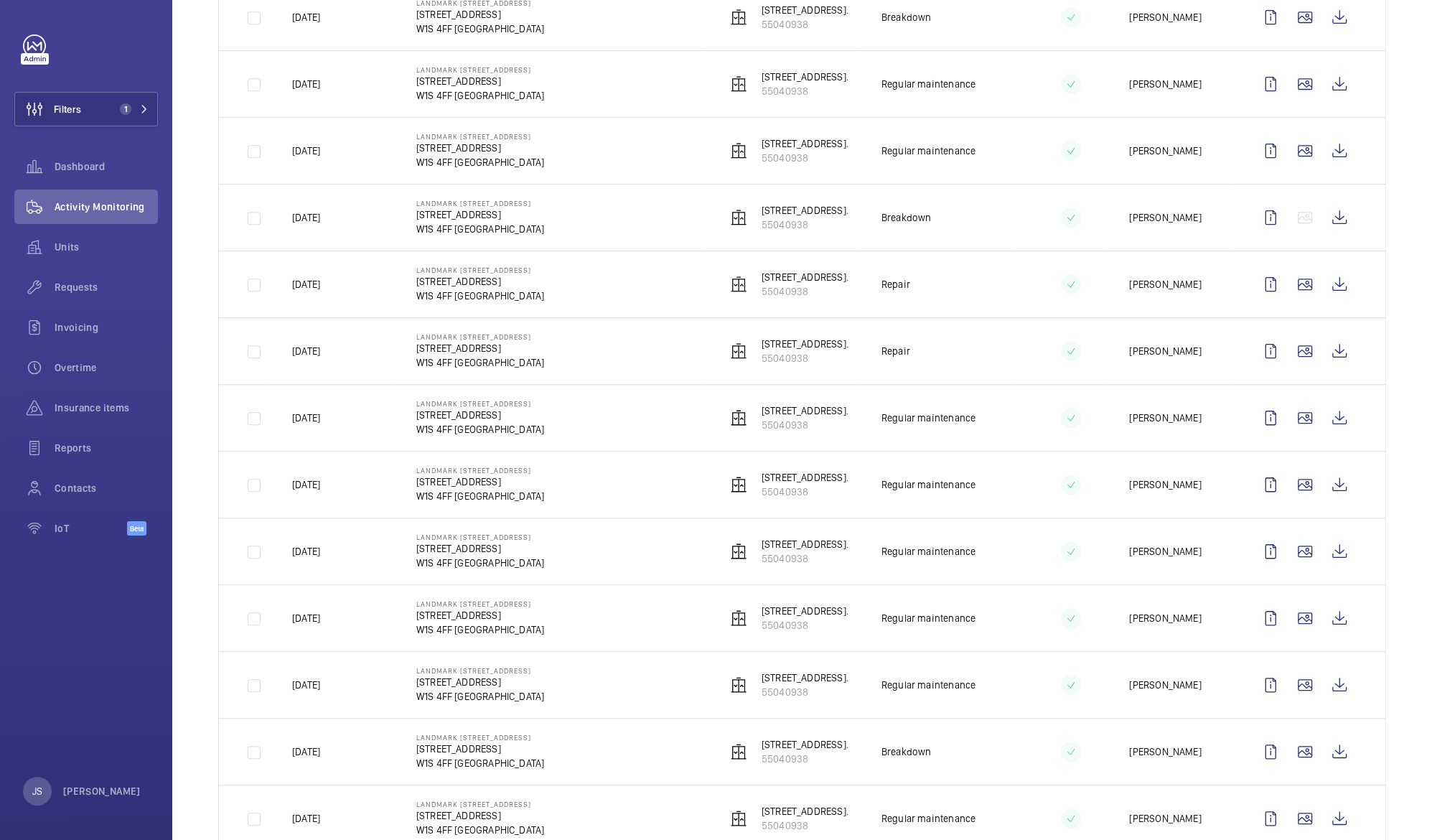
scroll to position [577, 0]
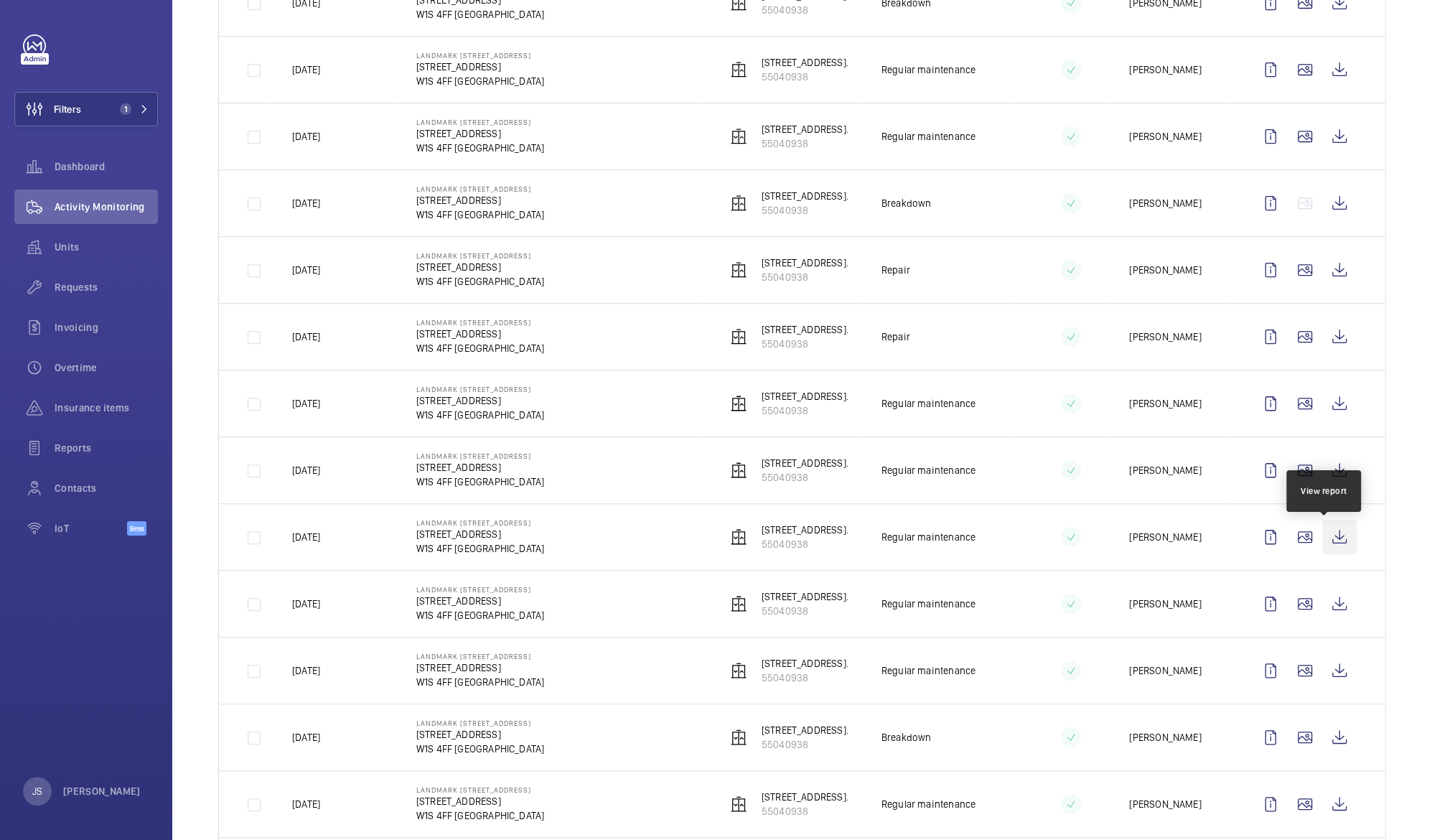
click at [1324, 537] on wm-front-icon-button at bounding box center [1339, 537] width 35 height 35
click at [1329, 471] on wm-front-icon-button at bounding box center [1339, 470] width 35 height 35
click at [1322, 401] on wm-front-icon-button at bounding box center [1339, 403] width 35 height 35
click at [1322, 344] on wm-front-icon-button at bounding box center [1339, 336] width 35 height 35
click at [1323, 270] on wm-front-icon-button at bounding box center [1339, 270] width 35 height 35
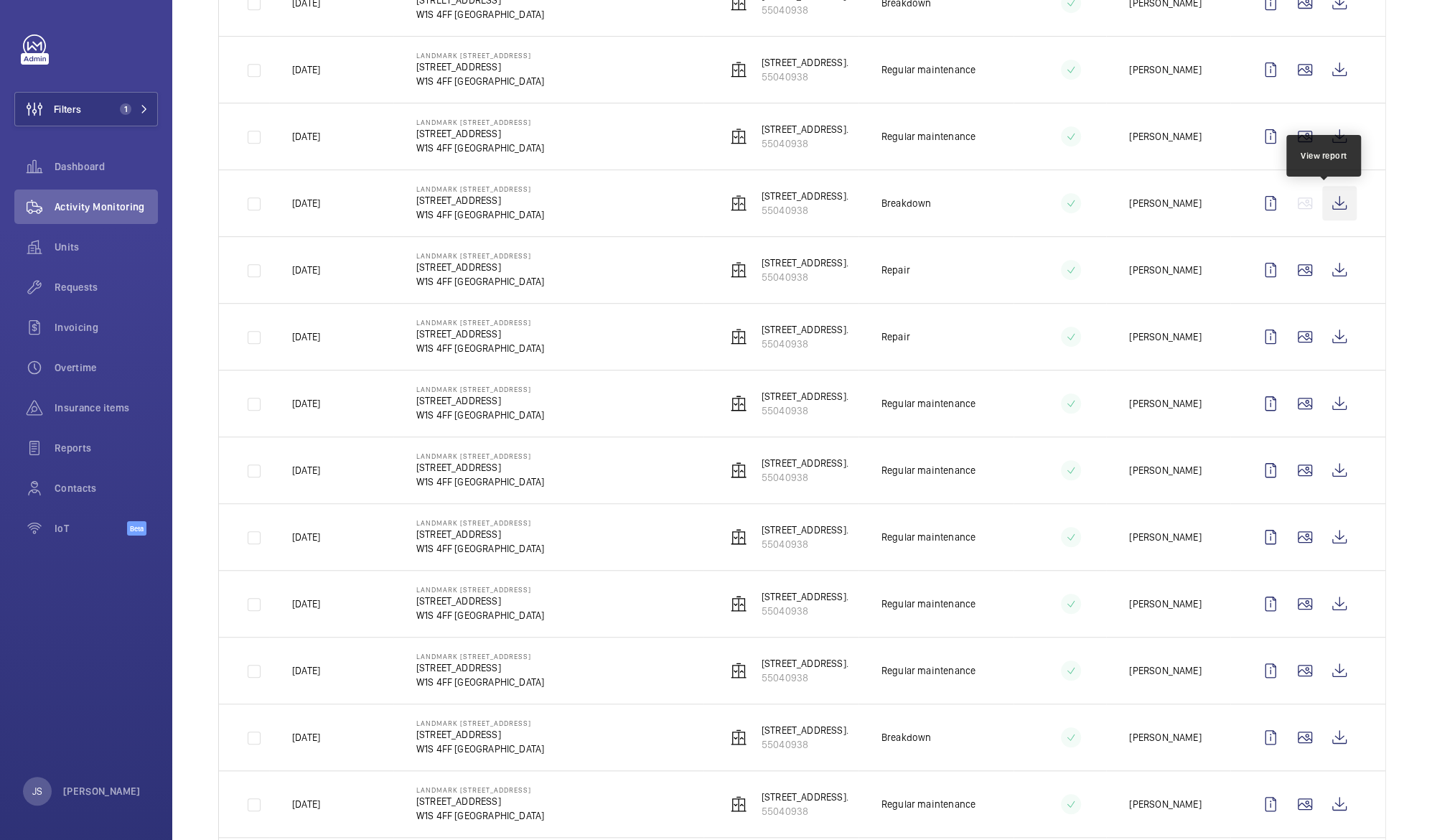
click at [1322, 207] on wm-front-icon-button at bounding box center [1339, 203] width 35 height 35
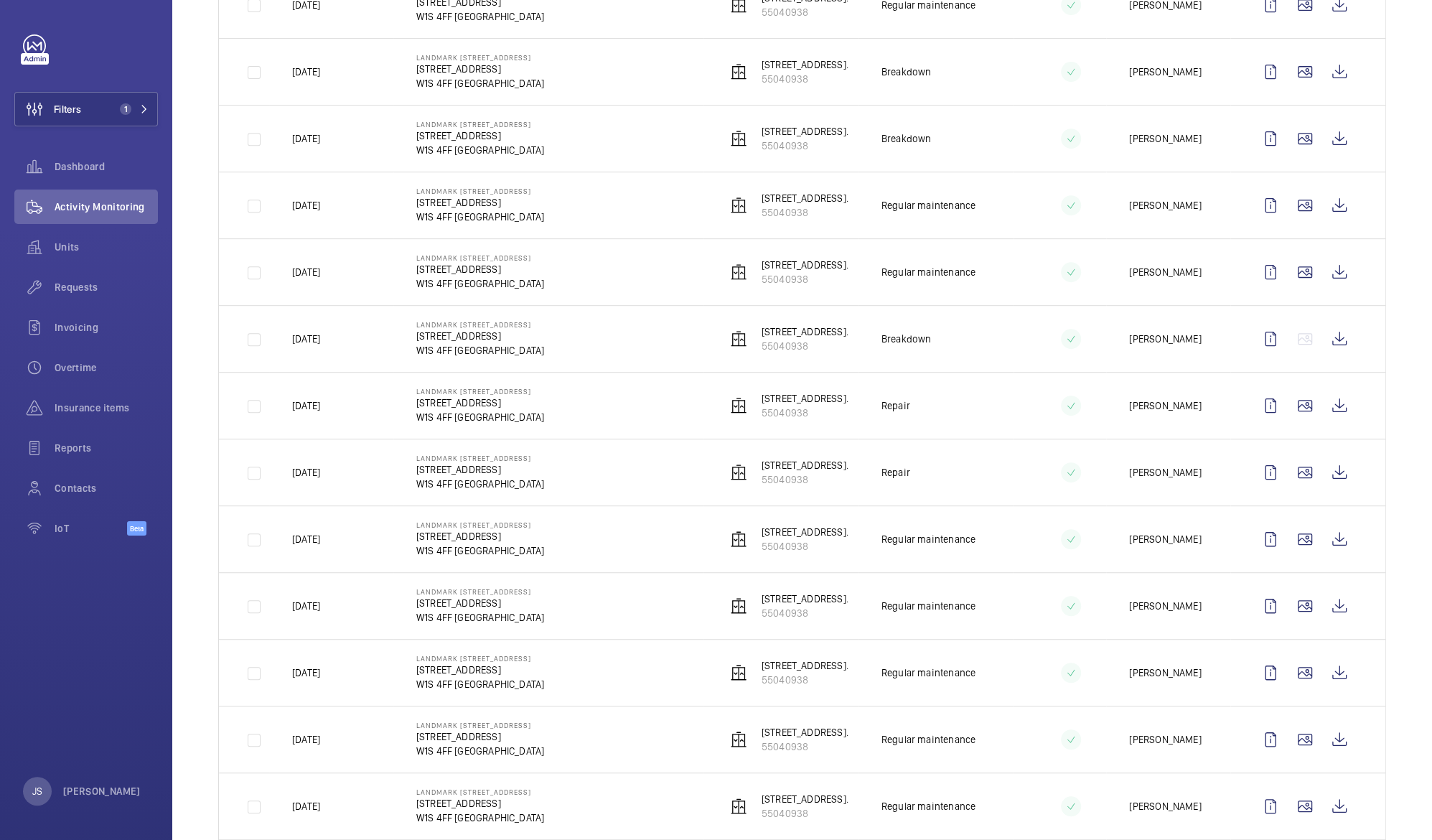
scroll to position [427, 0]
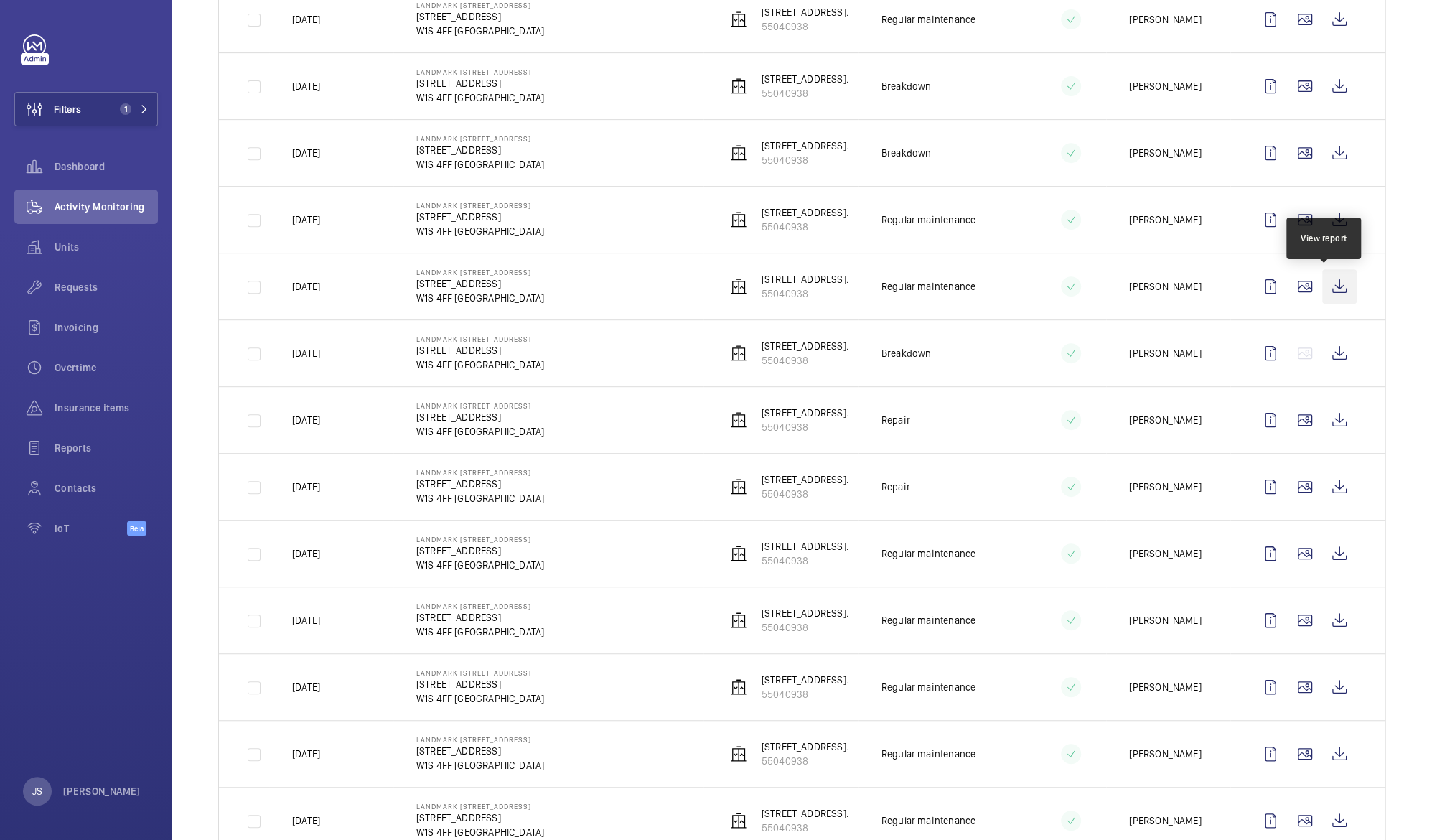
click at [1322, 286] on wm-front-icon-button at bounding box center [1339, 287] width 35 height 35
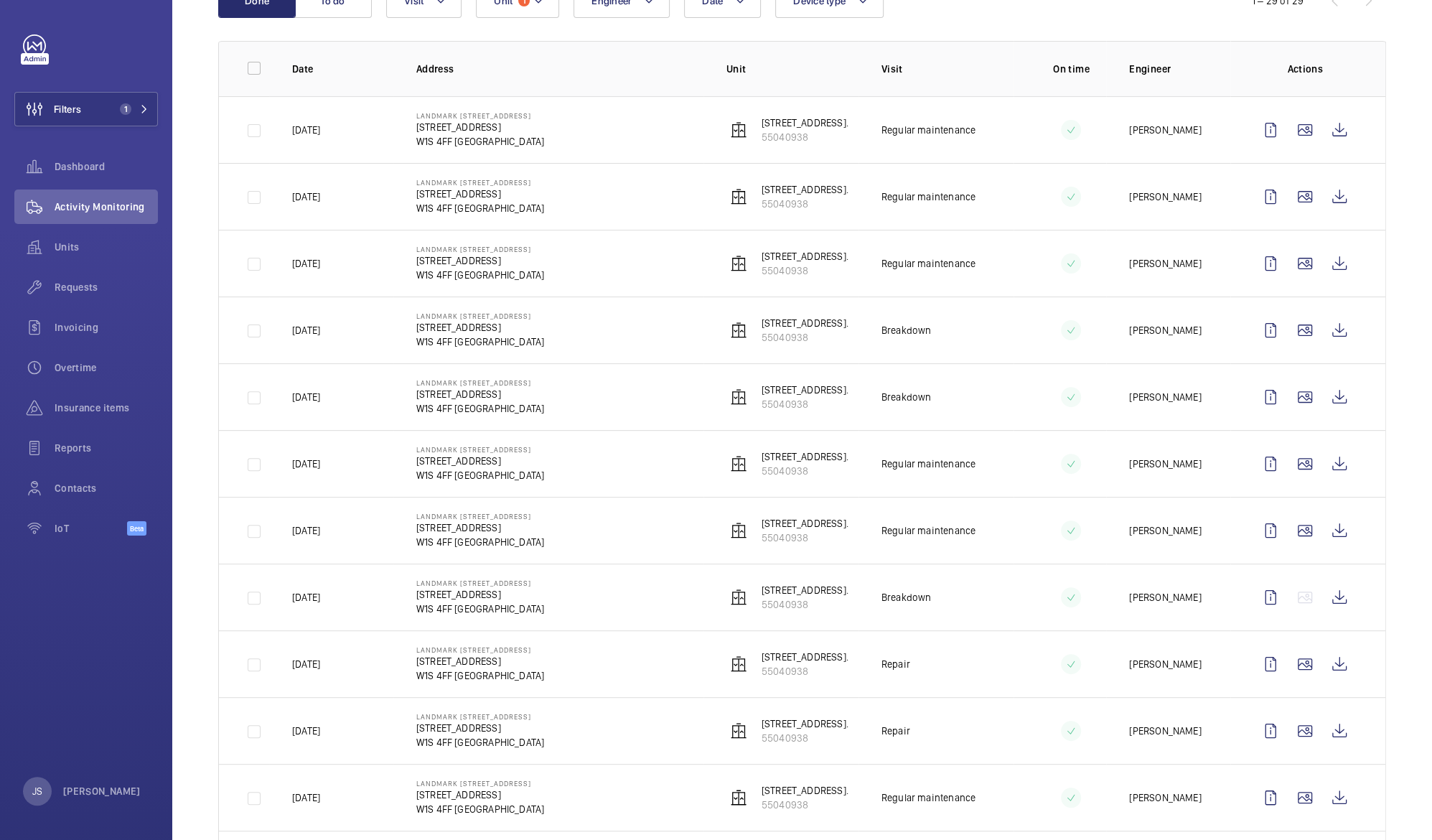
scroll to position [184, 0]
click at [1325, 131] on wm-front-icon-button at bounding box center [1339, 129] width 35 height 35
